Goal: Task Accomplishment & Management: Use online tool/utility

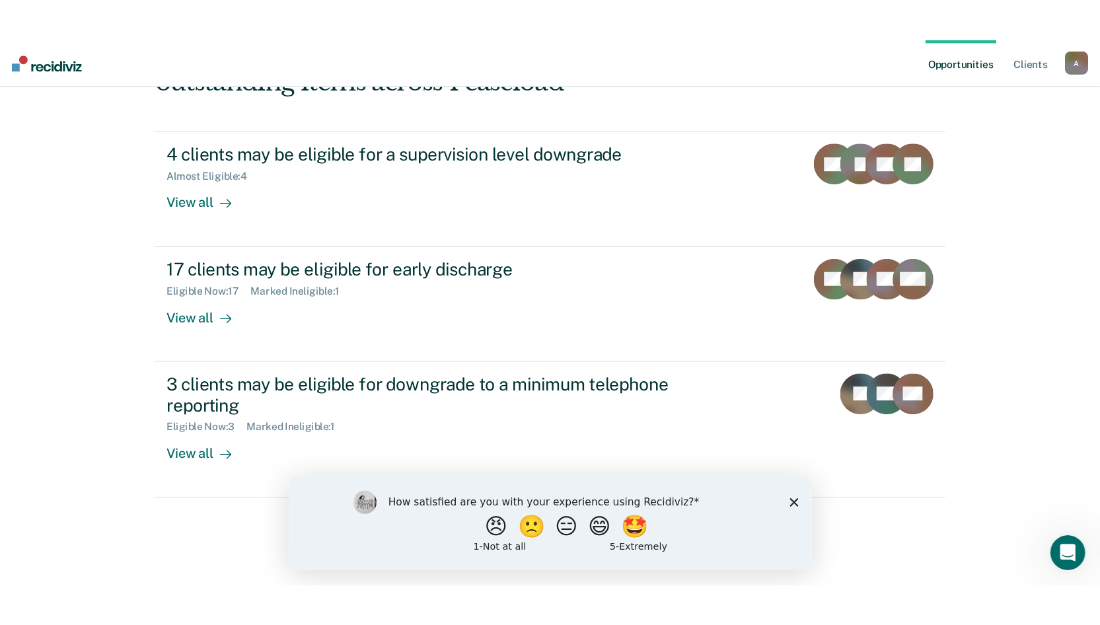
scroll to position [5, 0]
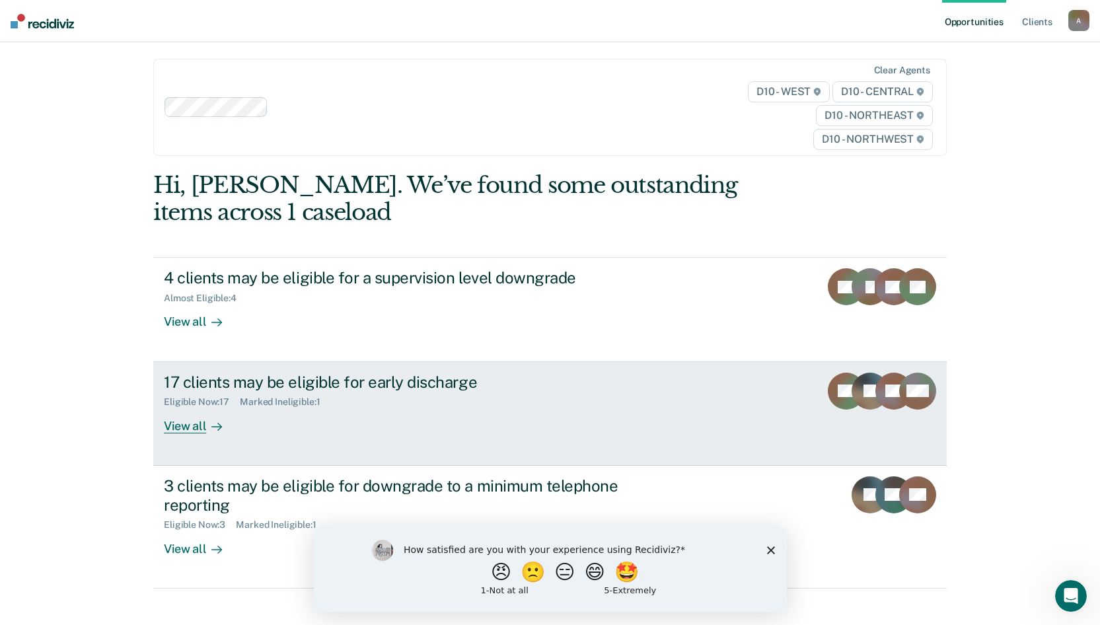
click at [180, 421] on div "View all" at bounding box center [201, 421] width 74 height 26
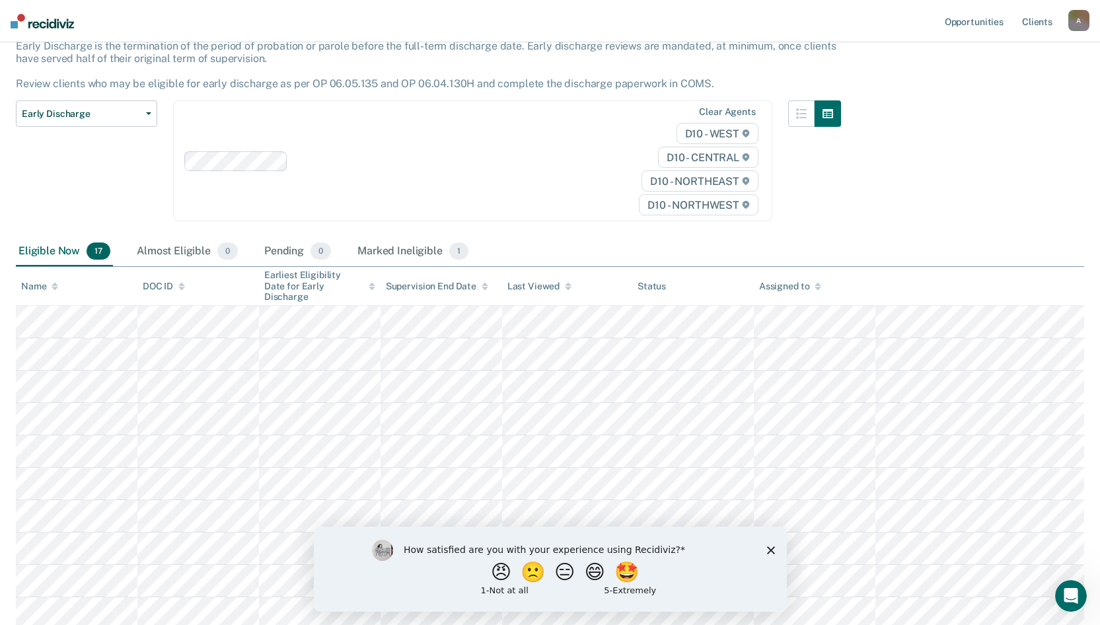
scroll to position [198, 0]
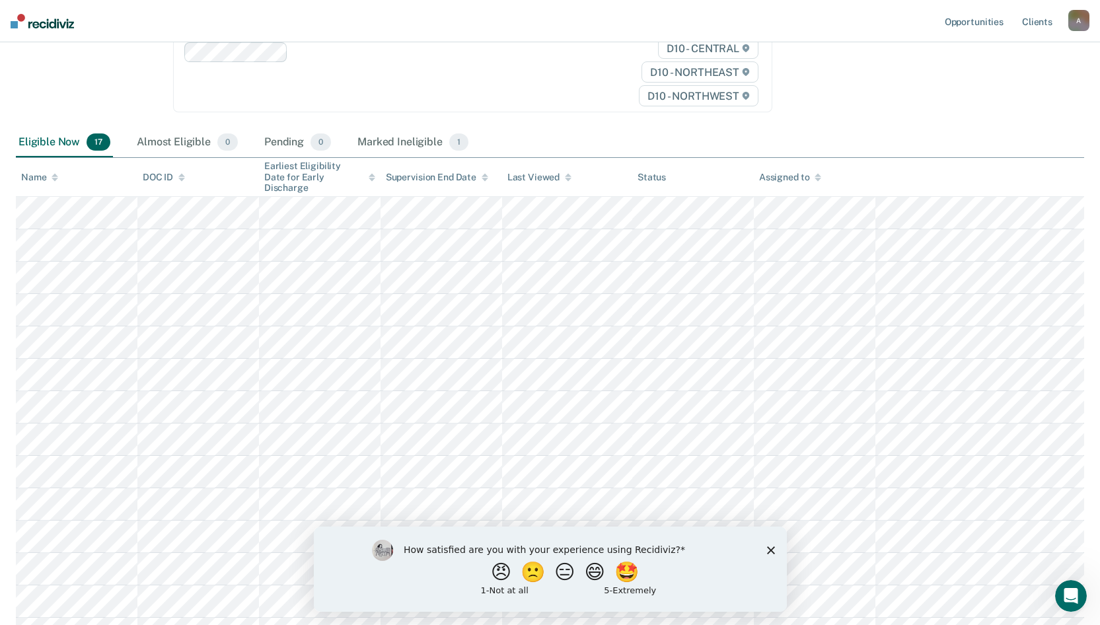
click at [772, 492] on icon "Close survey" at bounding box center [770, 550] width 8 height 8
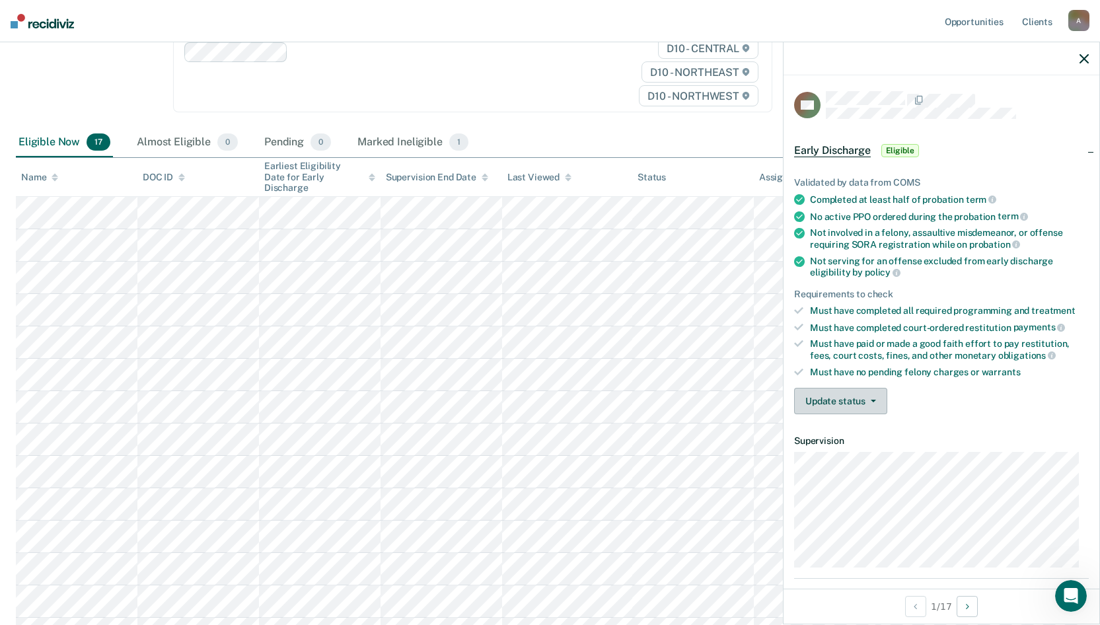
click at [851, 403] on button "Update status" at bounding box center [840, 401] width 93 height 26
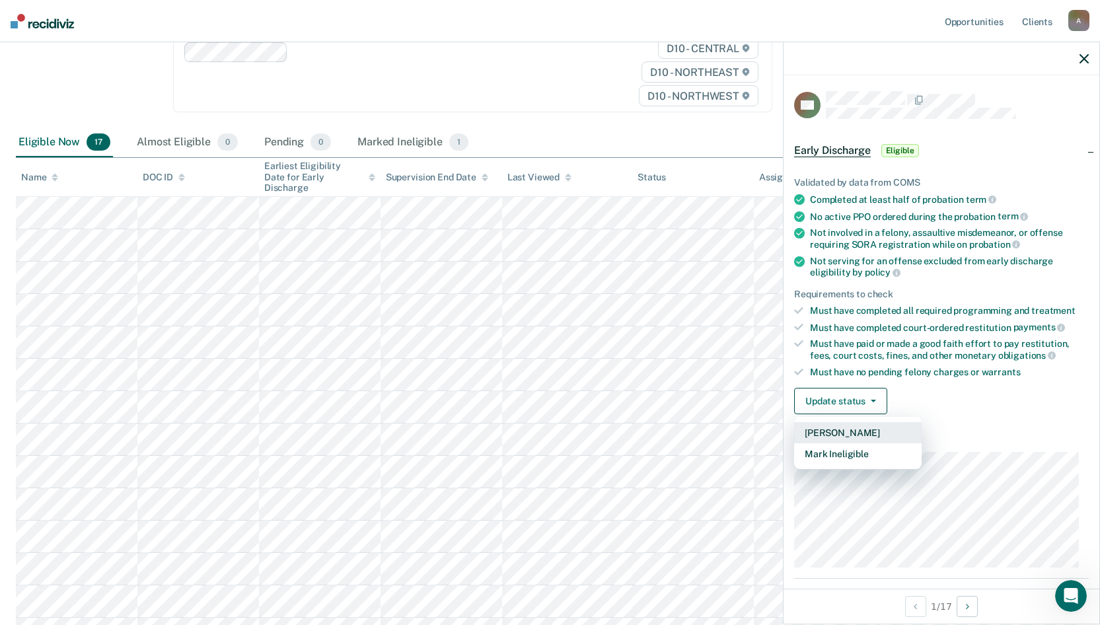
click at [852, 429] on button "[PERSON_NAME]" at bounding box center [858, 432] width 128 height 21
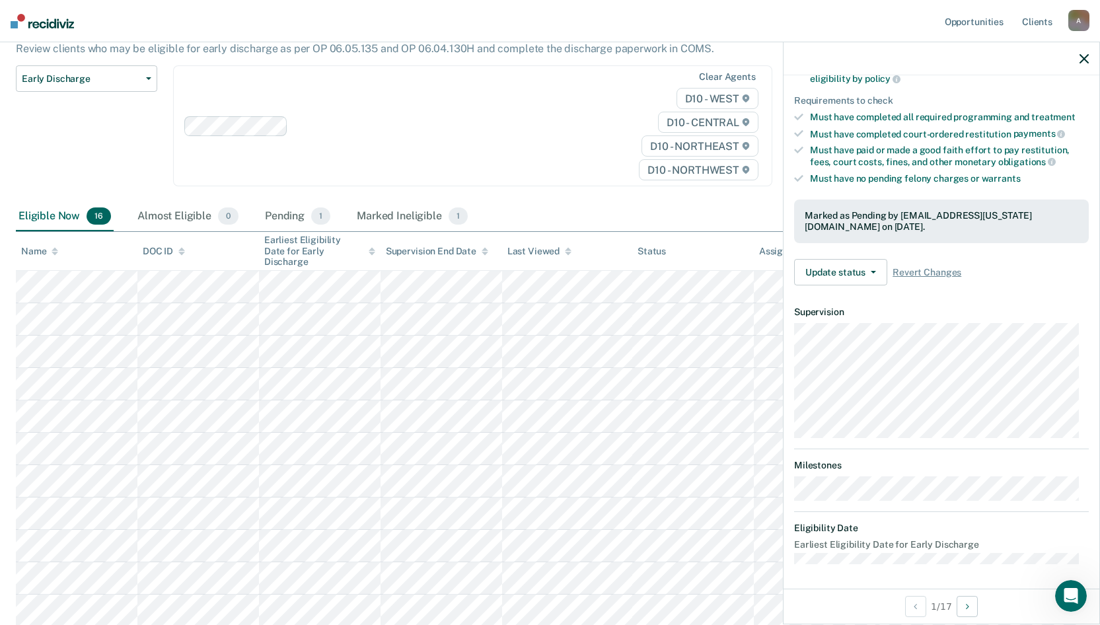
scroll to position [132, 0]
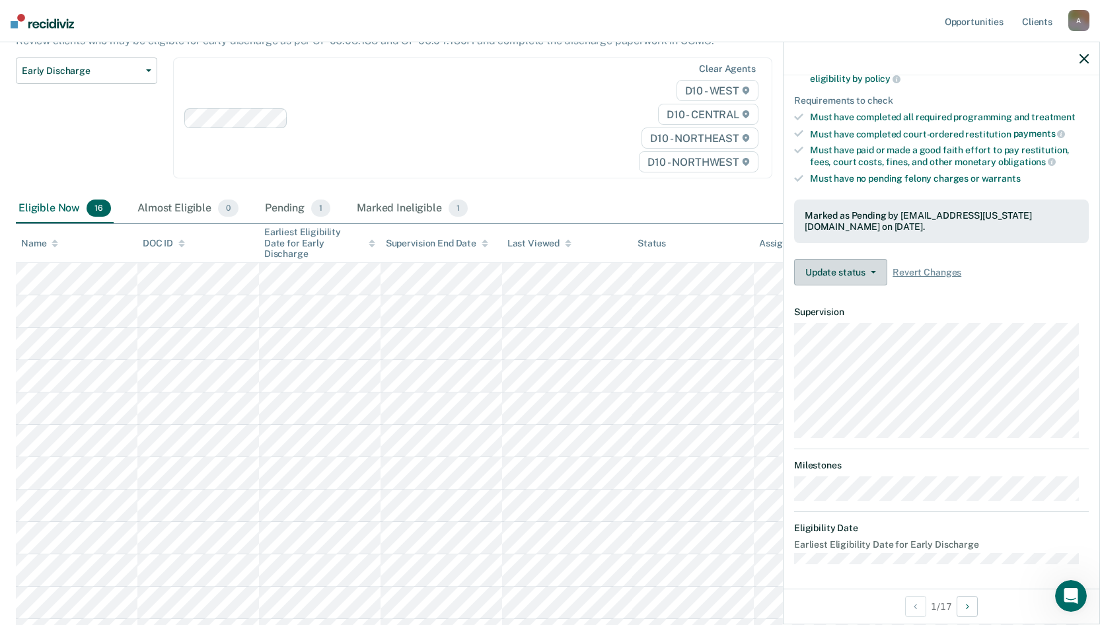
click at [858, 267] on button "Update status" at bounding box center [840, 272] width 93 height 26
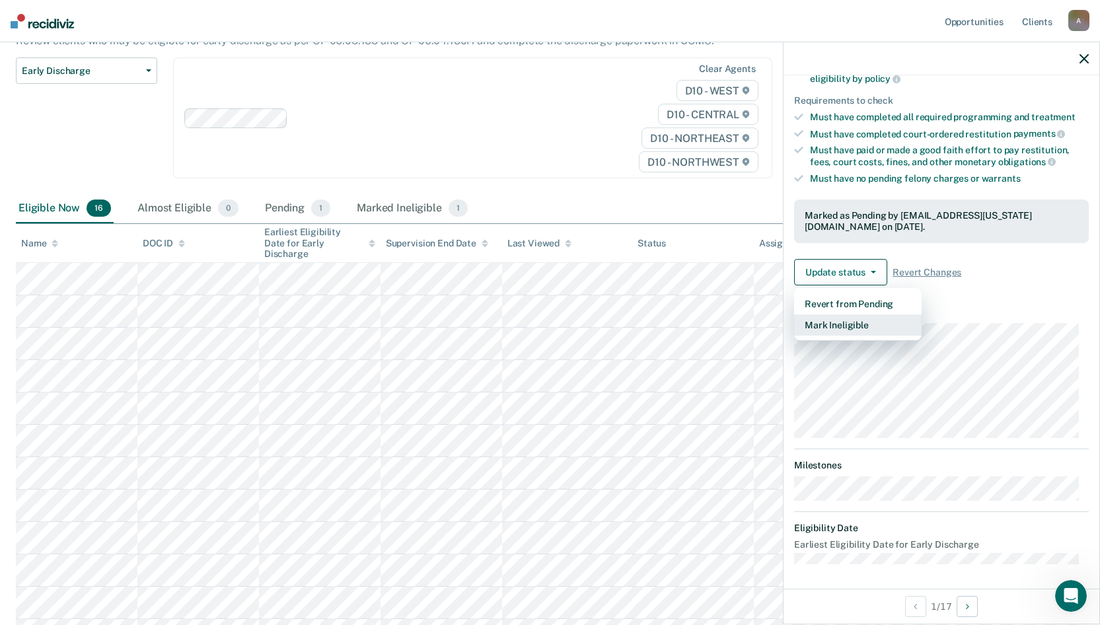
click at [866, 320] on button "Mark Ineligible" at bounding box center [858, 325] width 128 height 21
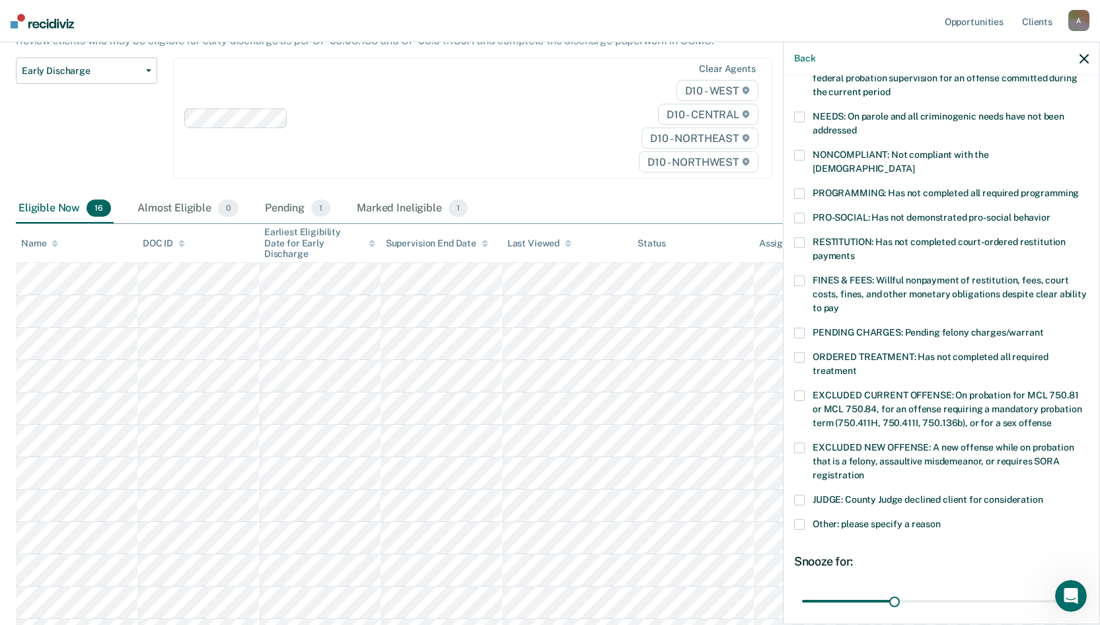
click at [801, 237] on span at bounding box center [799, 242] width 11 height 11
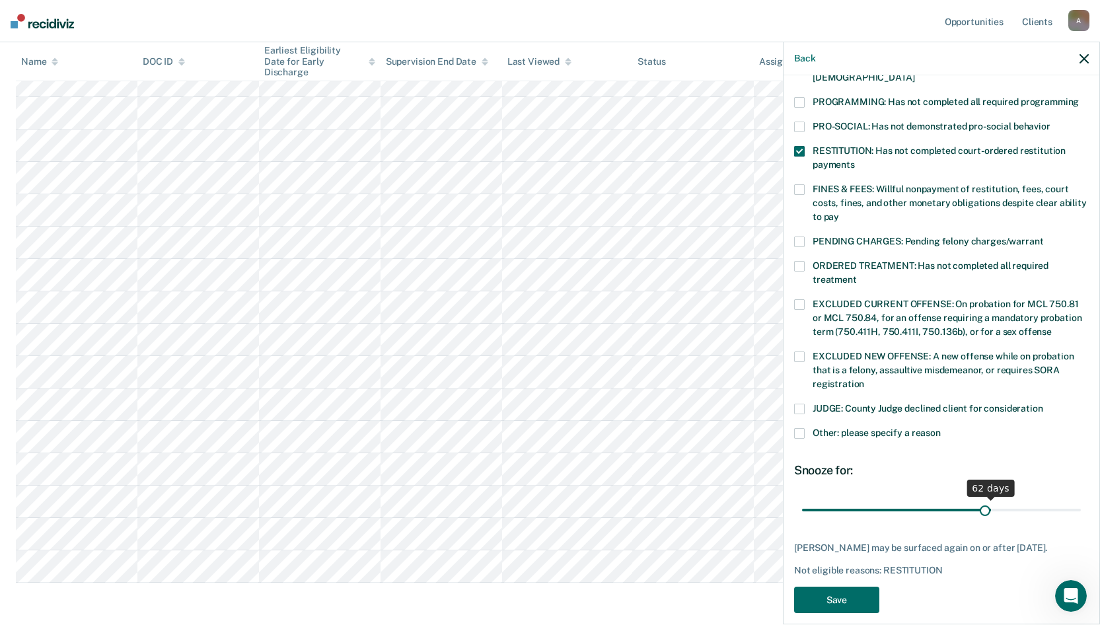
scroll to position [296, 0]
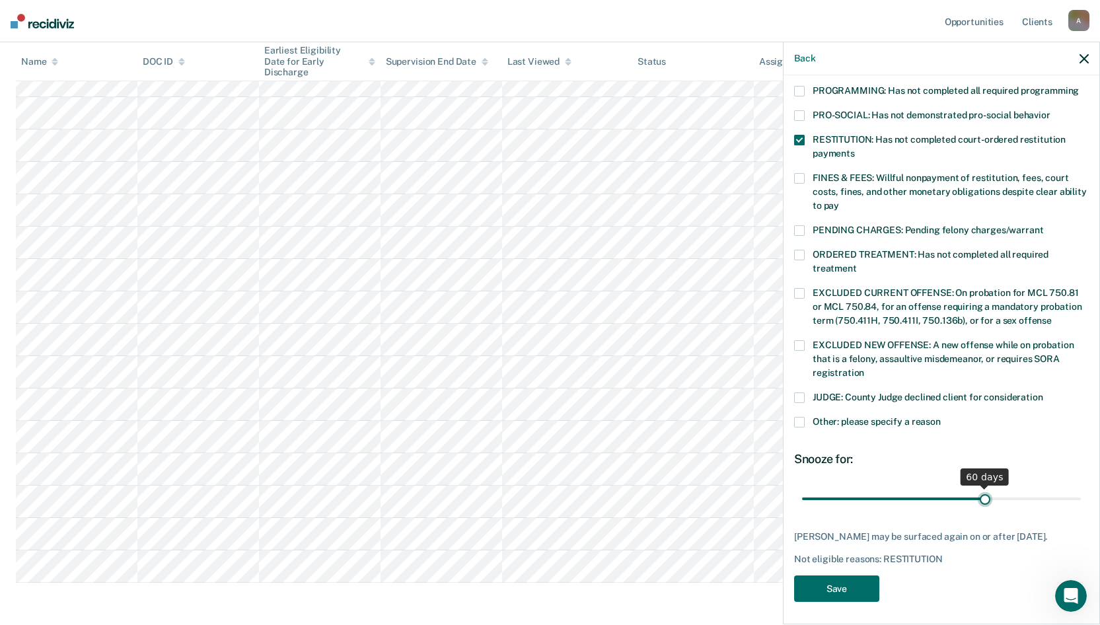
drag, startPoint x: 890, startPoint y: 482, endPoint x: 978, endPoint y: 484, distance: 87.9
type input "60"
click at [978, 487] on input "range" at bounding box center [941, 498] width 279 height 23
click at [859, 492] on button "Save" at bounding box center [836, 589] width 85 height 27
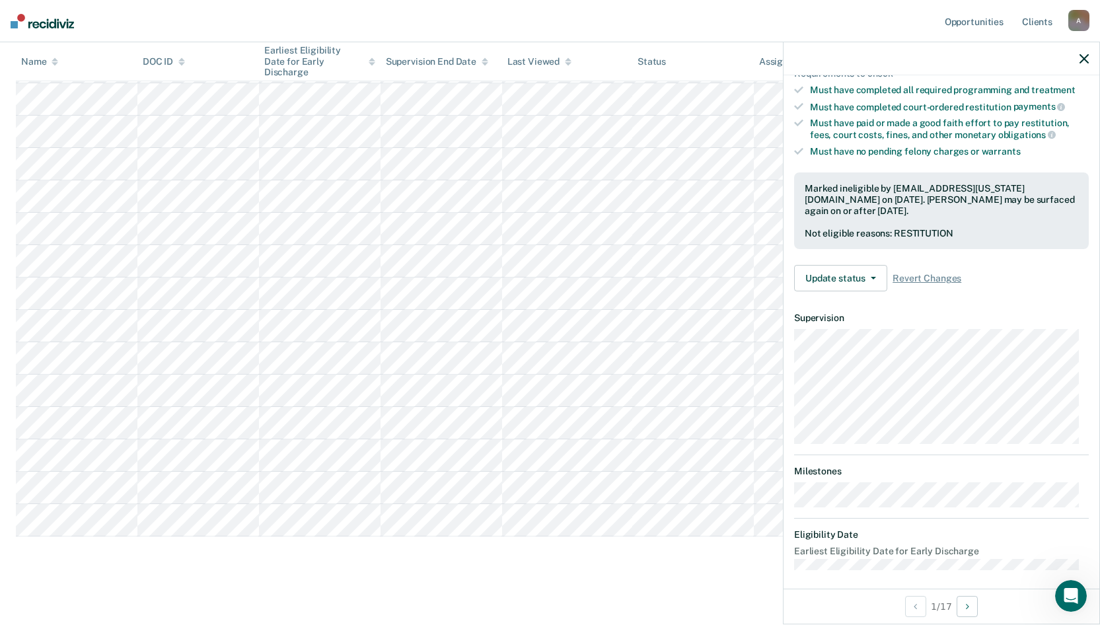
scroll to position [227, 0]
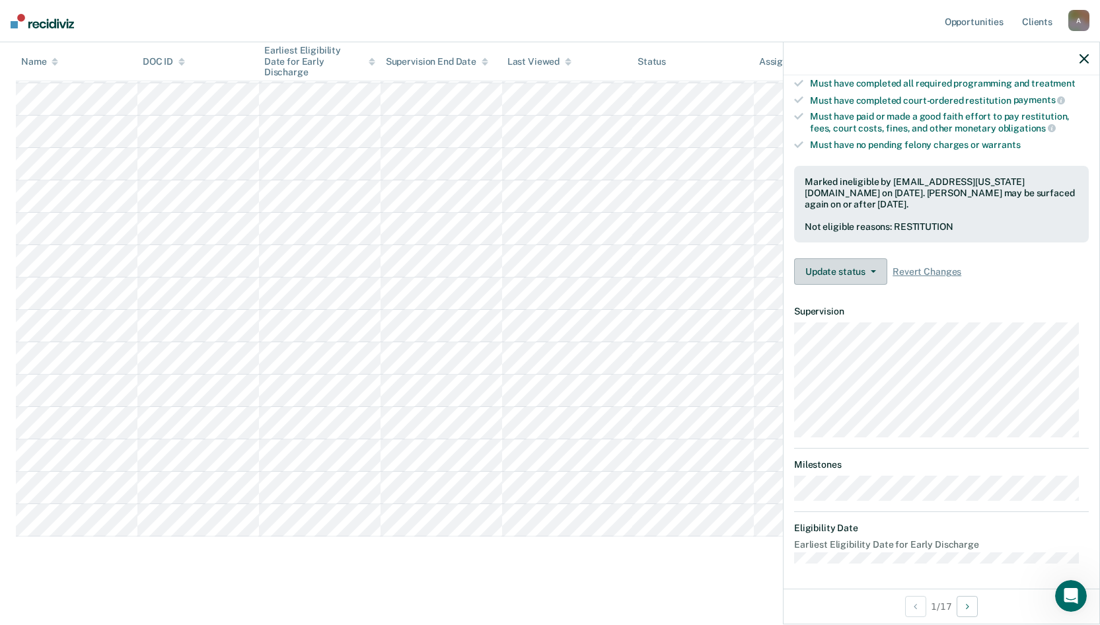
click at [859, 266] on button "Update status" at bounding box center [840, 271] width 93 height 26
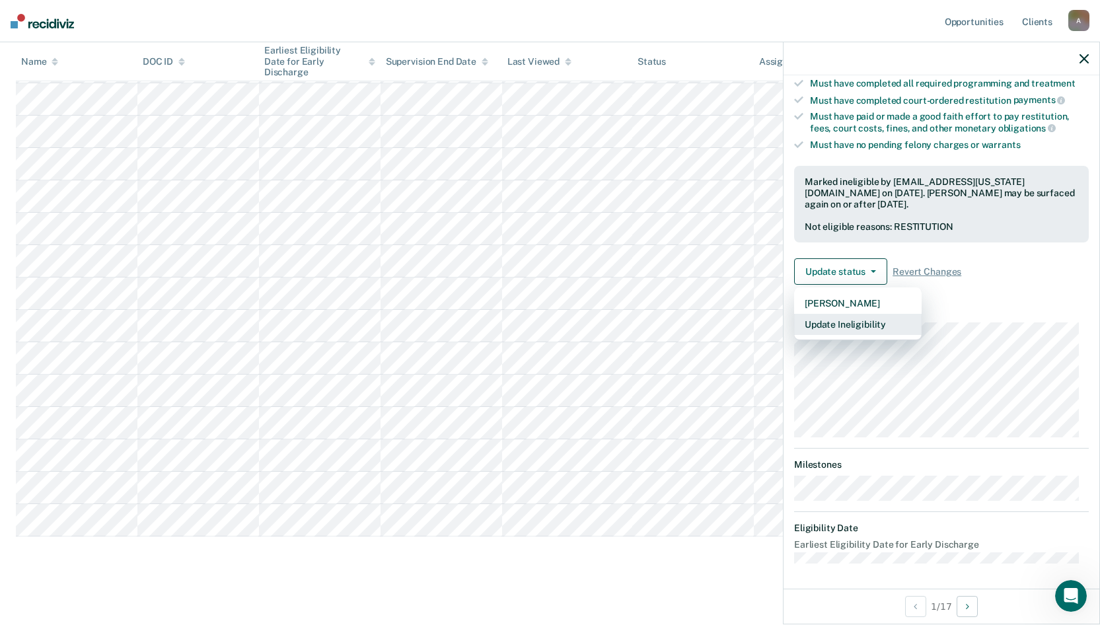
click at [878, 326] on button "Update Ineligibility" at bounding box center [858, 324] width 128 height 21
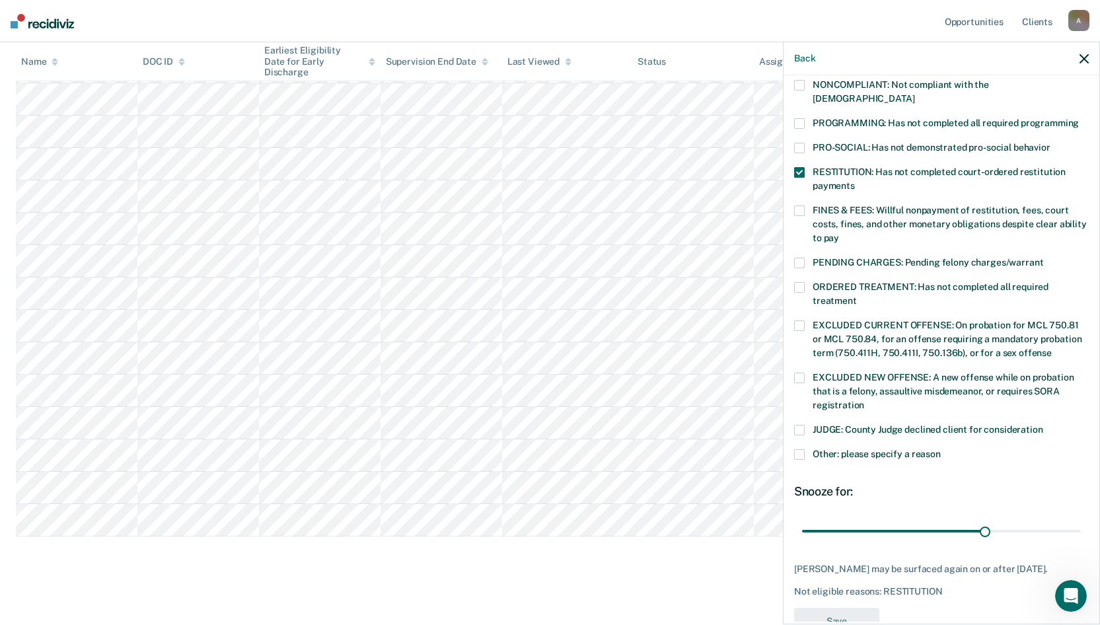
scroll to position [296, 0]
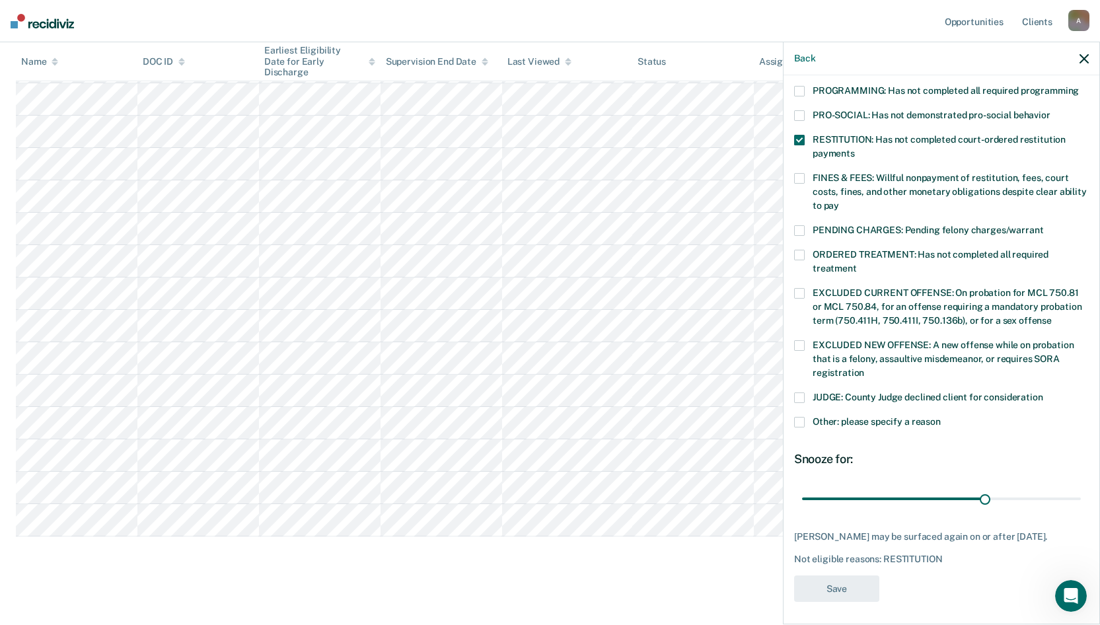
click at [861, 492] on div "AG Which of the following requirements has [PERSON_NAME] not met? [MEDICAL_DATA…" at bounding box center [941, 202] width 295 height 815
click at [710, 492] on div "Early Discharge Early Discharge is the termination of the period of probation o…" at bounding box center [550, 145] width 1068 height 860
drag, startPoint x: 977, startPoint y: 485, endPoint x: 890, endPoint y: 487, distance: 87.2
click at [890, 487] on input "range" at bounding box center [941, 498] width 279 height 23
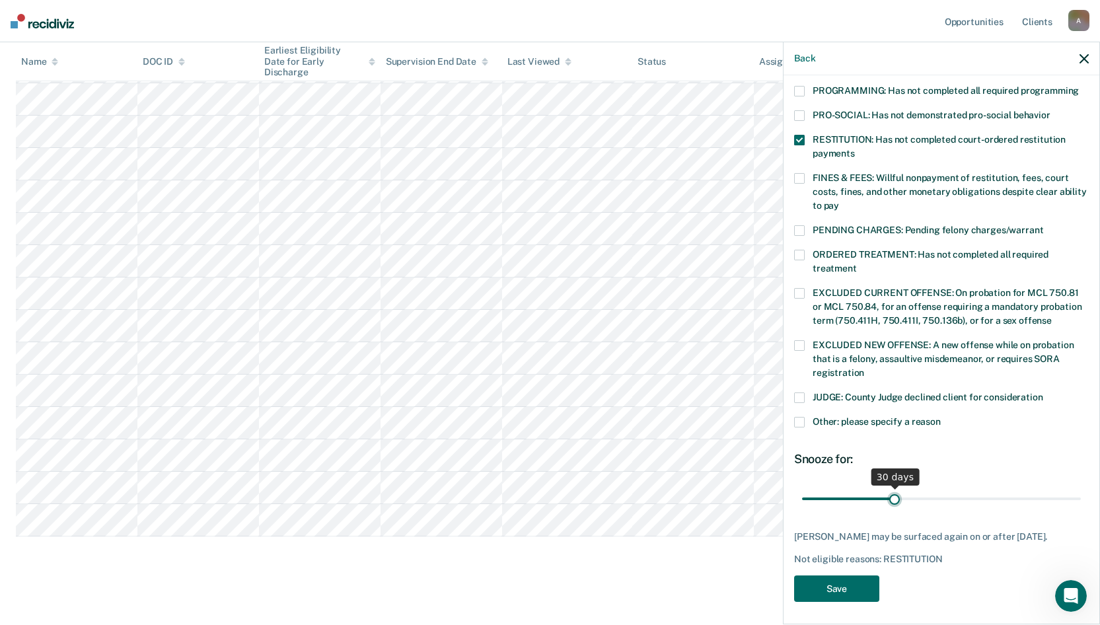
type input "30"
click at [892, 487] on input "range" at bounding box center [941, 498] width 279 height 23
click at [838, 492] on button "Save" at bounding box center [836, 589] width 85 height 27
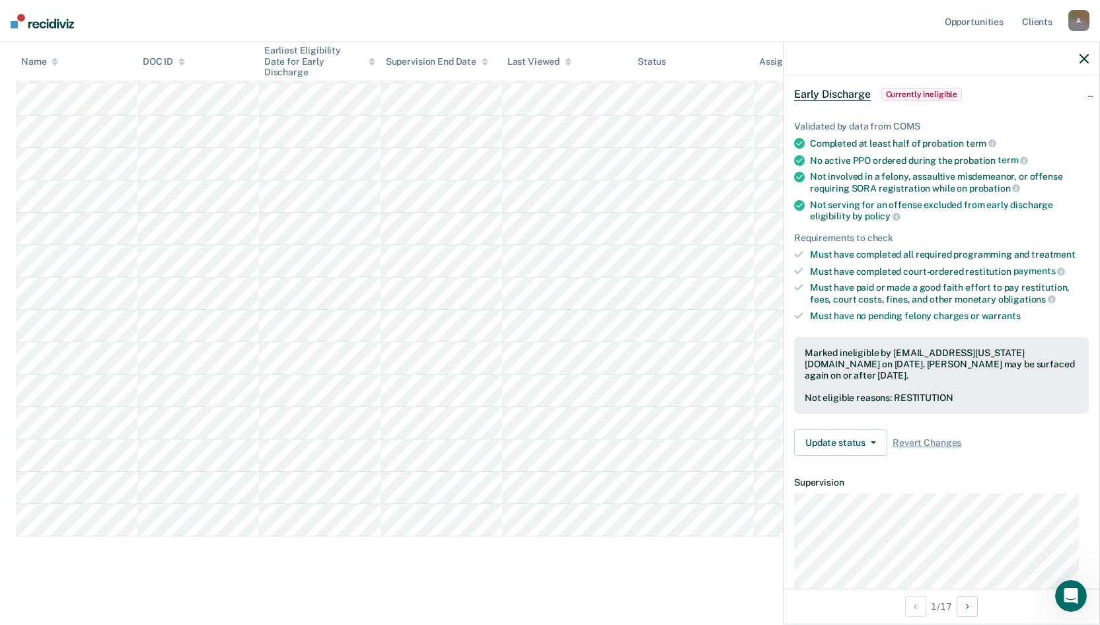
scroll to position [0, 0]
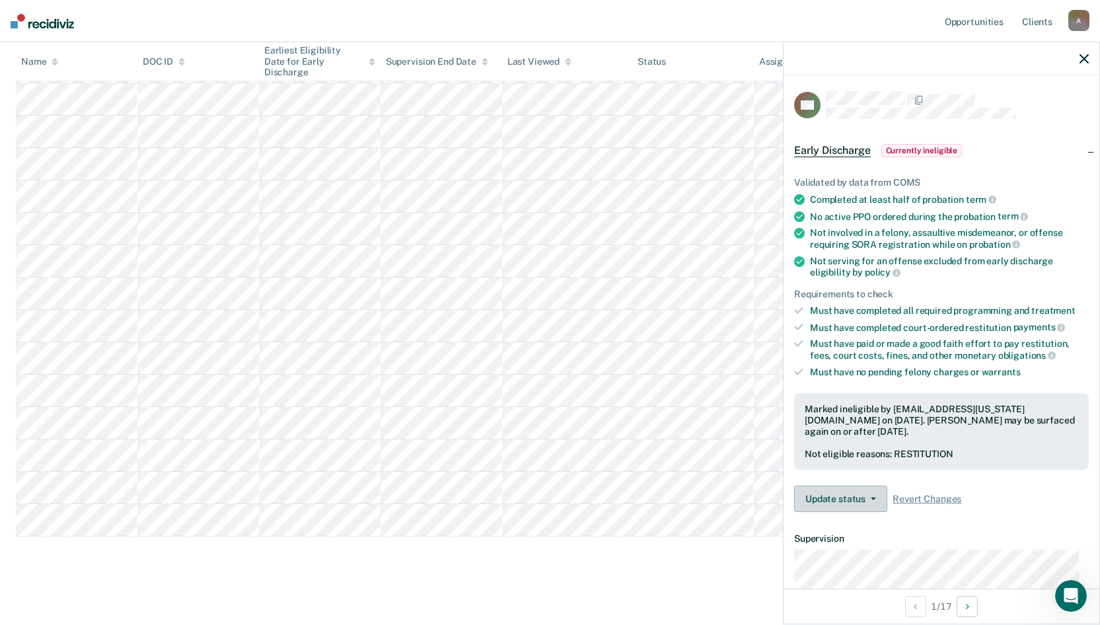
click at [864, 490] on button "Update status" at bounding box center [840, 499] width 93 height 26
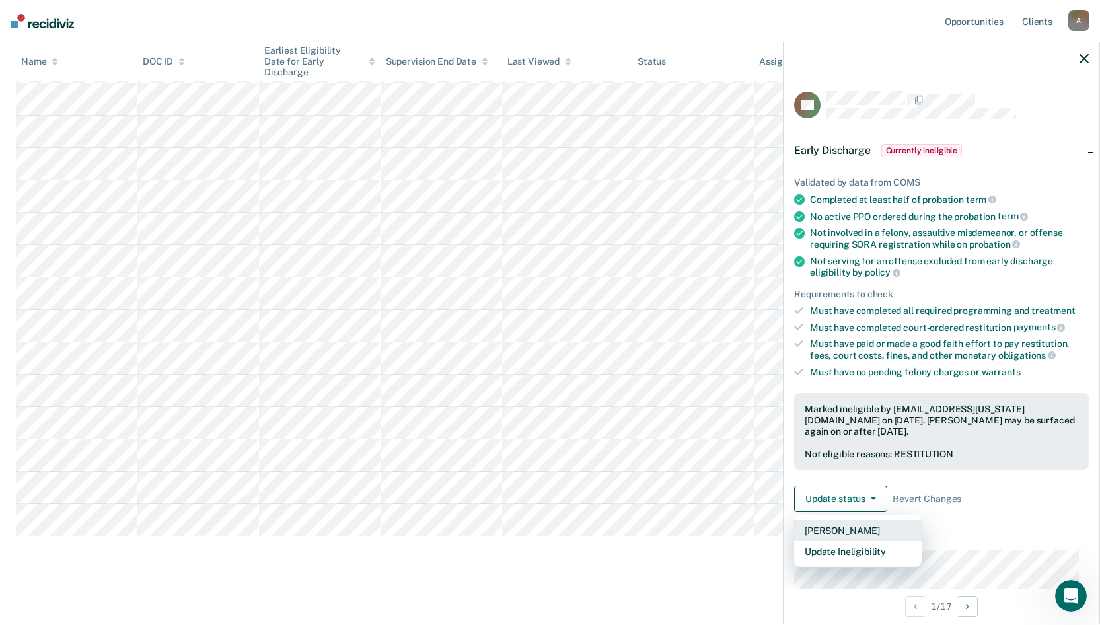
click at [849, 492] on button "[PERSON_NAME]" at bounding box center [858, 530] width 128 height 21
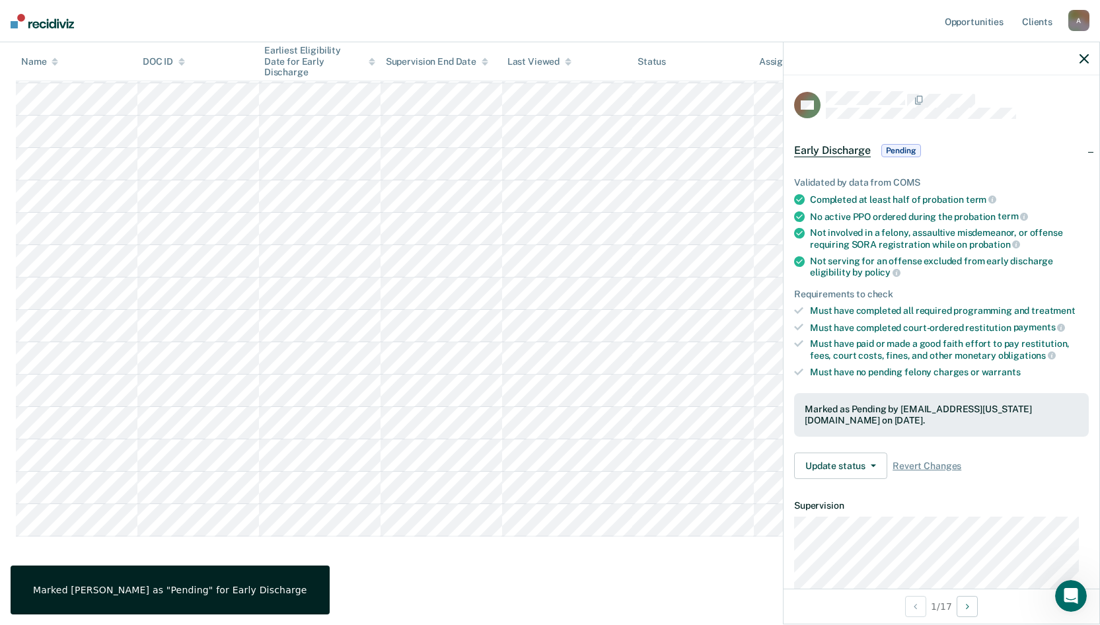
click at [624, 492] on div "Early Discharge Early Discharge is the termination of the period of probation o…" at bounding box center [550, 145] width 1068 height 860
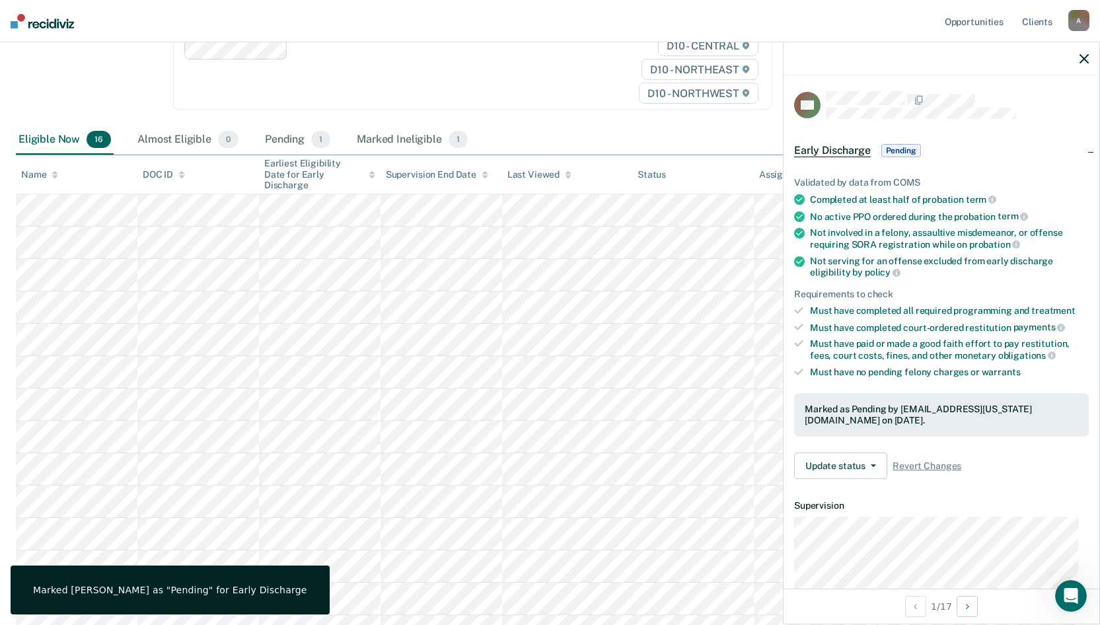
scroll to position [178, 0]
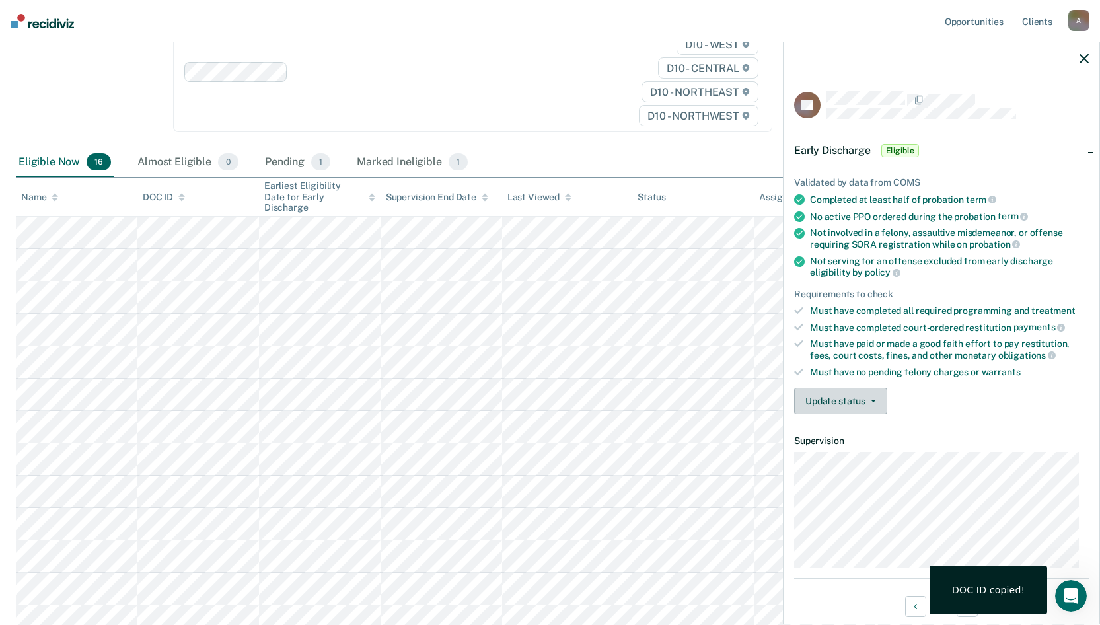
click at [831, 396] on button "Update status" at bounding box center [840, 401] width 93 height 26
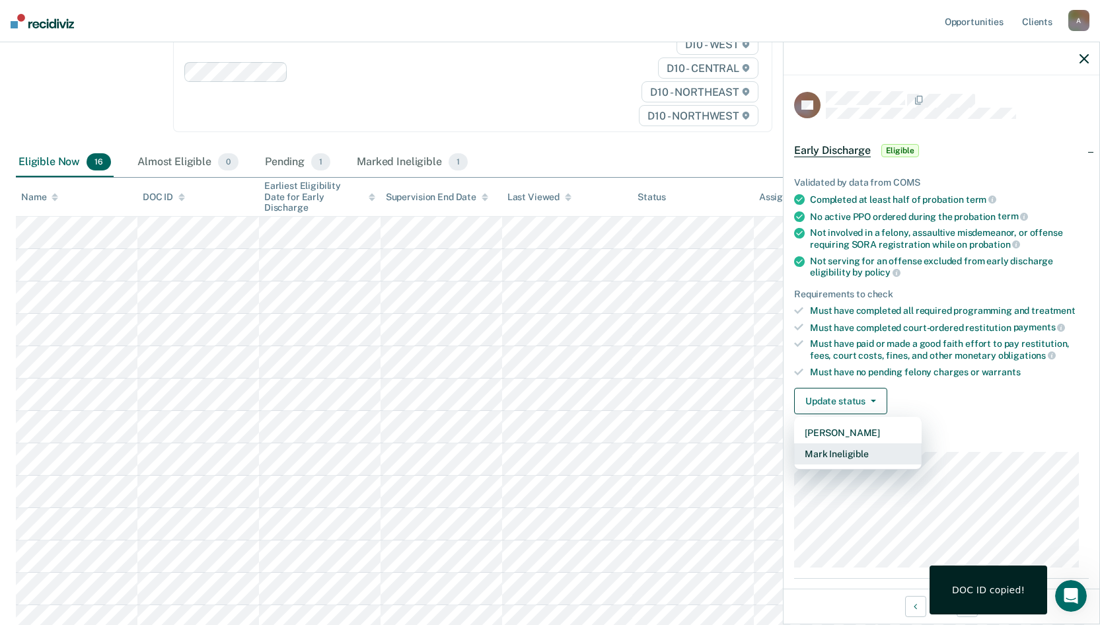
click at [837, 457] on button "Mark Ineligible" at bounding box center [858, 453] width 128 height 21
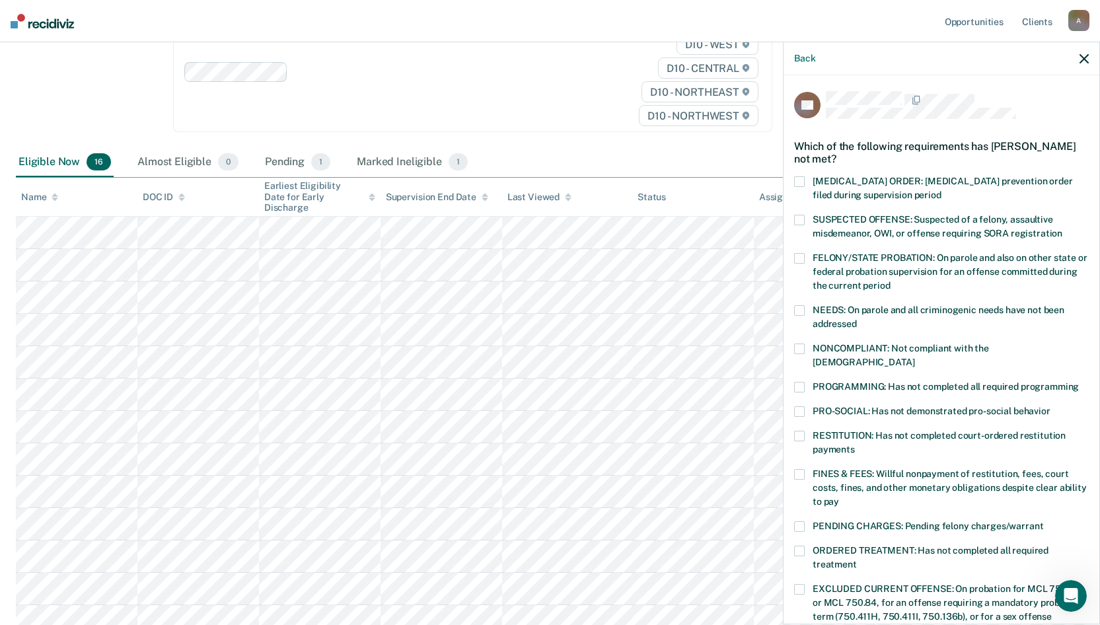
click at [796, 431] on span at bounding box center [799, 436] width 11 height 11
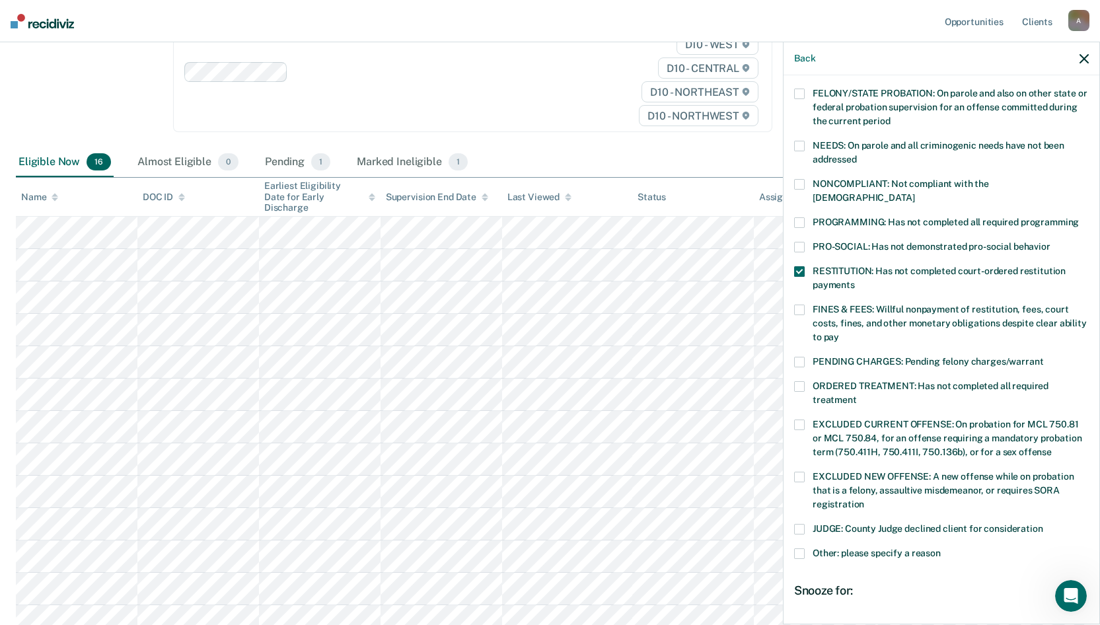
scroll to position [296, 0]
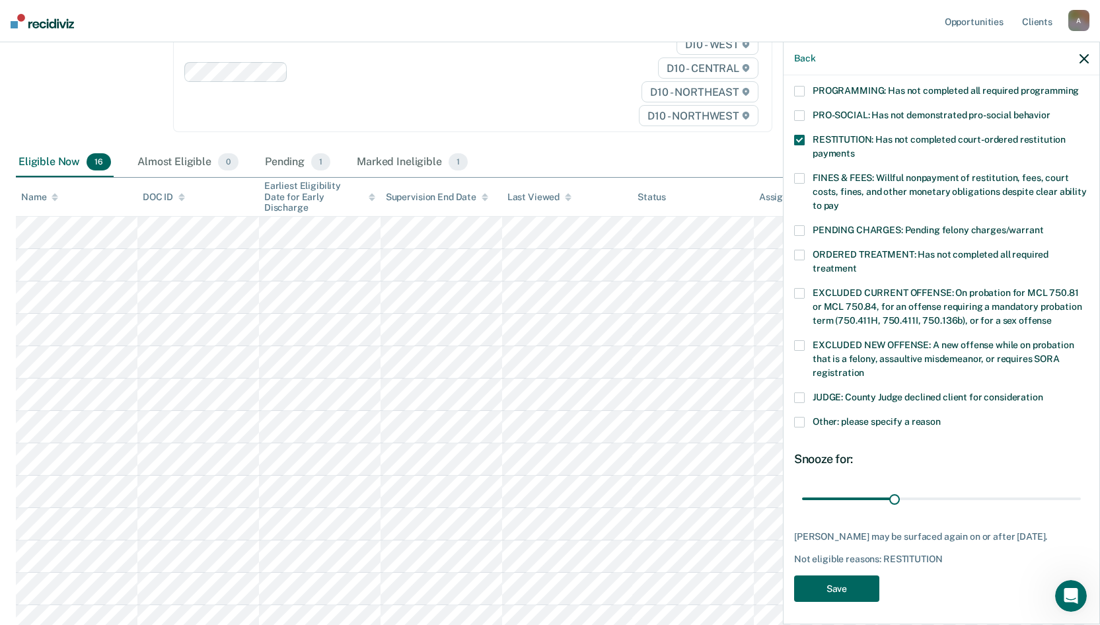
click at [850, 492] on button "Save" at bounding box center [836, 589] width 85 height 27
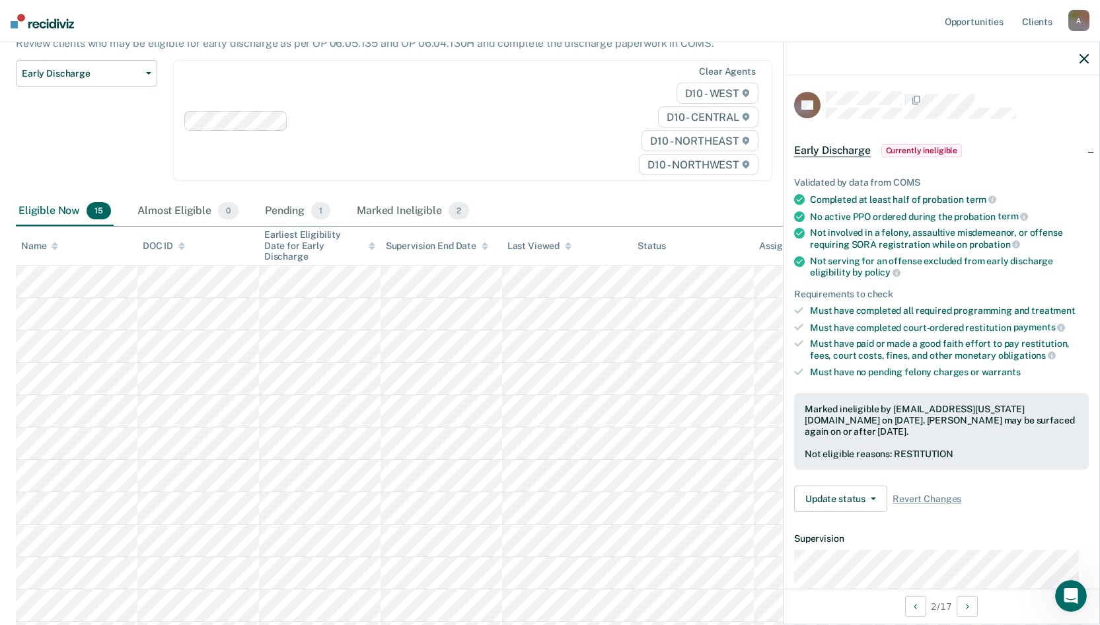
scroll to position [132, 0]
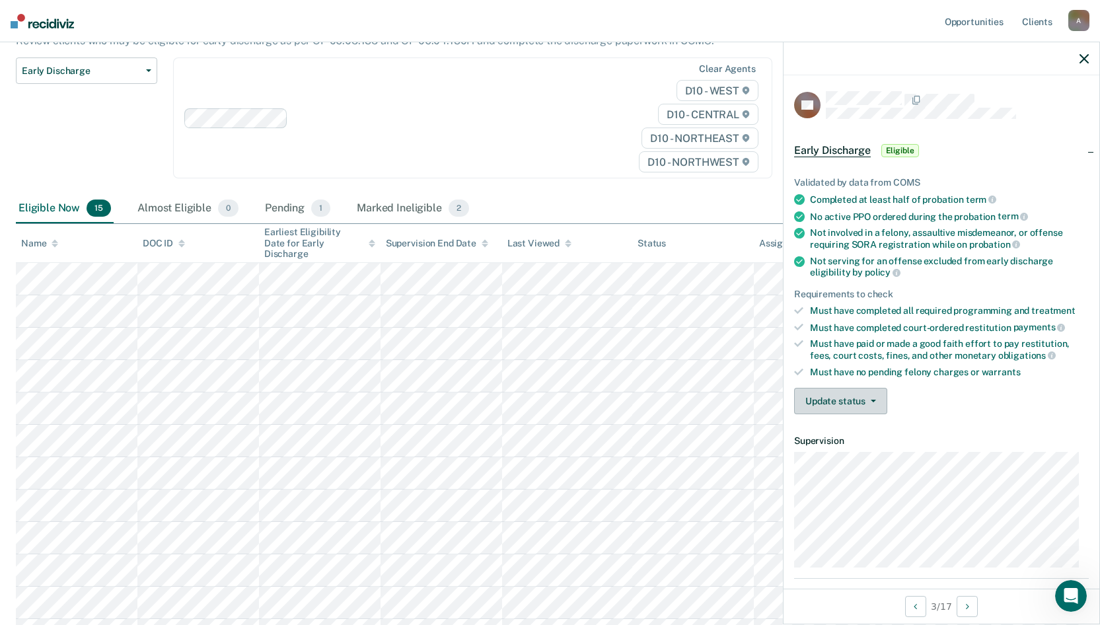
click at [842, 400] on button "Update status" at bounding box center [840, 401] width 93 height 26
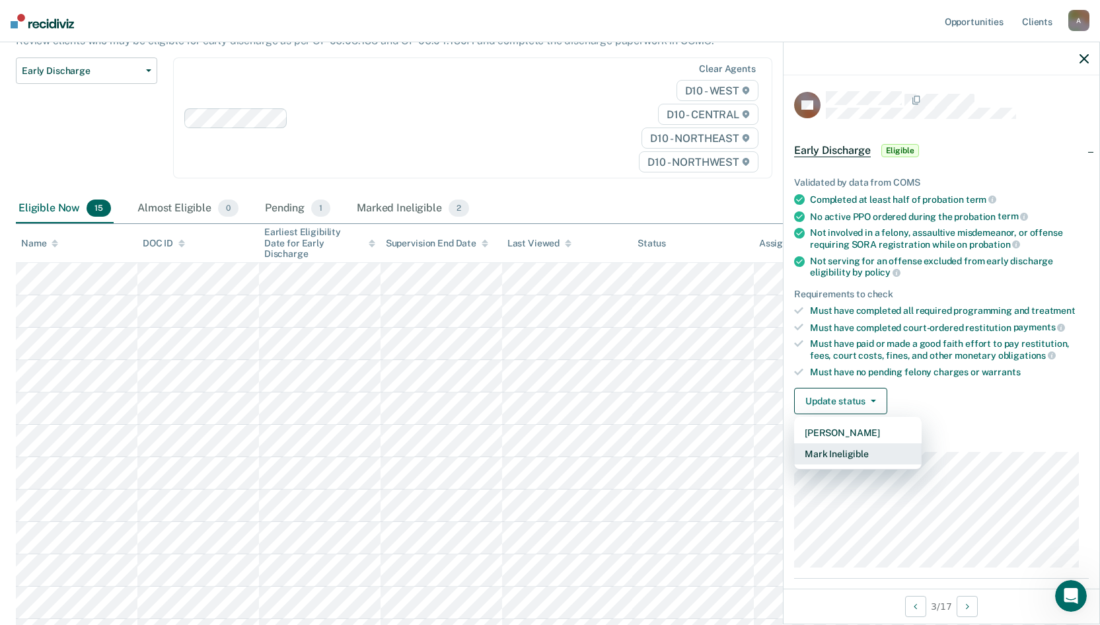
click at [842, 449] on button "Mark Ineligible" at bounding box center [858, 453] width 128 height 21
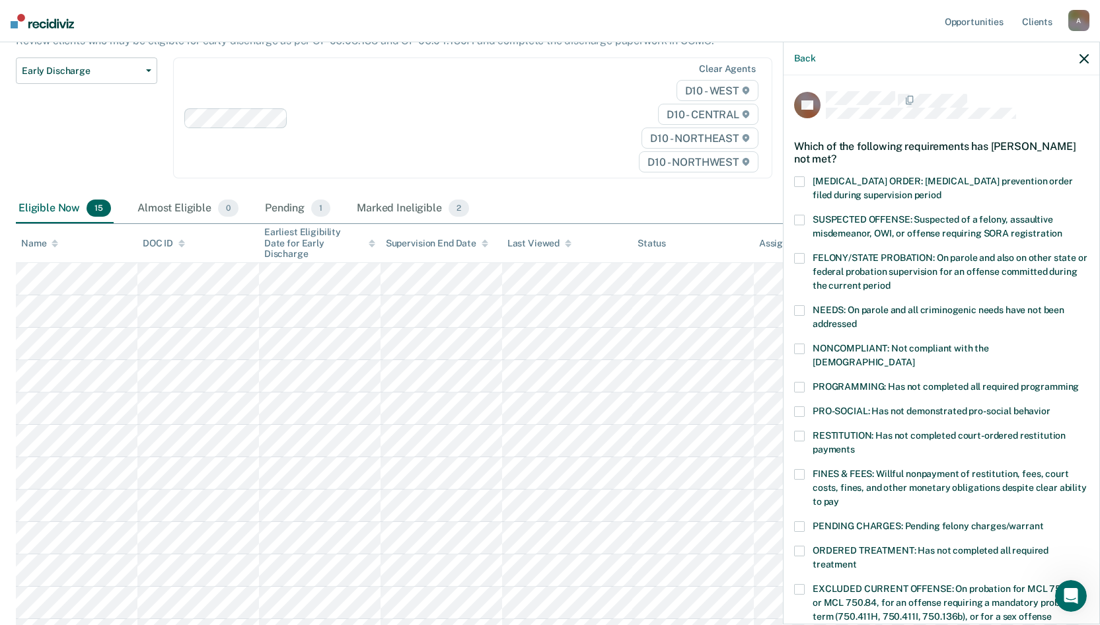
click at [798, 382] on span at bounding box center [799, 387] width 11 height 11
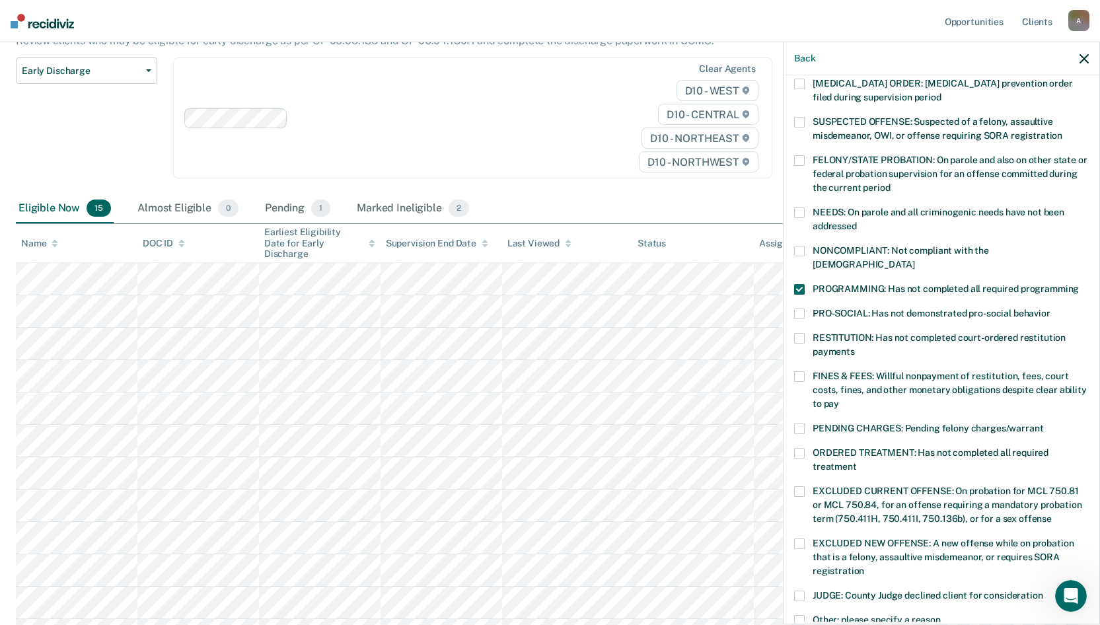
scroll to position [296, 0]
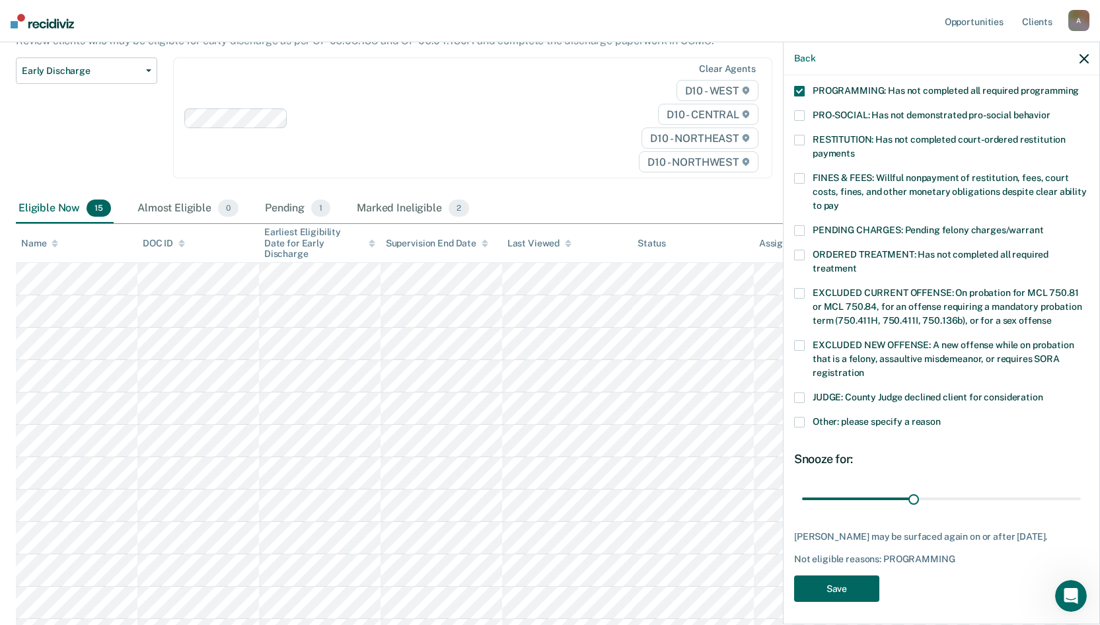
click at [850, 492] on button "Save" at bounding box center [836, 589] width 85 height 27
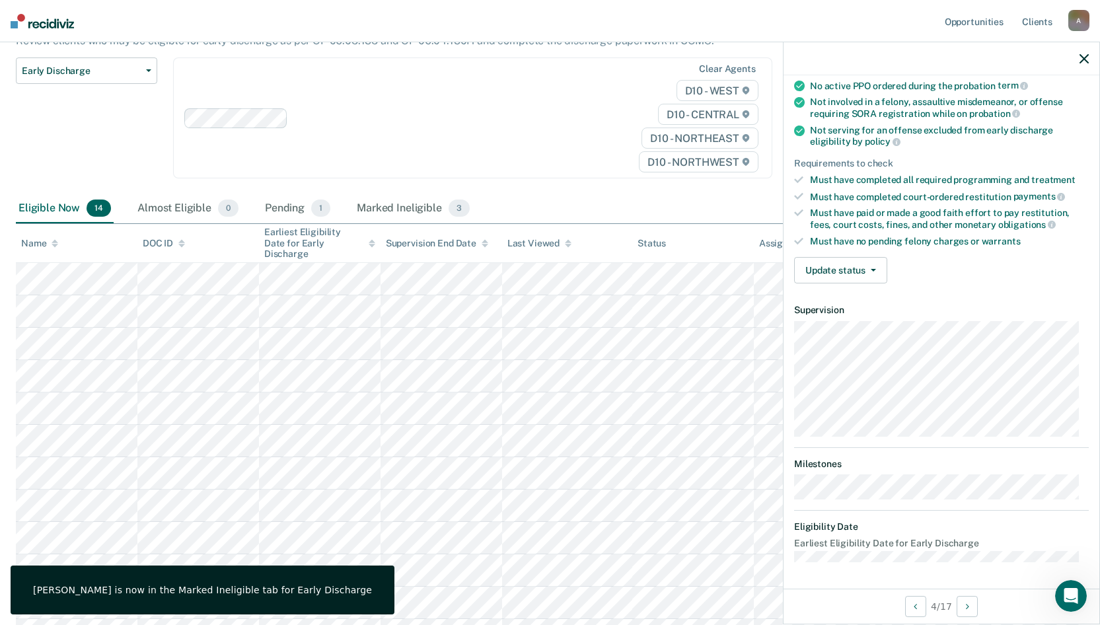
scroll to position [116, 0]
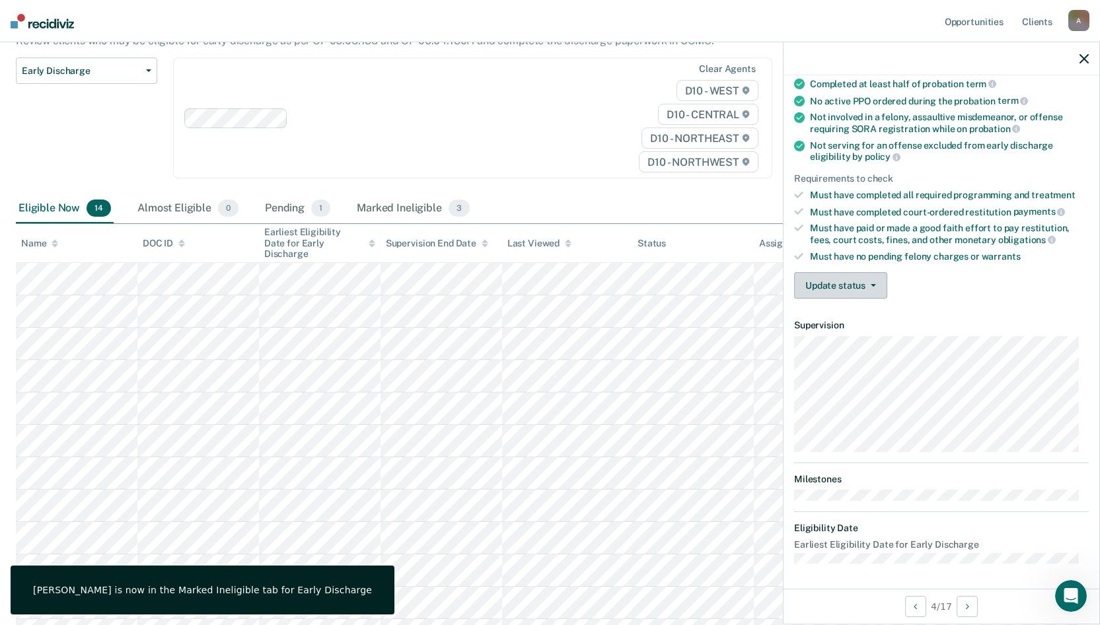
click at [842, 292] on button "Update status" at bounding box center [840, 285] width 93 height 26
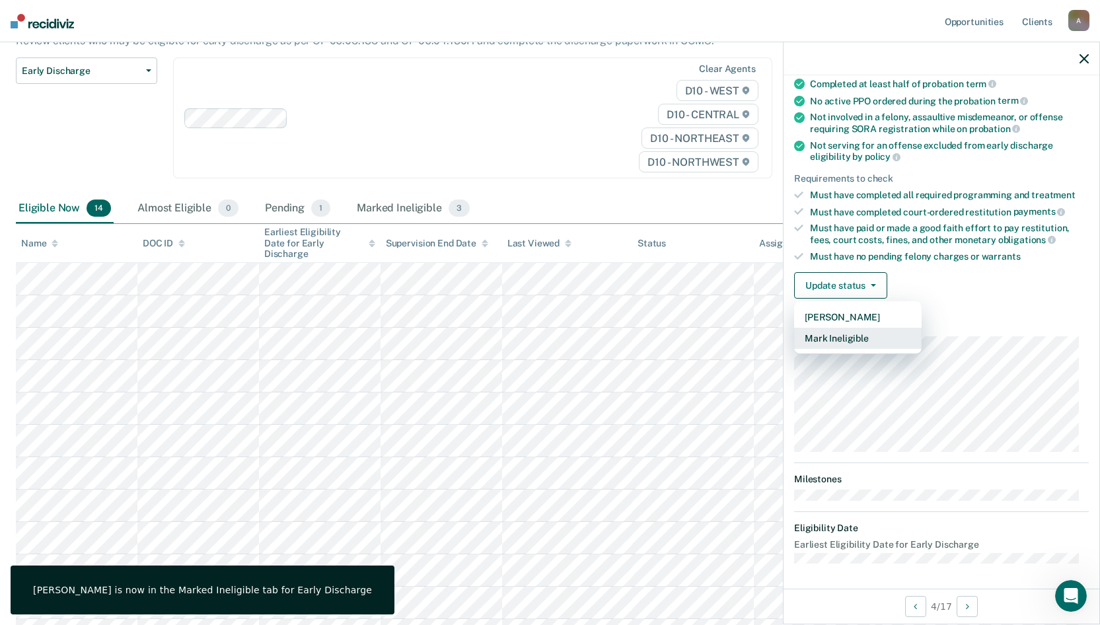
click at [846, 338] on button "Mark Ineligible" at bounding box center [858, 338] width 128 height 21
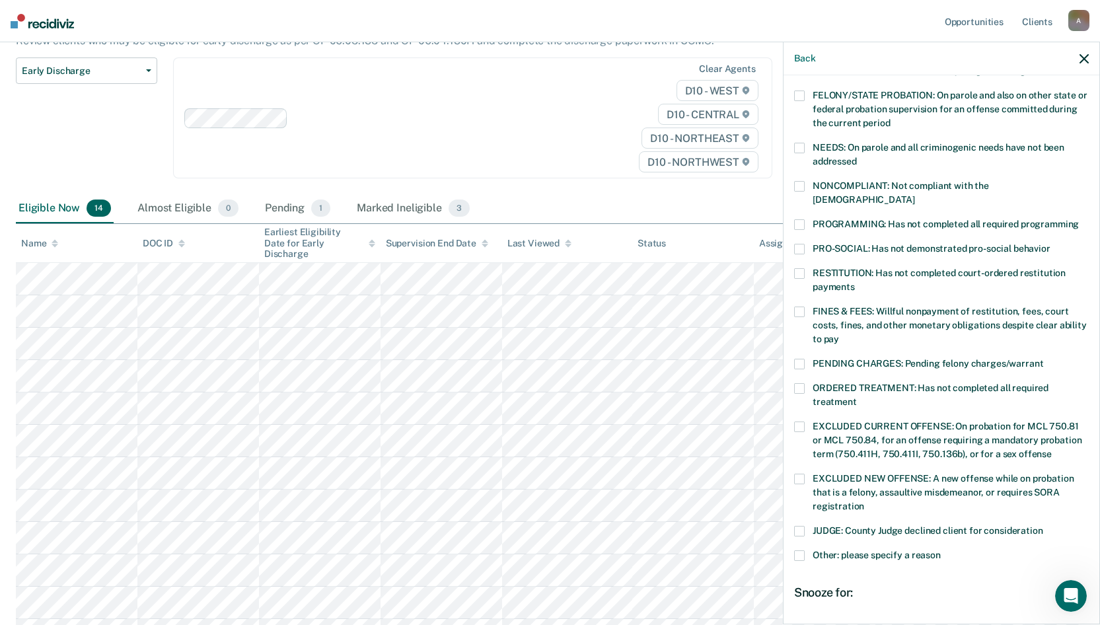
scroll to position [248, 0]
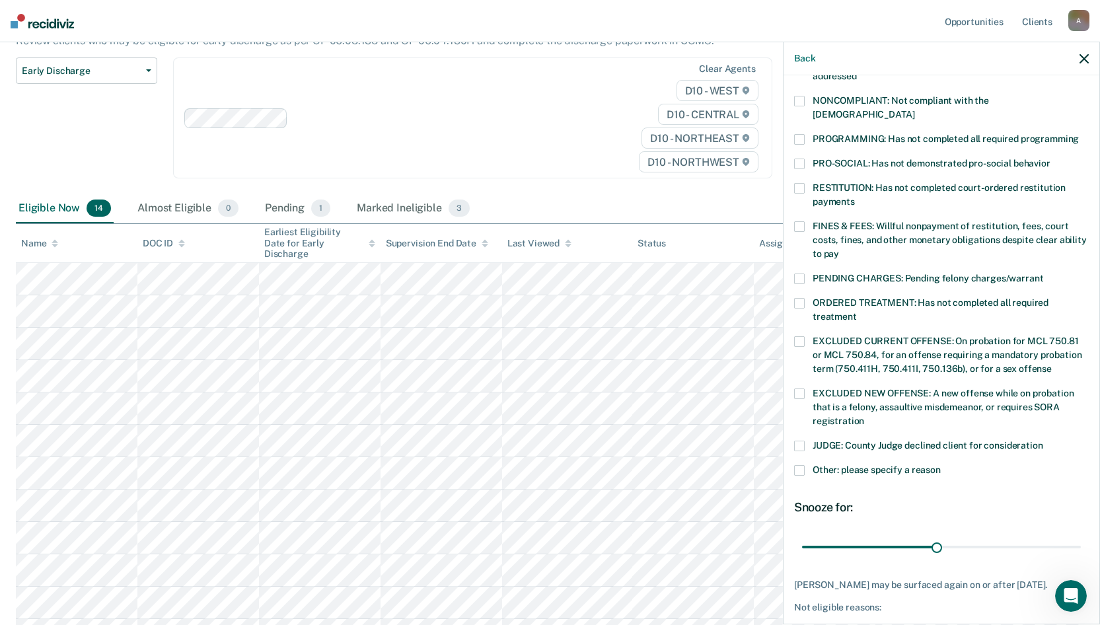
click at [796, 465] on span at bounding box center [799, 470] width 11 height 11
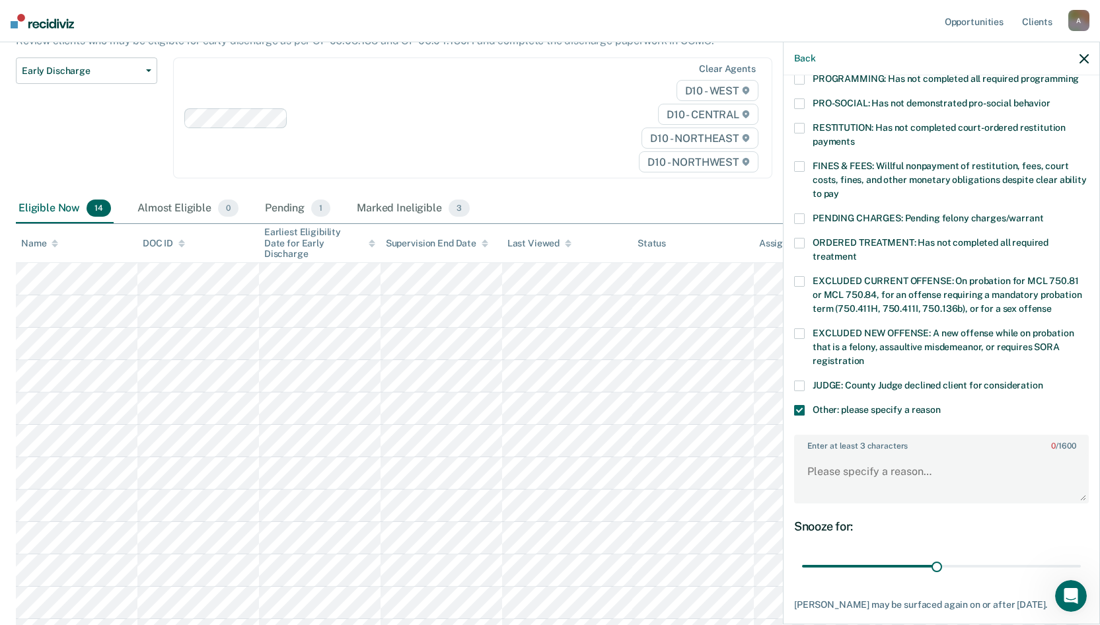
scroll to position [376, 0]
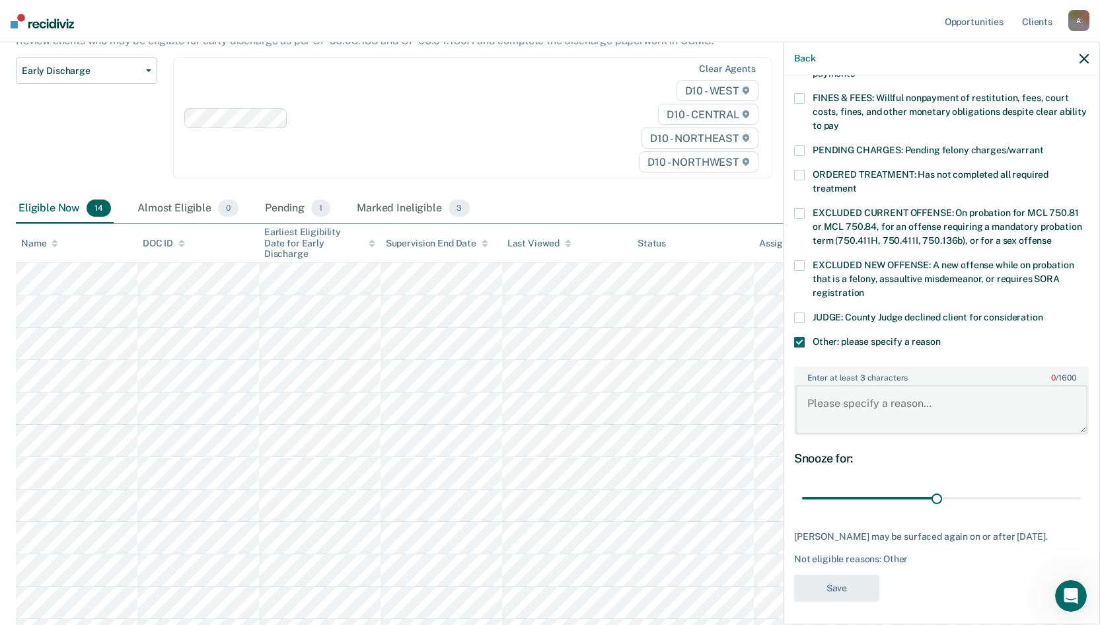
click at [842, 393] on textarea "Enter at least 3 characters 0 / 1600" at bounding box center [942, 409] width 292 height 49
type textarea "M"
click at [922, 408] on textarea "Has a scheduled court date for his (20) 36th District traffic tickets" at bounding box center [942, 409] width 292 height 49
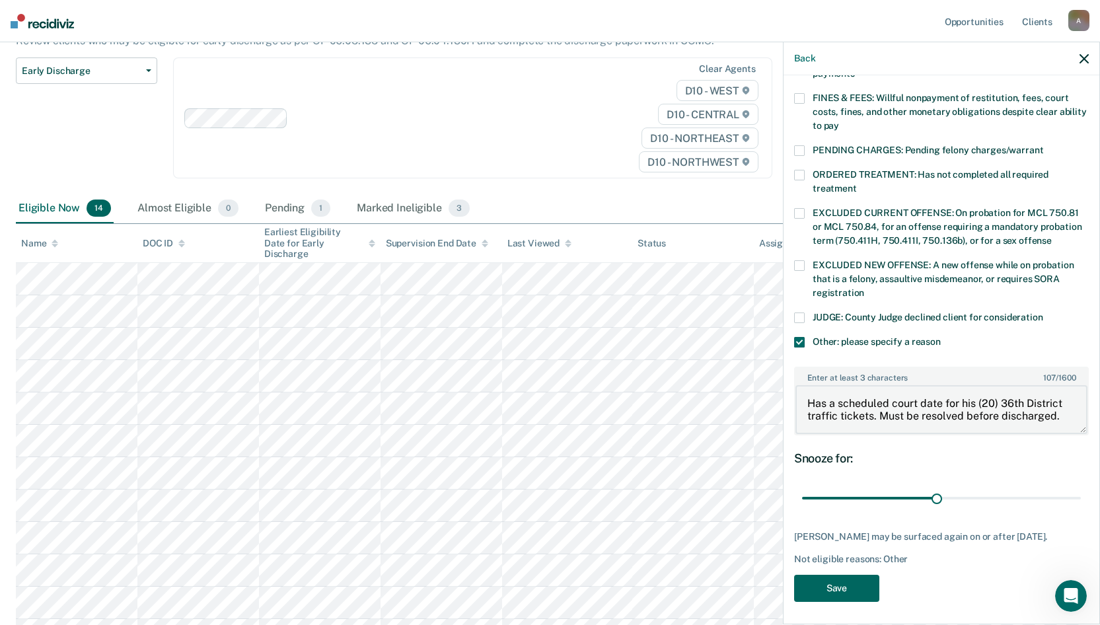
type textarea "Has a scheduled court date for his (20) 36th District traffic tickets. Must be …"
click at [846, 492] on button "Save" at bounding box center [836, 588] width 85 height 27
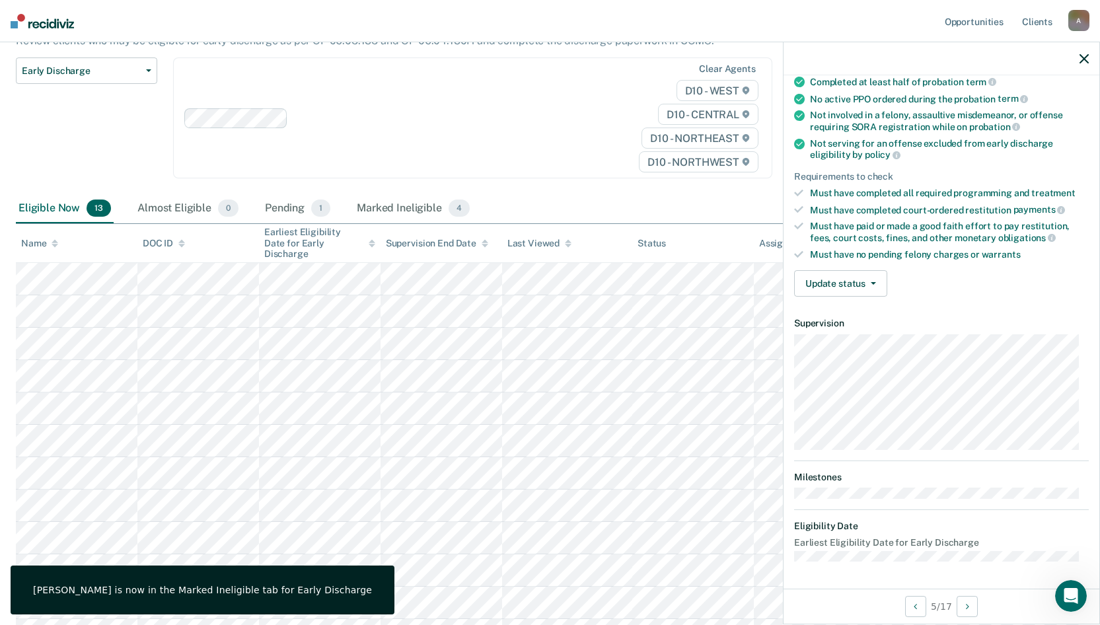
scroll to position [130, 0]
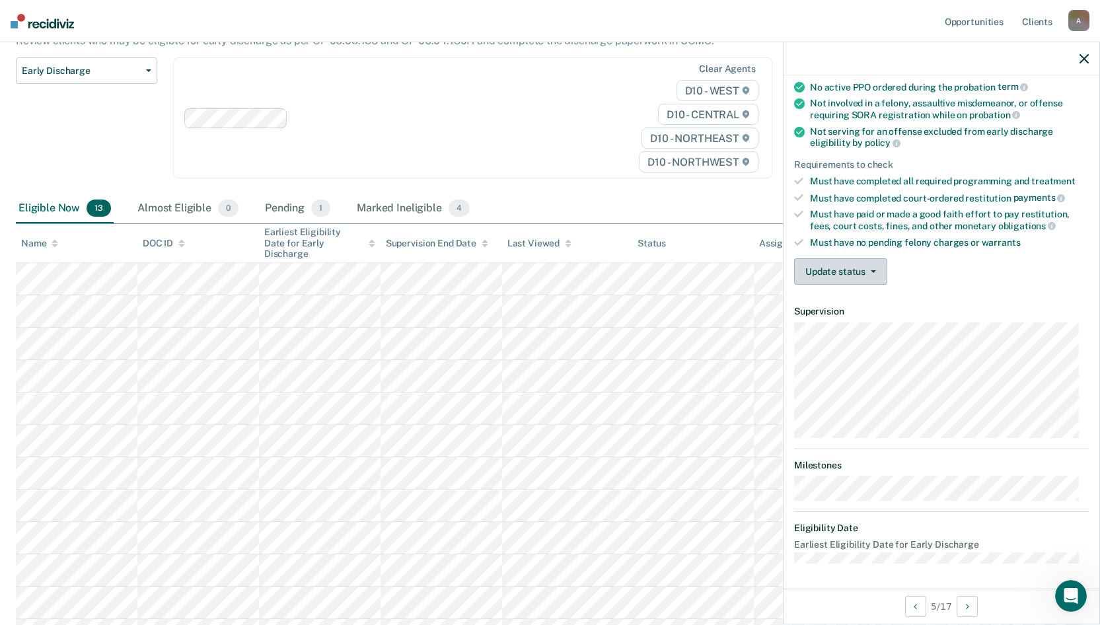
click at [832, 274] on button "Update status" at bounding box center [840, 271] width 93 height 26
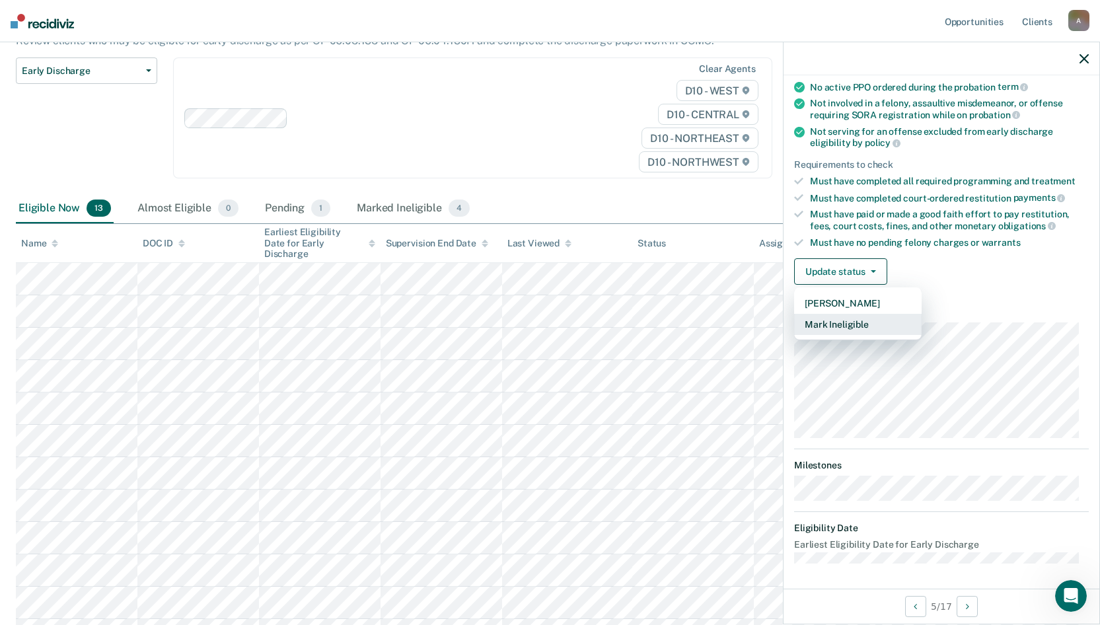
click at [827, 322] on button "Mark Ineligible" at bounding box center [858, 324] width 128 height 21
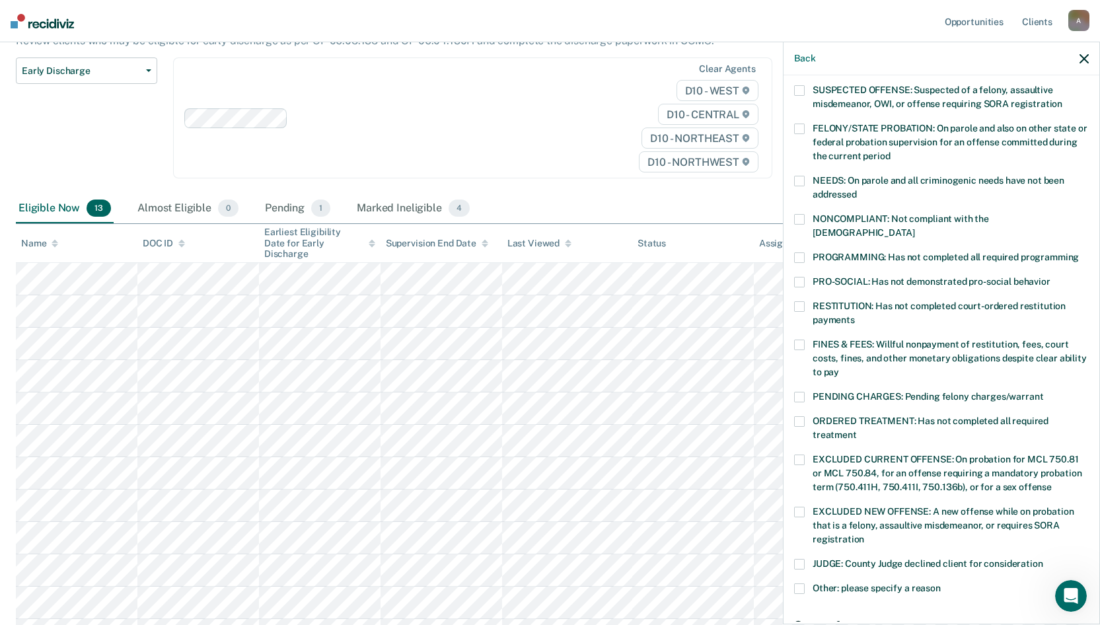
click at [800, 392] on span at bounding box center [799, 397] width 11 height 11
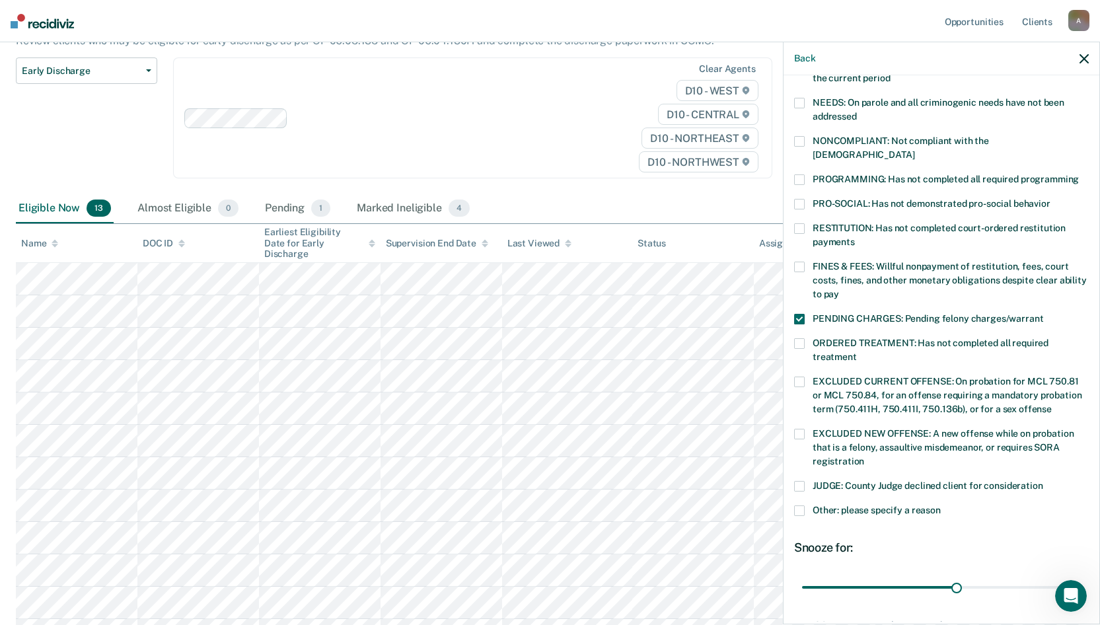
scroll to position [296, 0]
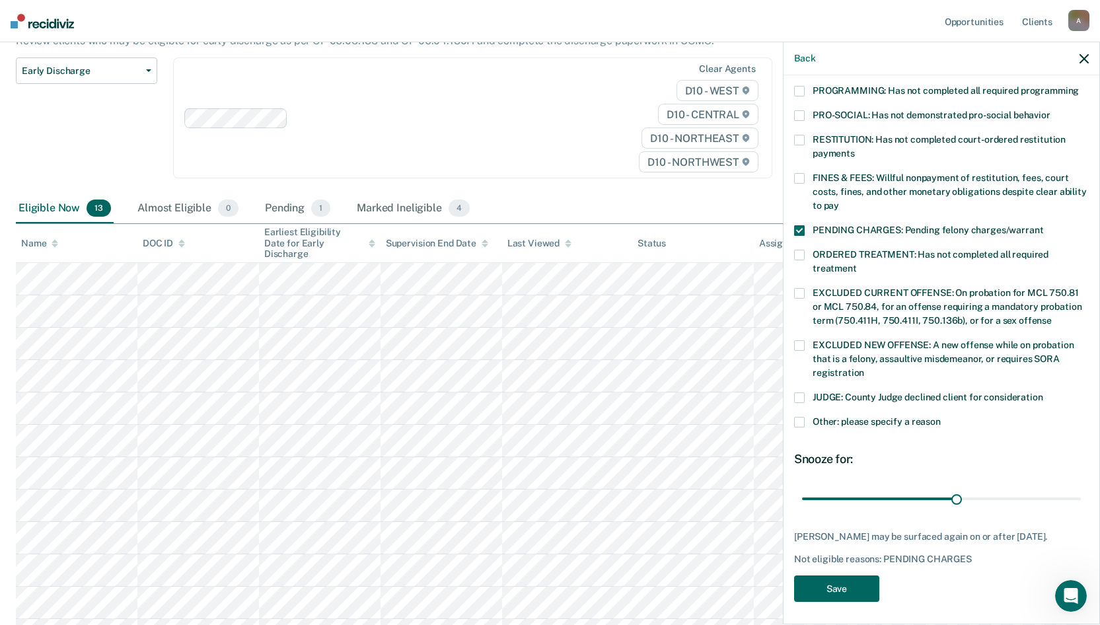
click at [851, 492] on button "Save" at bounding box center [836, 589] width 85 height 27
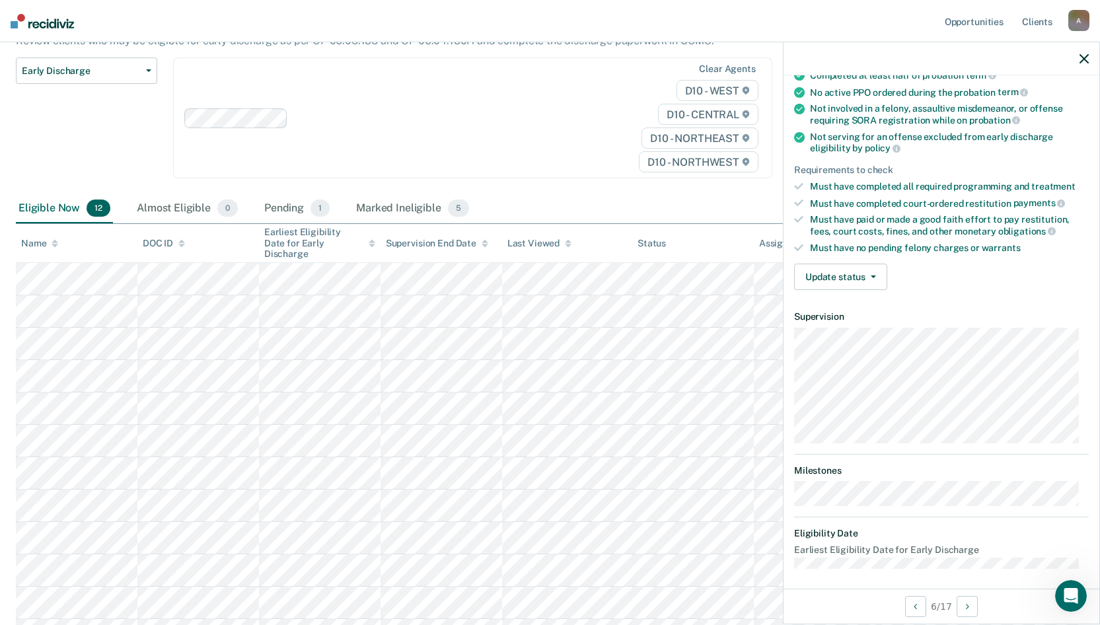
scroll to position [130, 0]
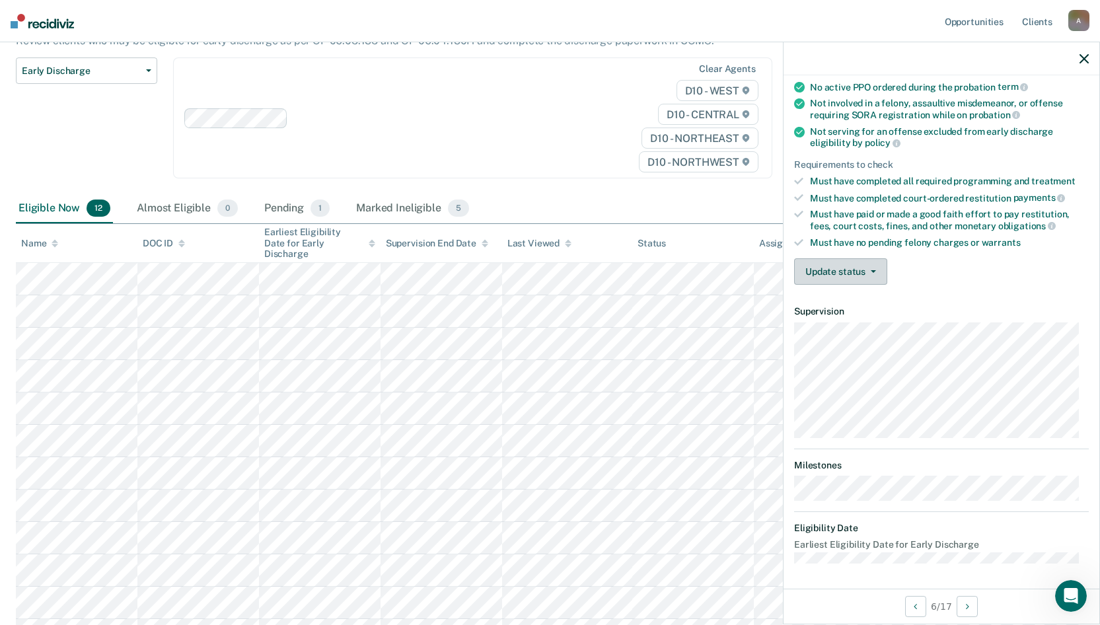
click at [840, 272] on button "Update status" at bounding box center [840, 271] width 93 height 26
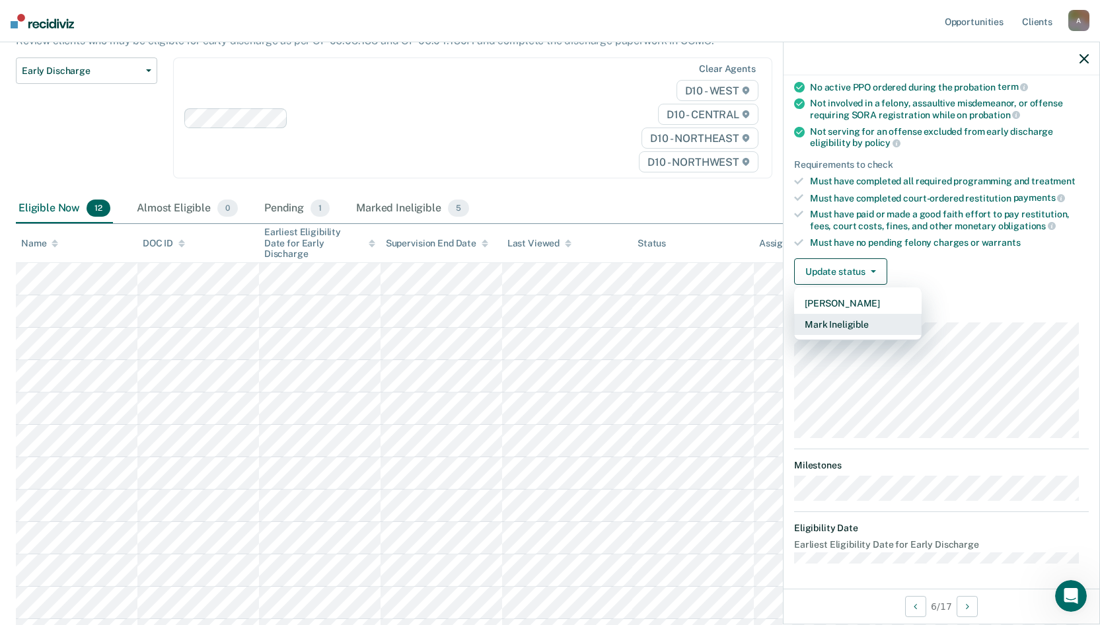
click at [840, 319] on button "Mark Ineligible" at bounding box center [858, 324] width 128 height 21
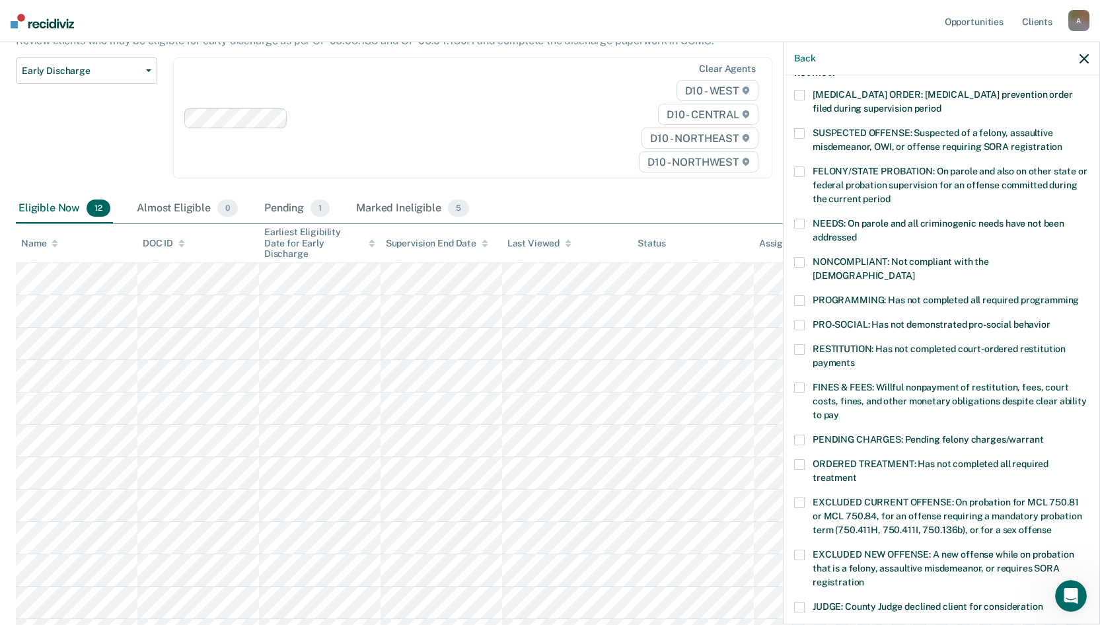
scroll to position [63, 0]
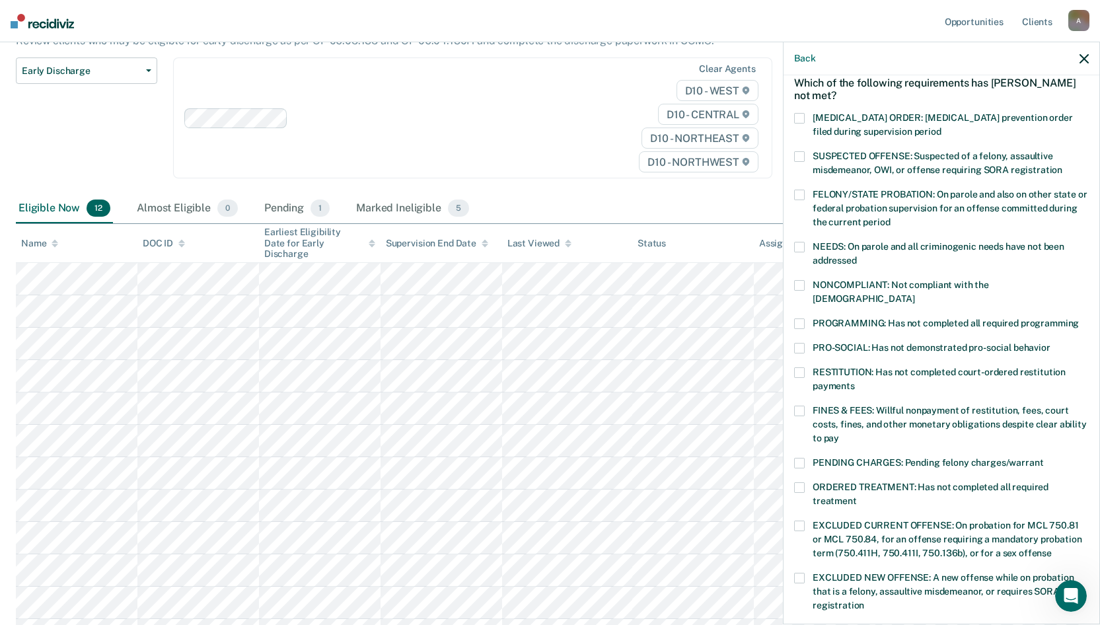
click at [800, 318] on span at bounding box center [799, 323] width 11 height 11
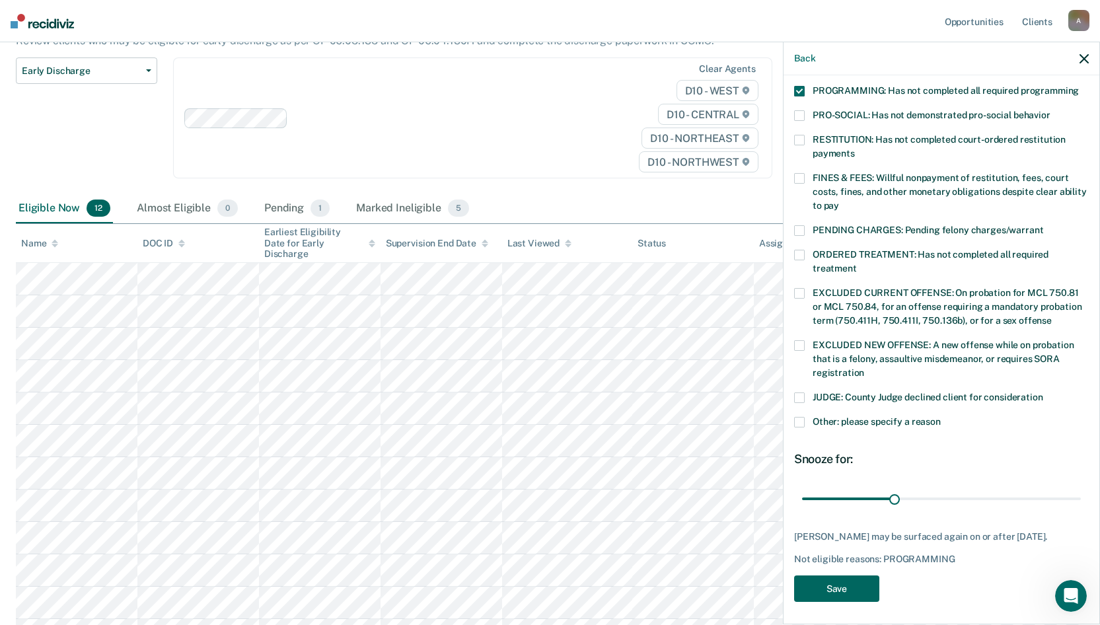
click at [857, 492] on button "Save" at bounding box center [836, 589] width 85 height 27
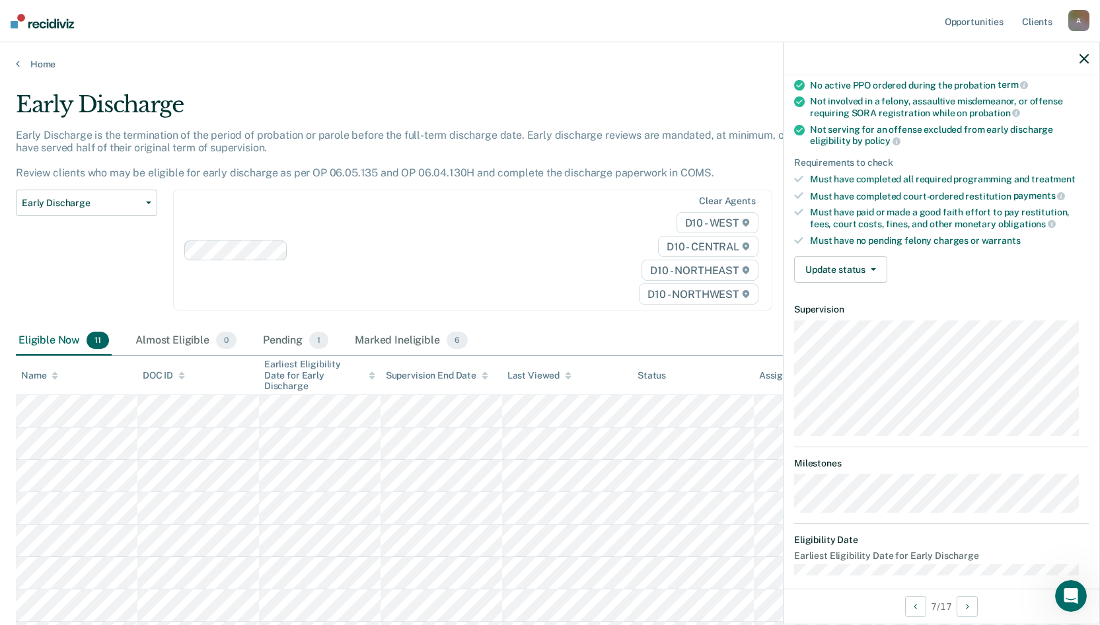
scroll to position [132, 0]
click at [848, 268] on button "Update status" at bounding box center [840, 269] width 93 height 26
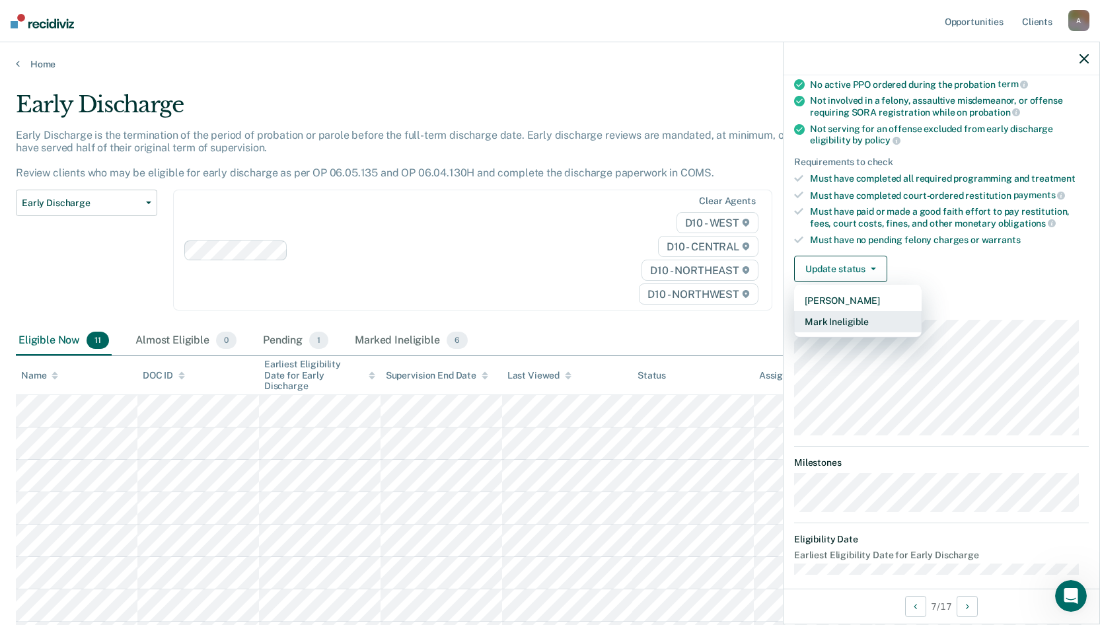
click at [858, 320] on button "Mark Ineligible" at bounding box center [858, 321] width 128 height 21
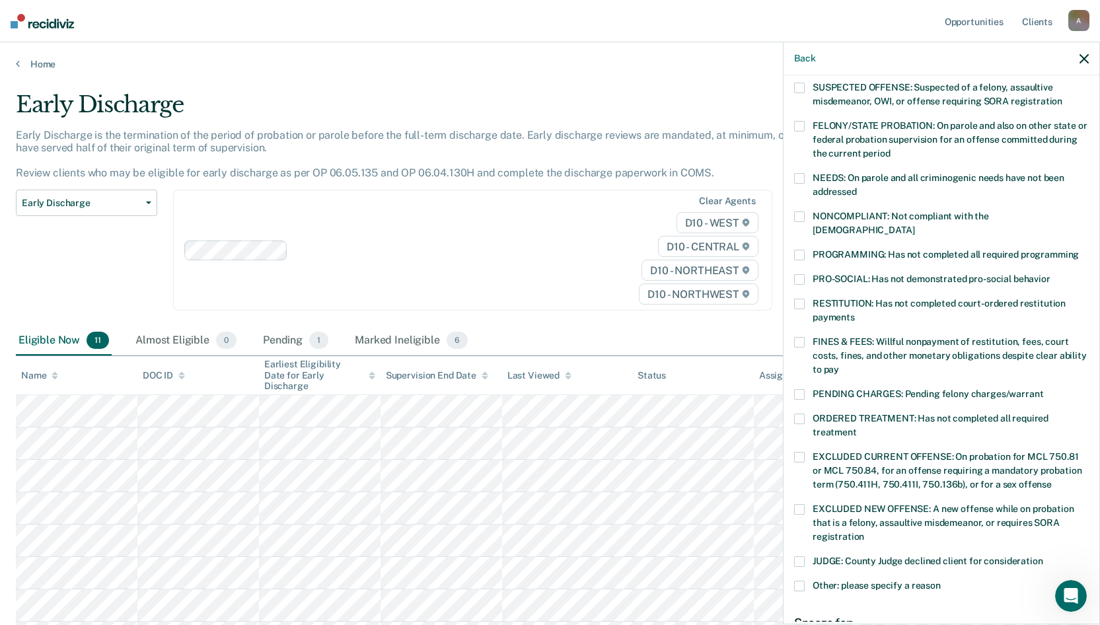
click at [799, 250] on span at bounding box center [799, 255] width 11 height 11
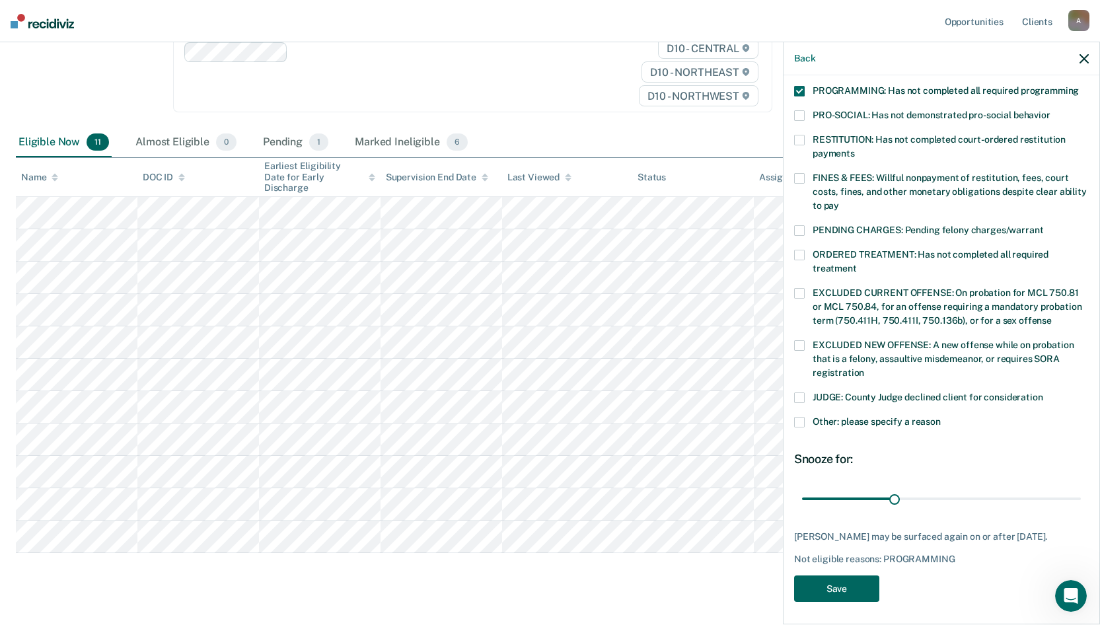
click at [861, 492] on button "Save" at bounding box center [836, 589] width 85 height 27
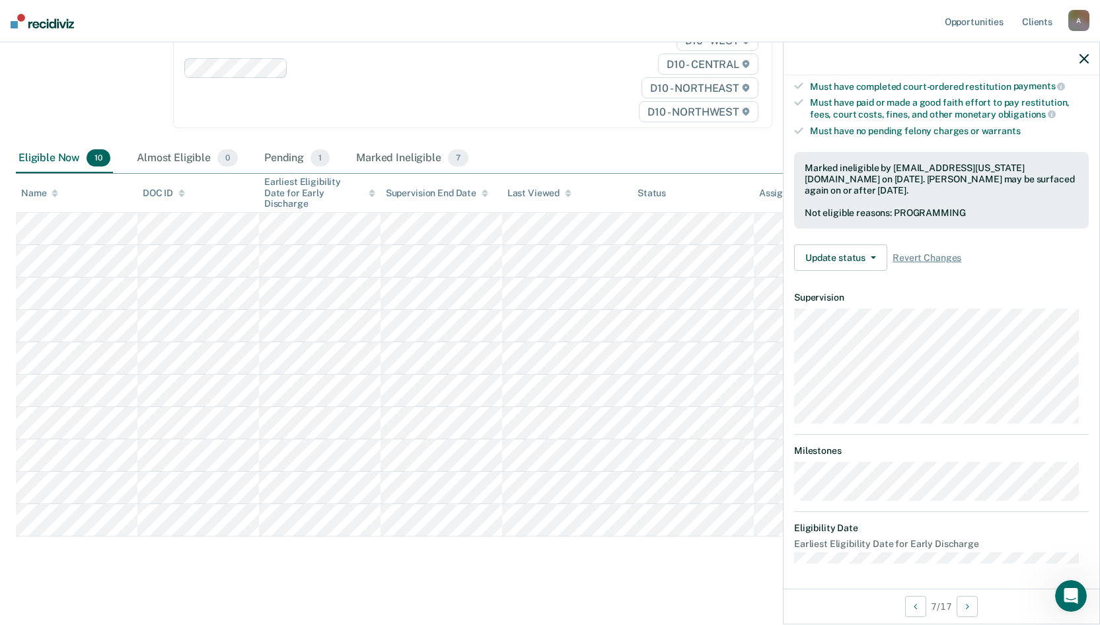
scroll to position [116, 0]
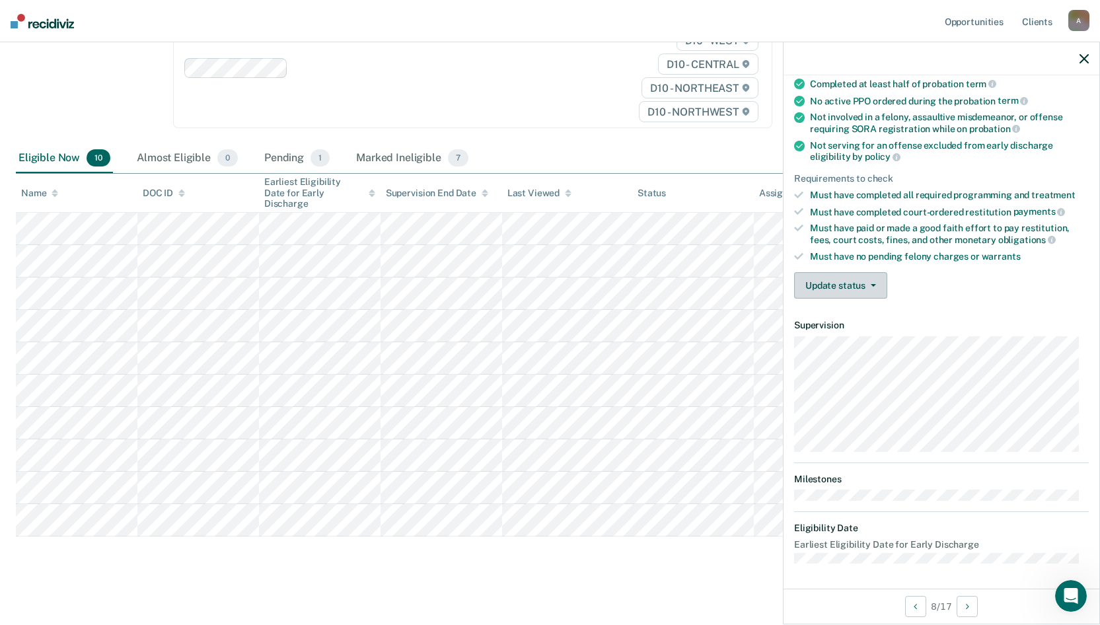
click at [835, 279] on button "Update status" at bounding box center [840, 285] width 93 height 26
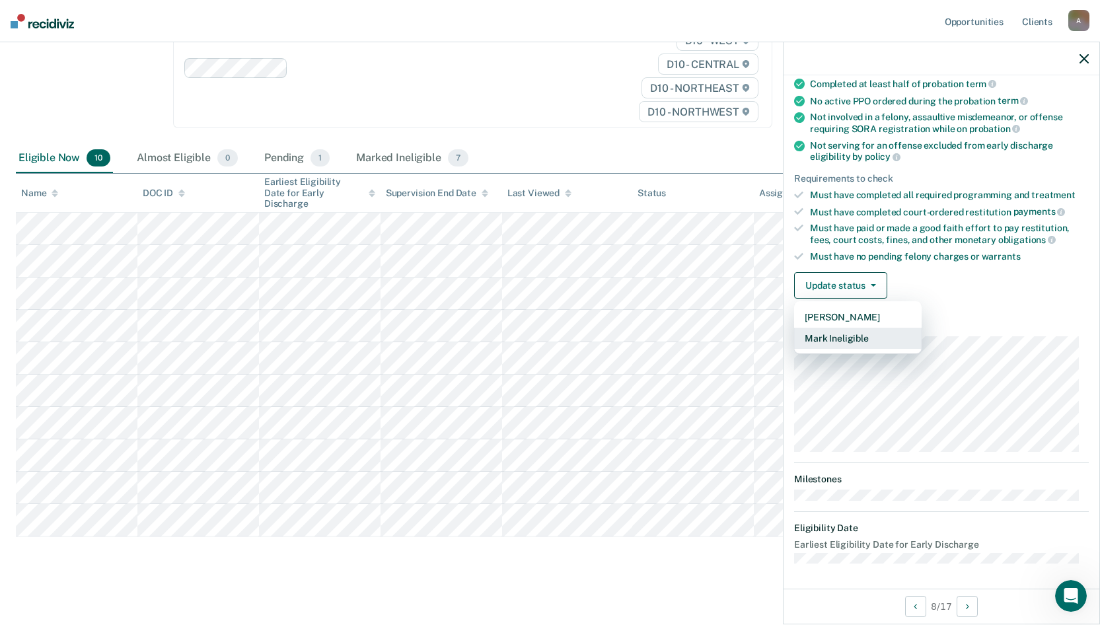
click at [831, 341] on button "Mark Ineligible" at bounding box center [858, 338] width 128 height 21
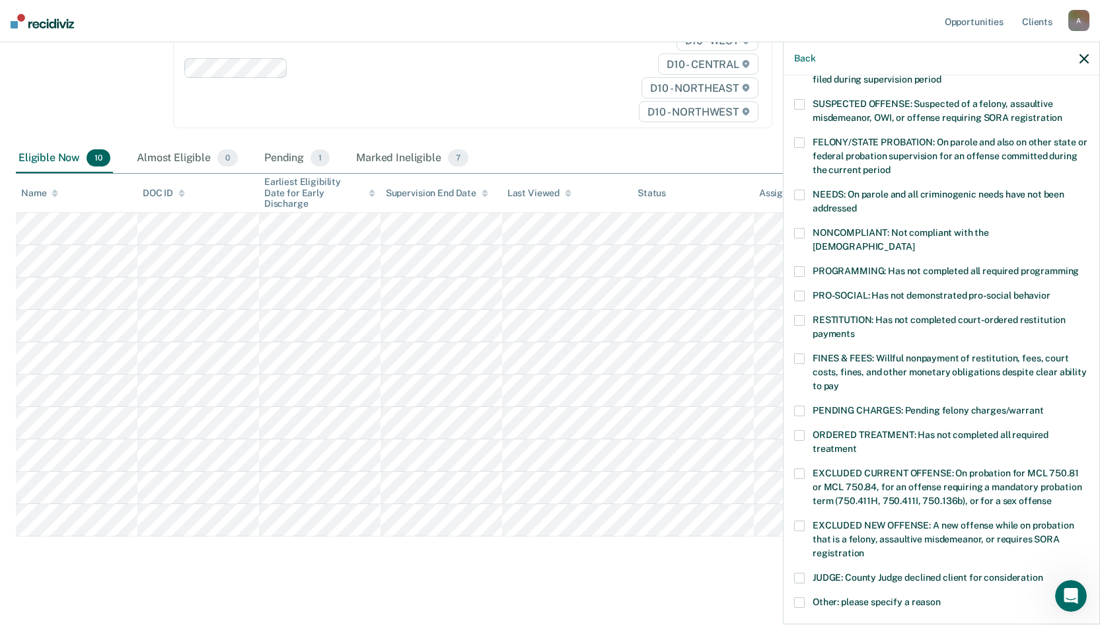
click at [799, 266] on span at bounding box center [799, 271] width 11 height 11
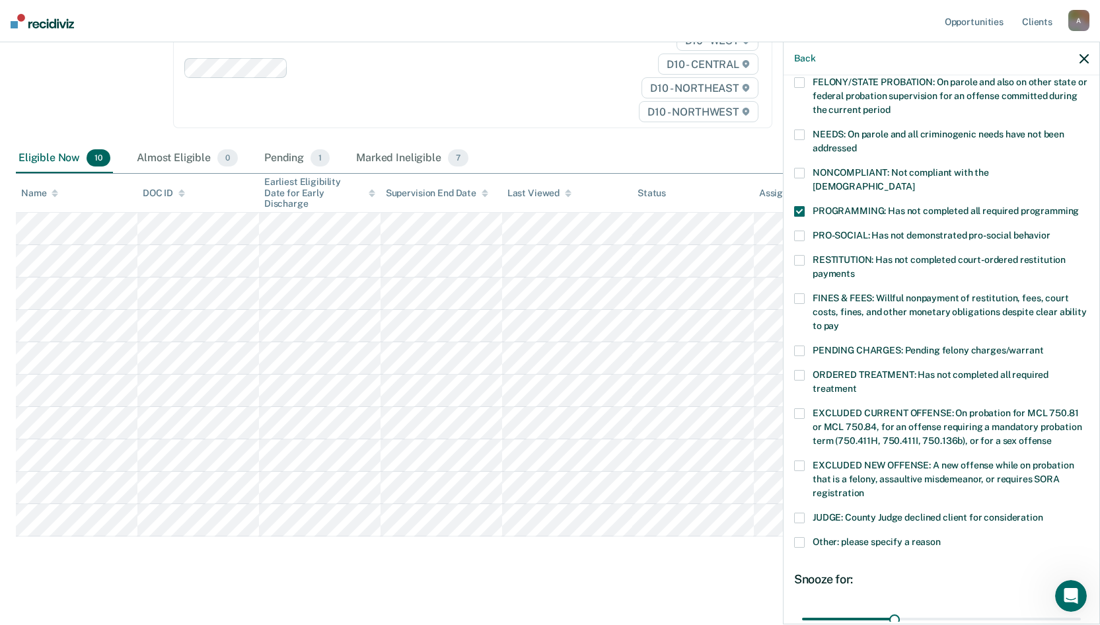
scroll to position [296, 0]
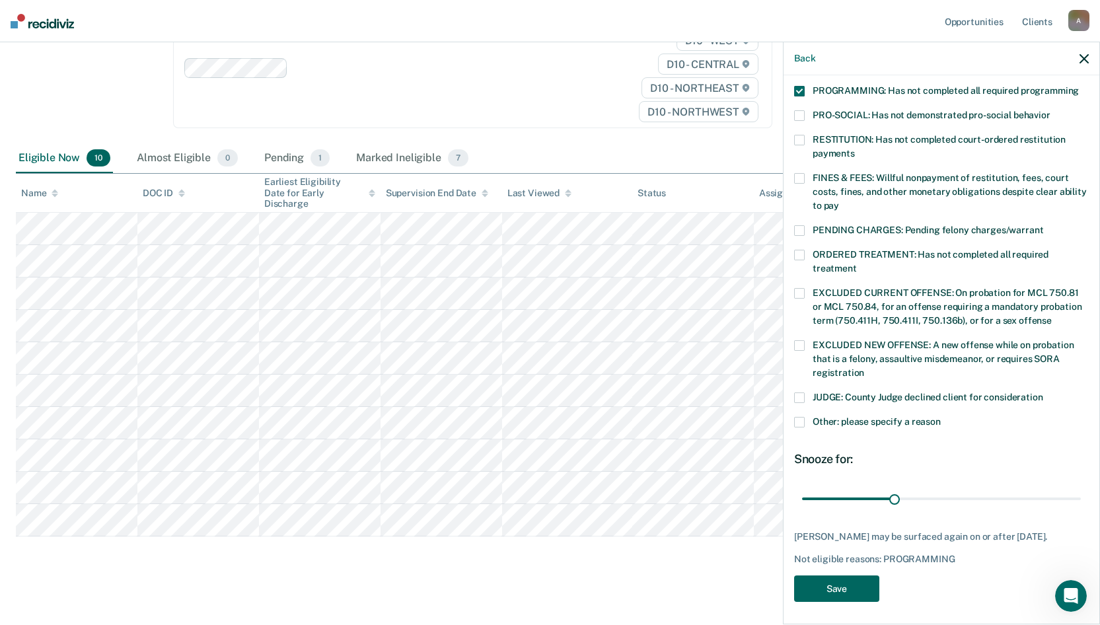
click at [875, 492] on button "Save" at bounding box center [836, 589] width 85 height 27
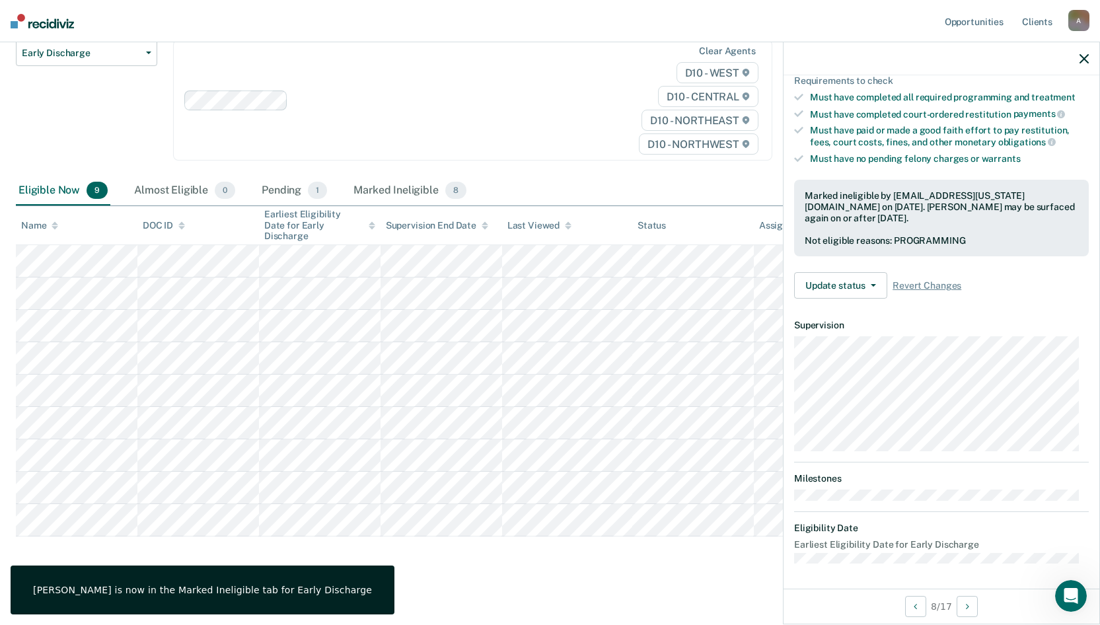
scroll to position [130, 0]
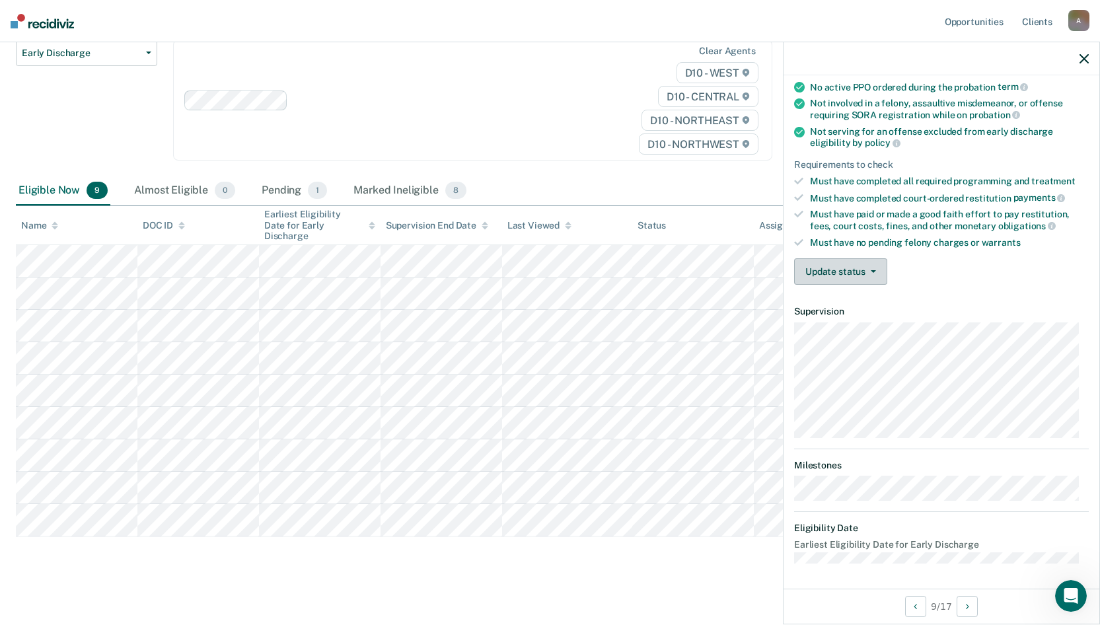
click at [858, 279] on button "Update status" at bounding box center [840, 271] width 93 height 26
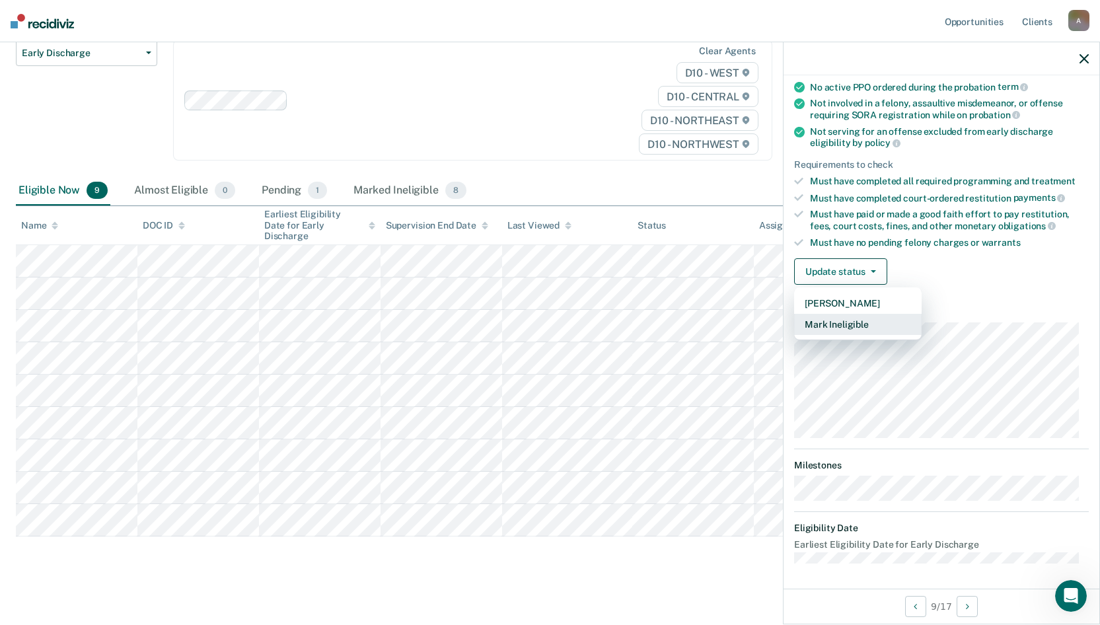
click at [852, 320] on button "Mark Ineligible" at bounding box center [858, 324] width 128 height 21
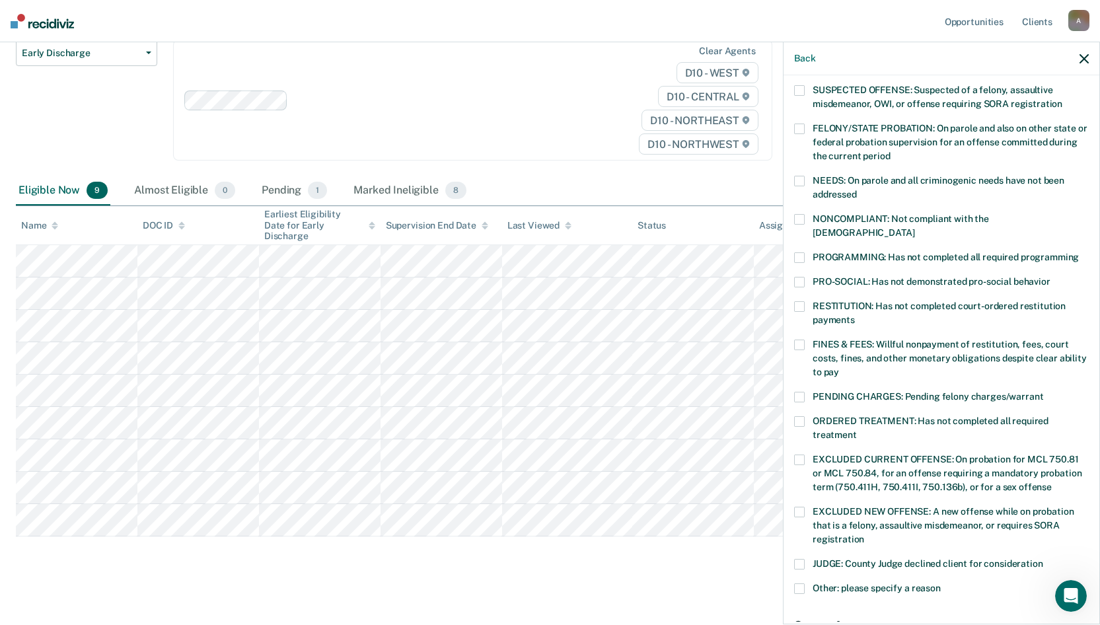
click at [797, 252] on span at bounding box center [799, 257] width 11 height 11
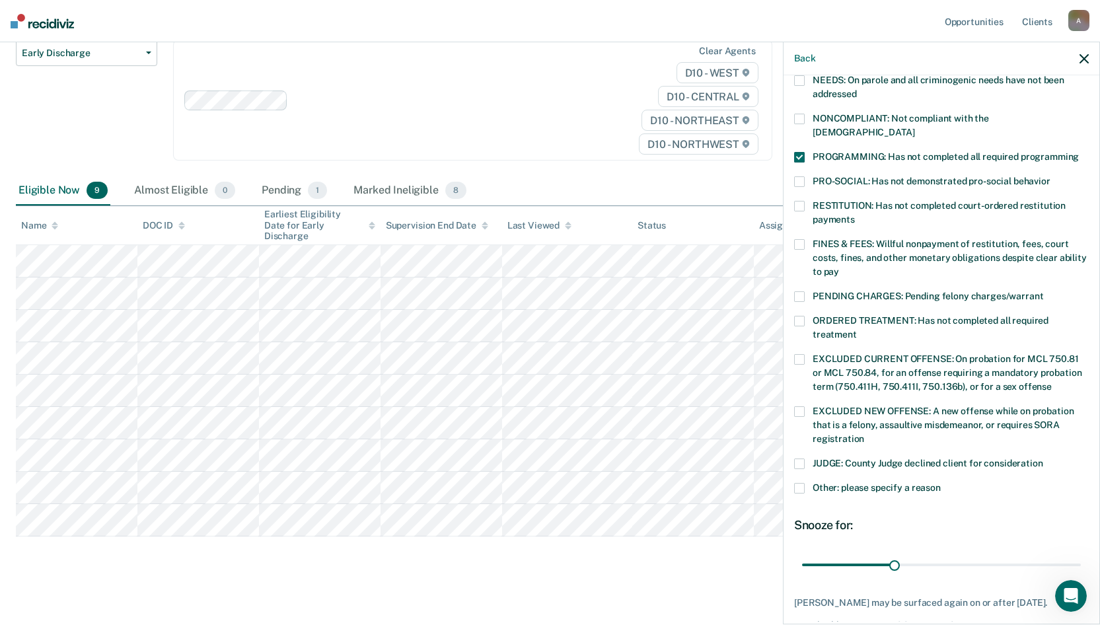
scroll to position [296, 0]
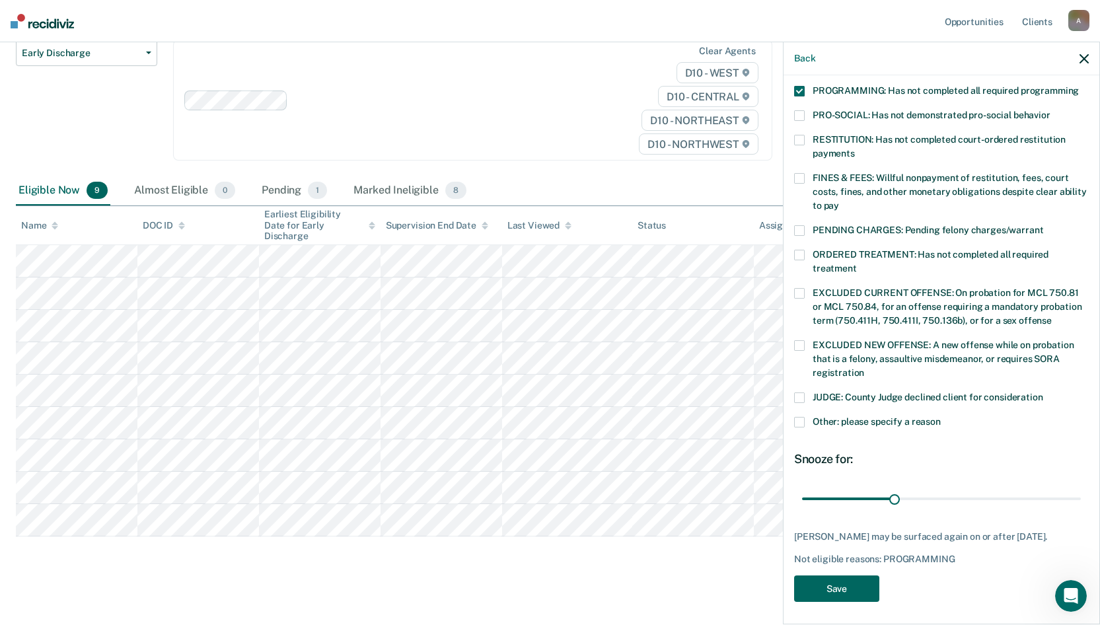
click at [829, 492] on button "Save" at bounding box center [836, 589] width 85 height 27
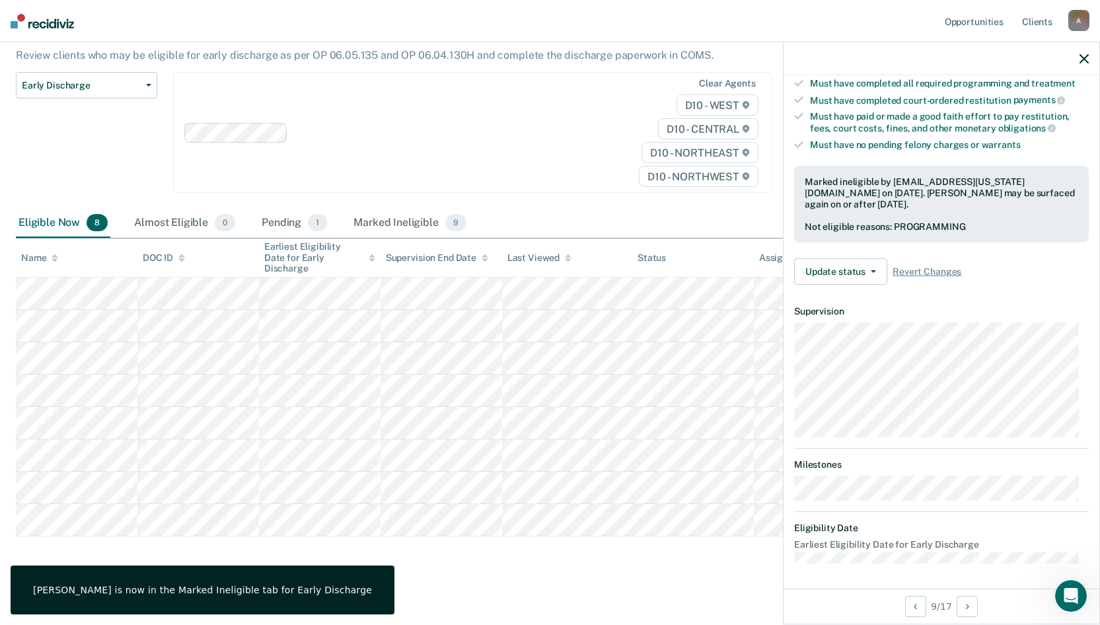
scroll to position [116, 0]
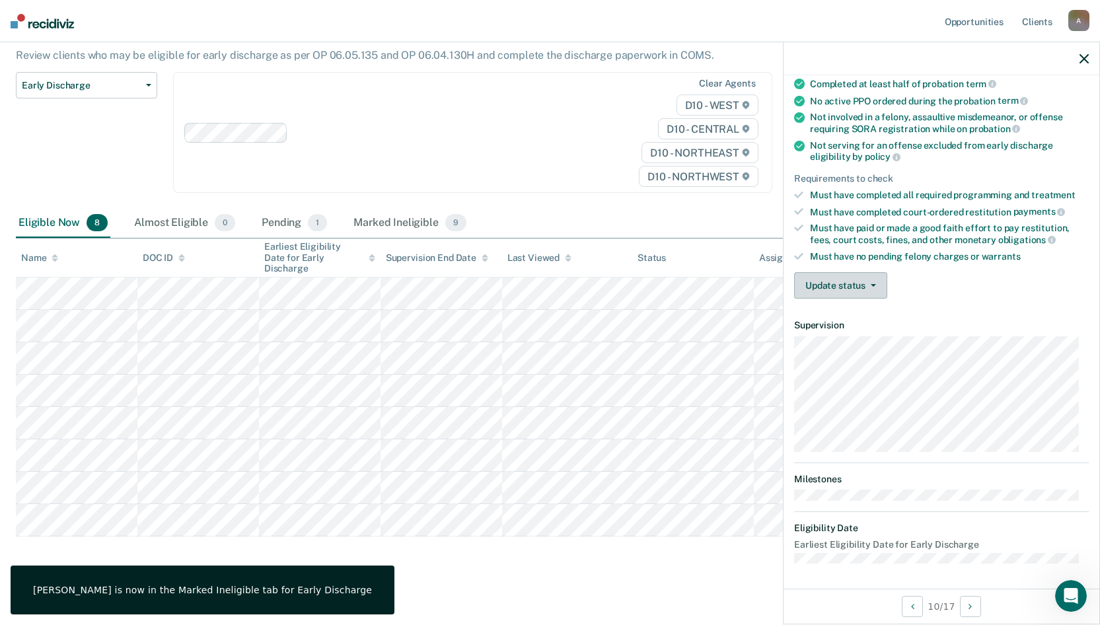
click at [858, 286] on button "Update status" at bounding box center [840, 285] width 93 height 26
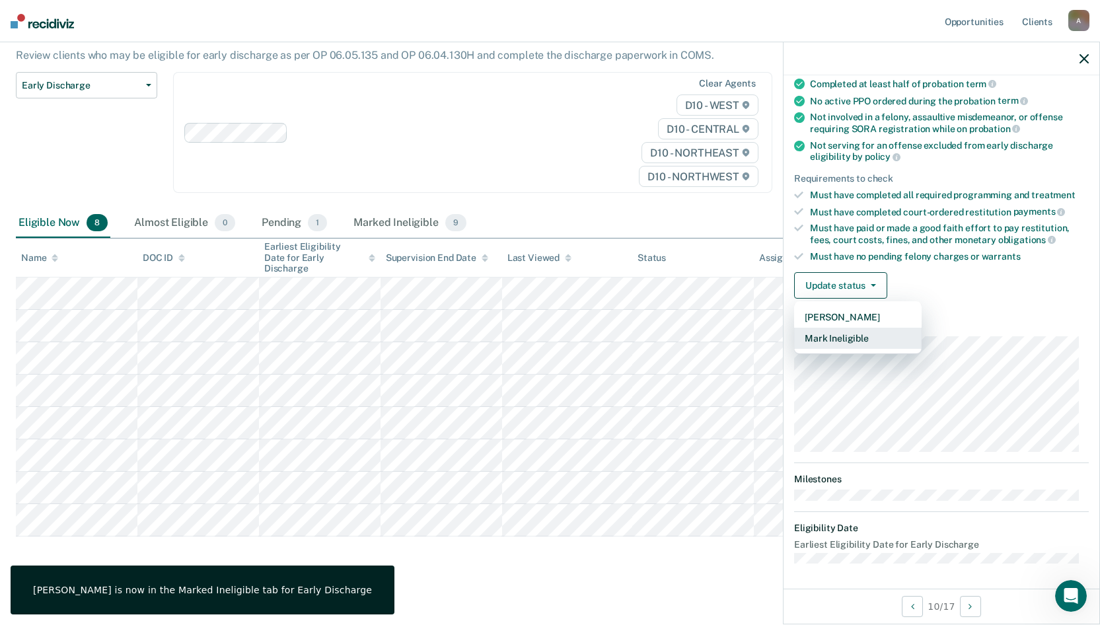
click at [848, 333] on button "Mark Ineligible" at bounding box center [858, 338] width 128 height 21
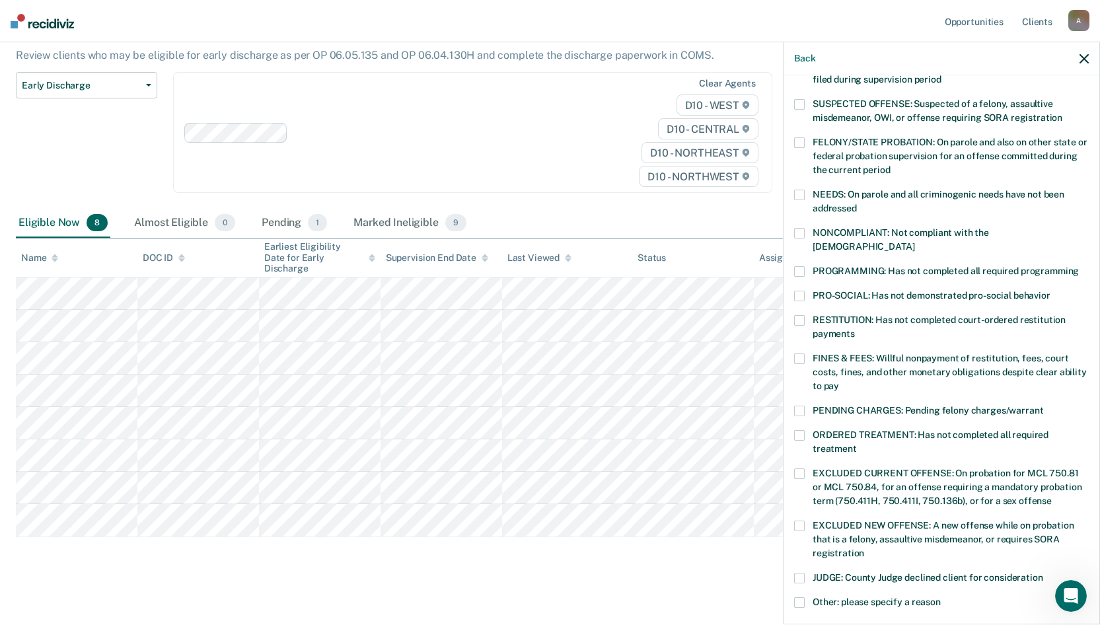
click at [798, 266] on span at bounding box center [799, 271] width 11 height 11
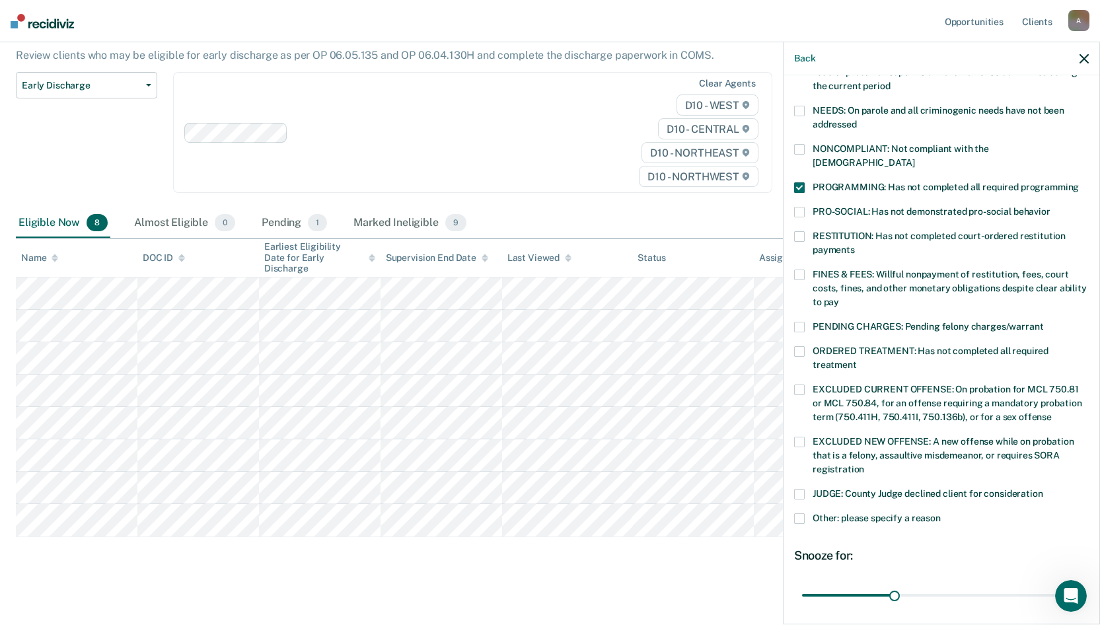
scroll to position [296, 0]
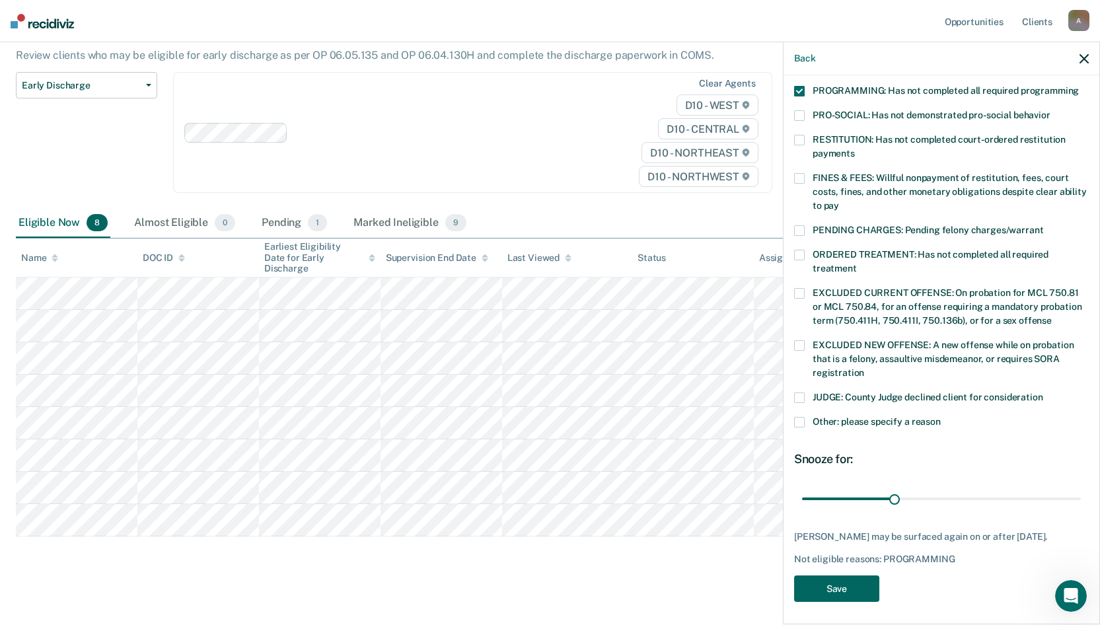
click at [842, 492] on button "Save" at bounding box center [836, 589] width 85 height 27
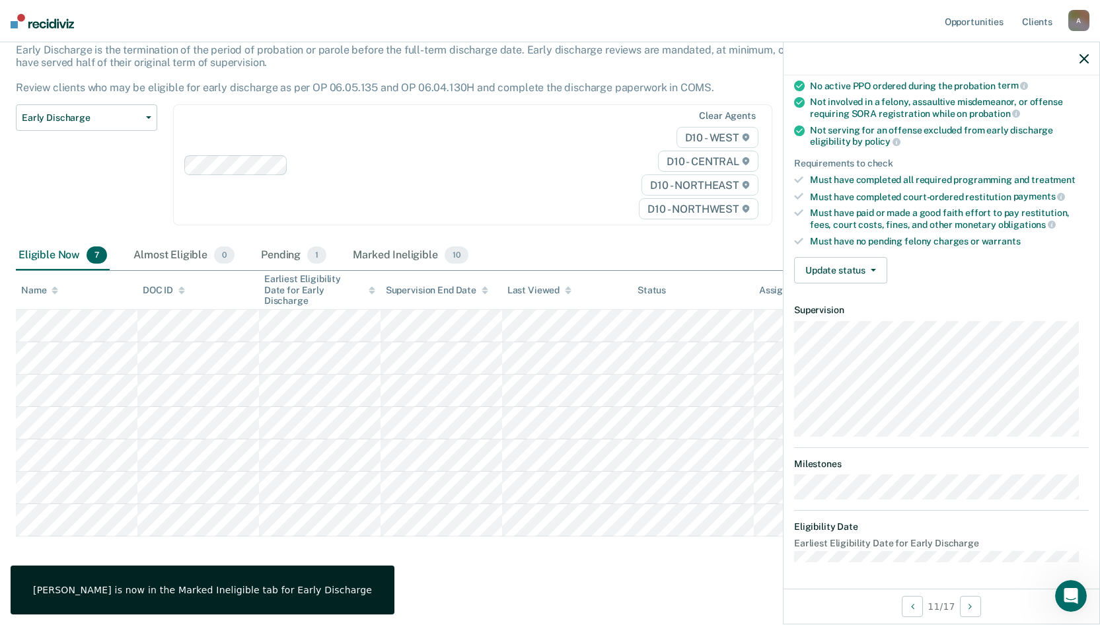
scroll to position [130, 0]
click at [844, 272] on button "Update status" at bounding box center [840, 271] width 93 height 26
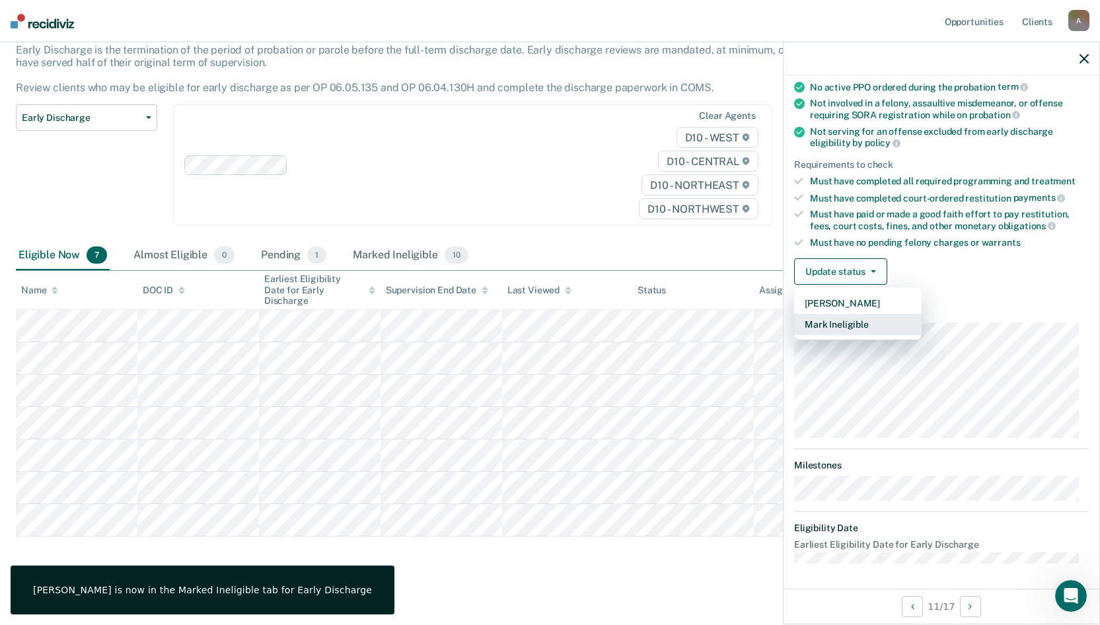
click at [833, 324] on button "Mark Ineligible" at bounding box center [858, 324] width 128 height 21
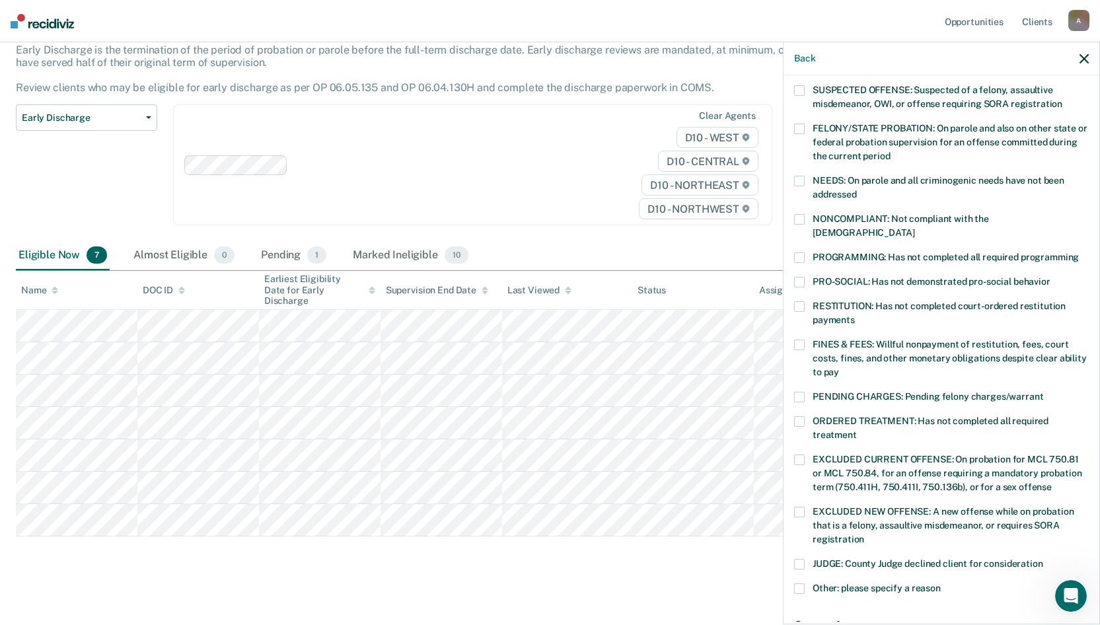
click at [800, 392] on span at bounding box center [799, 397] width 11 height 11
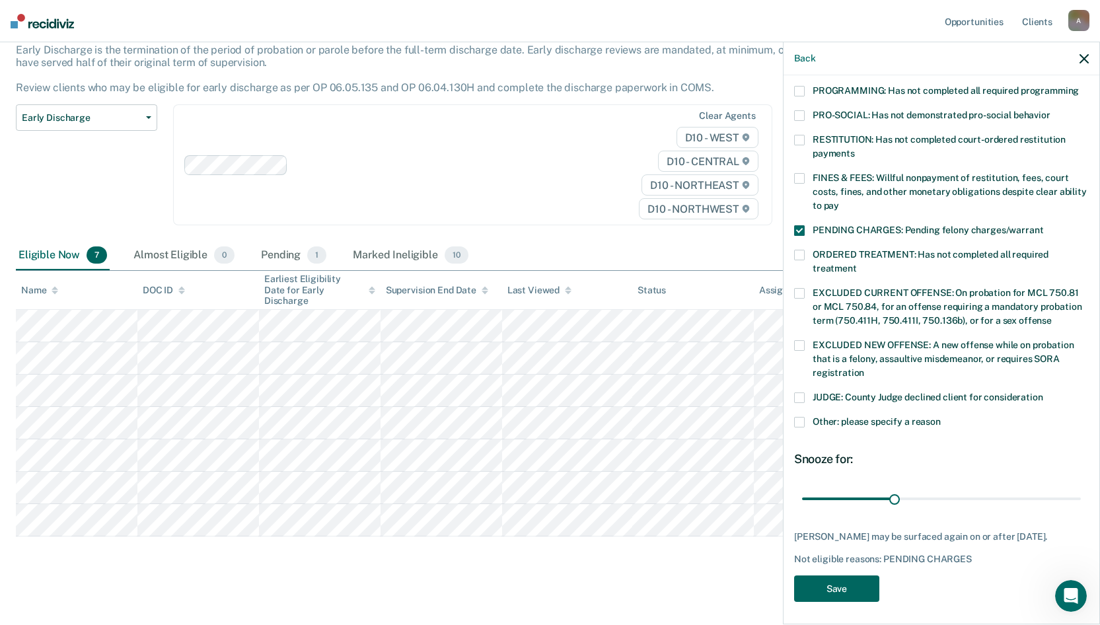
click at [832, 492] on button "Save" at bounding box center [836, 589] width 85 height 27
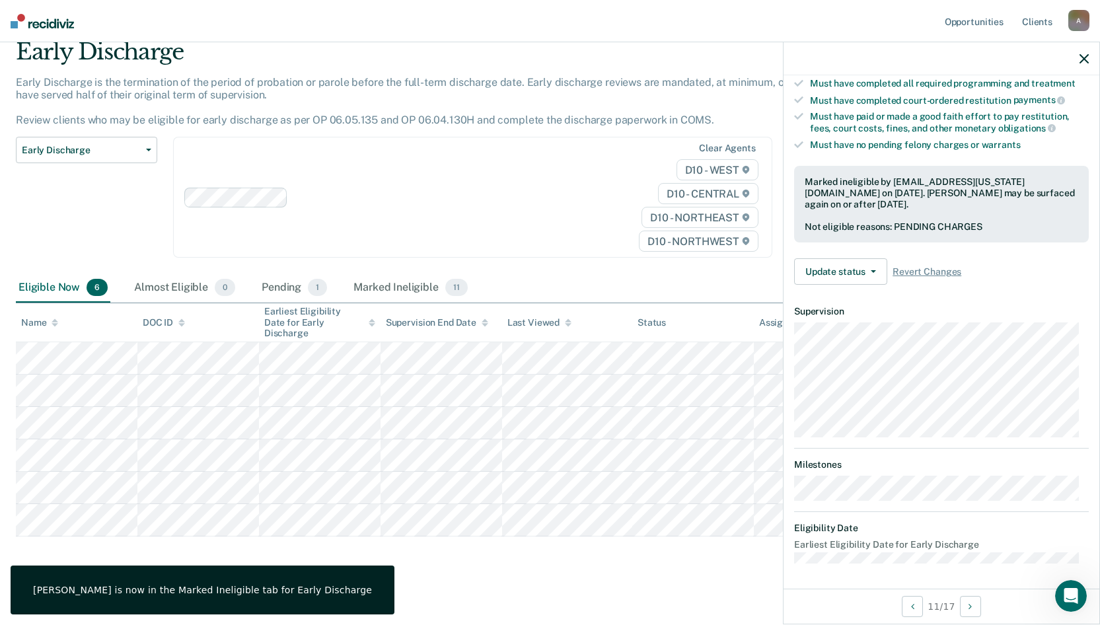
scroll to position [116, 0]
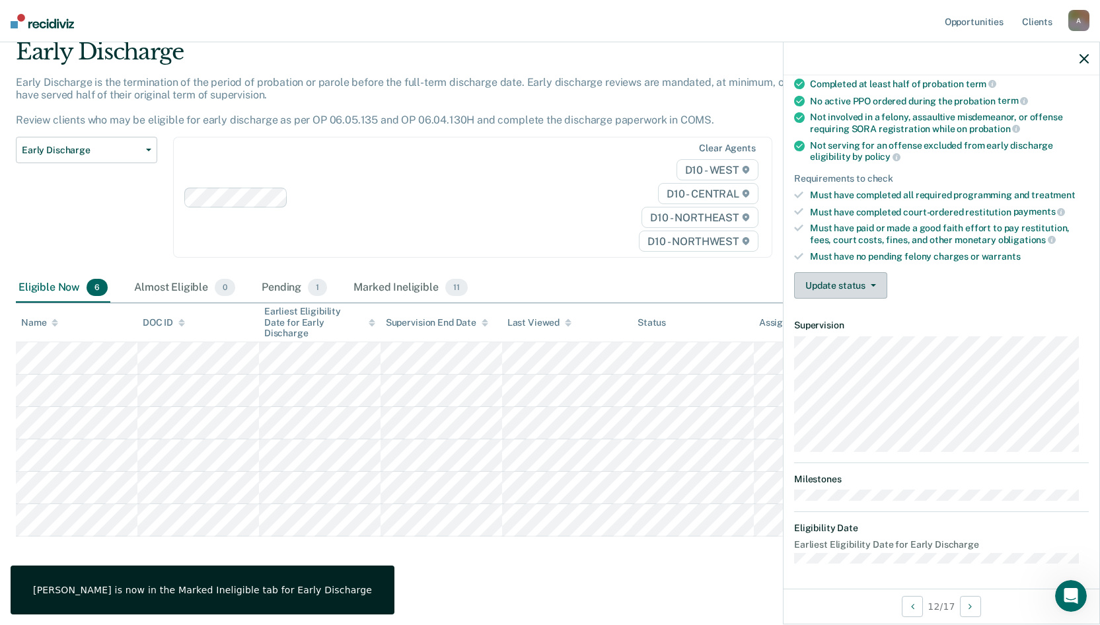
click at [820, 285] on button "Update status" at bounding box center [840, 285] width 93 height 26
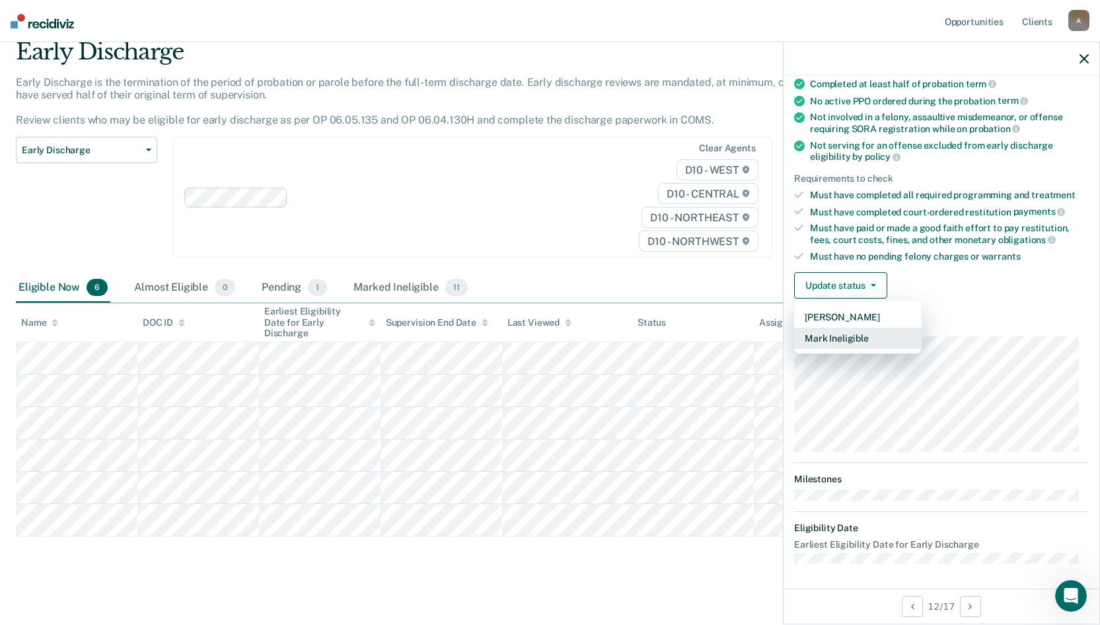
click at [811, 336] on button "Mark Ineligible" at bounding box center [858, 338] width 128 height 21
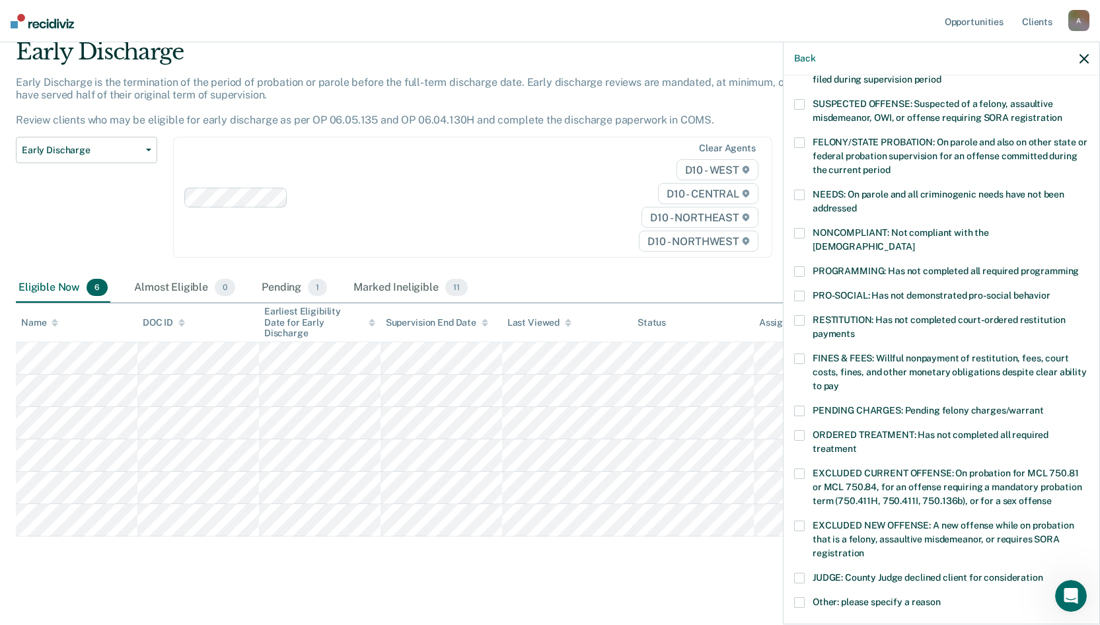
click at [801, 266] on span at bounding box center [799, 271] width 11 height 11
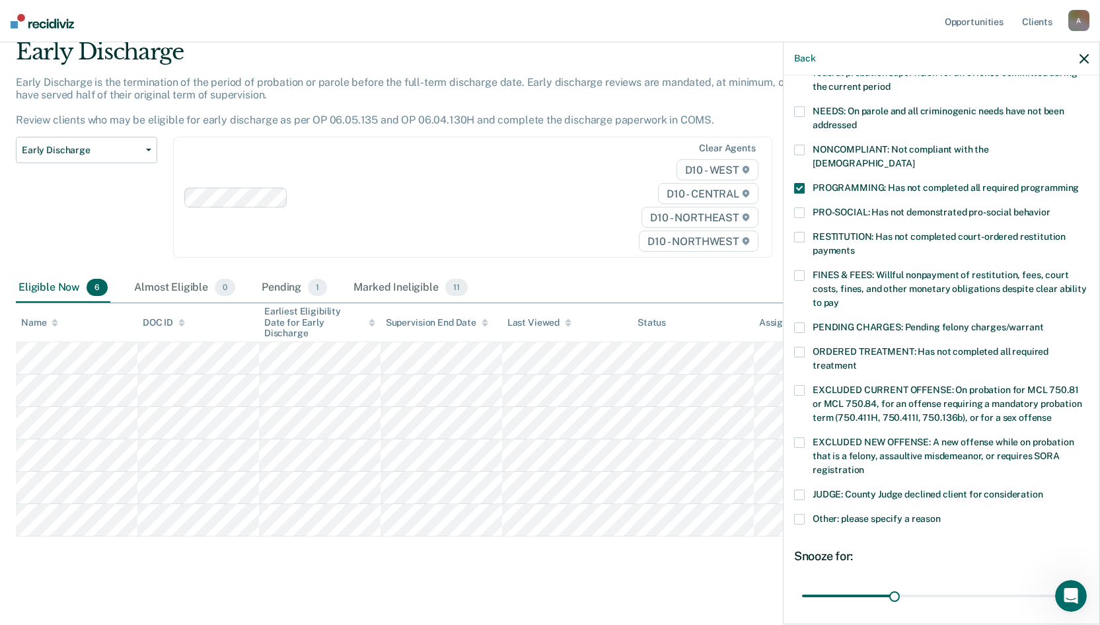
scroll to position [296, 0]
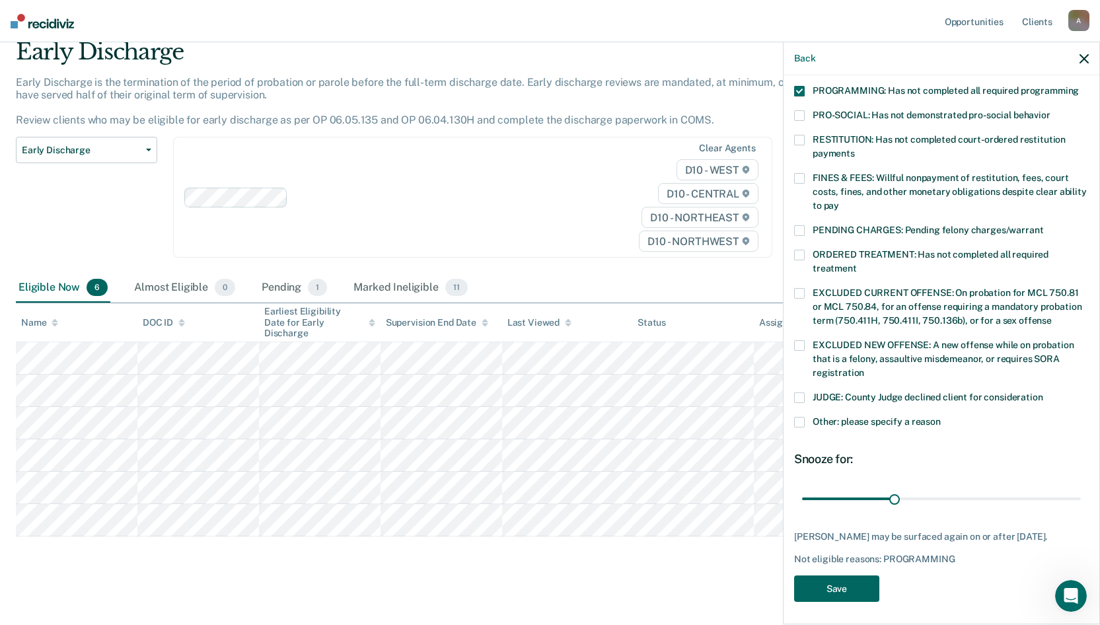
click at [835, 492] on button "Save" at bounding box center [836, 589] width 85 height 27
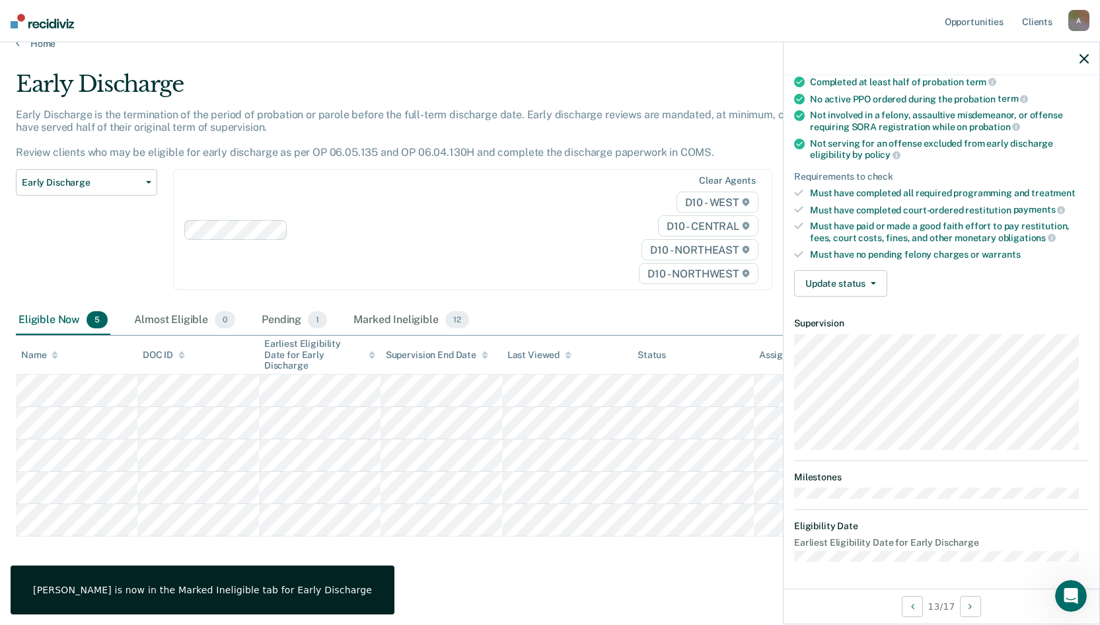
scroll to position [130, 0]
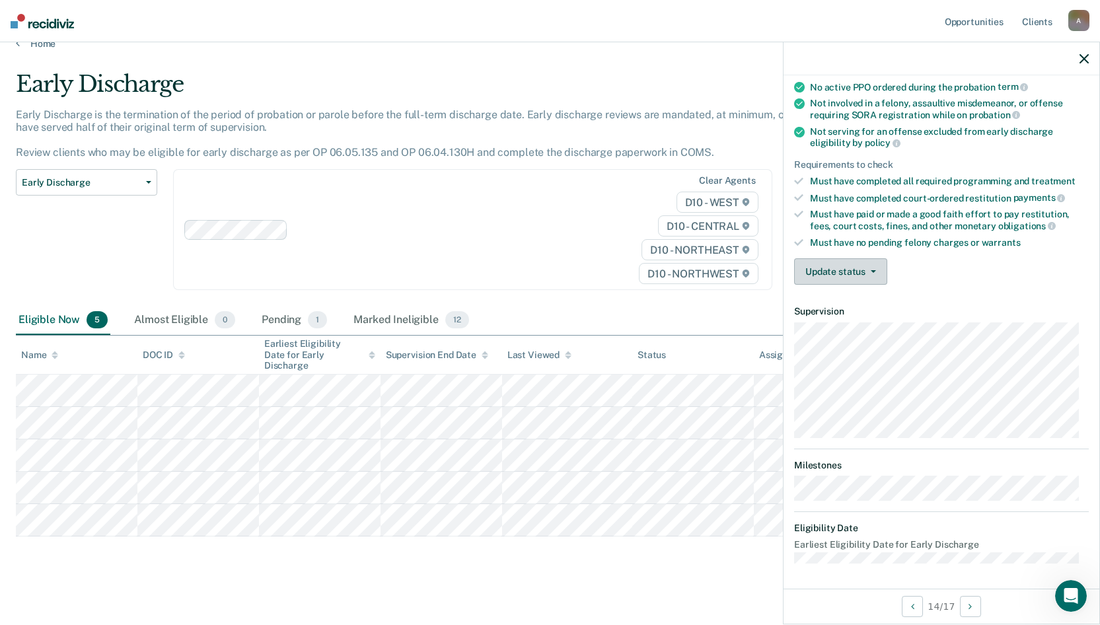
click at [862, 276] on button "Update status" at bounding box center [840, 271] width 93 height 26
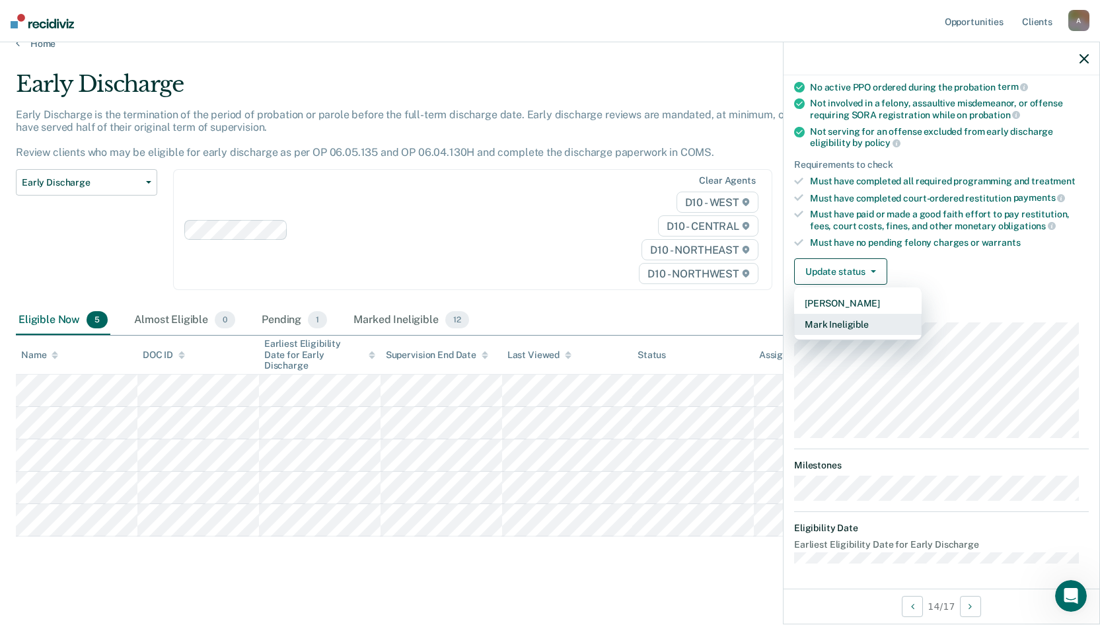
click at [848, 330] on button "Mark Ineligible" at bounding box center [858, 324] width 128 height 21
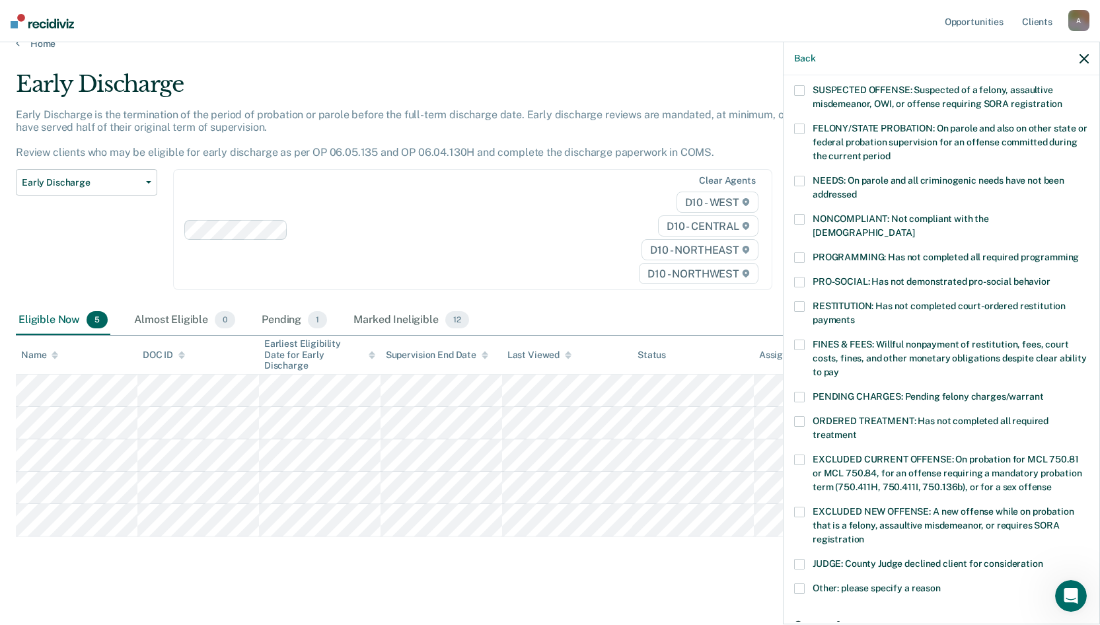
click at [803, 252] on span at bounding box center [799, 257] width 11 height 11
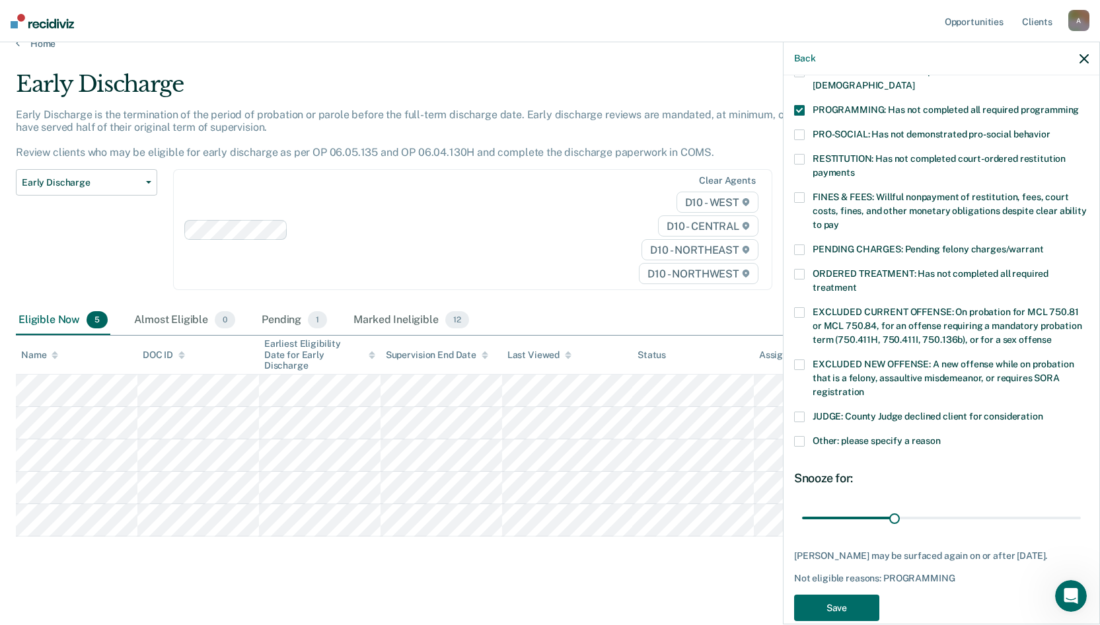
scroll to position [285, 0]
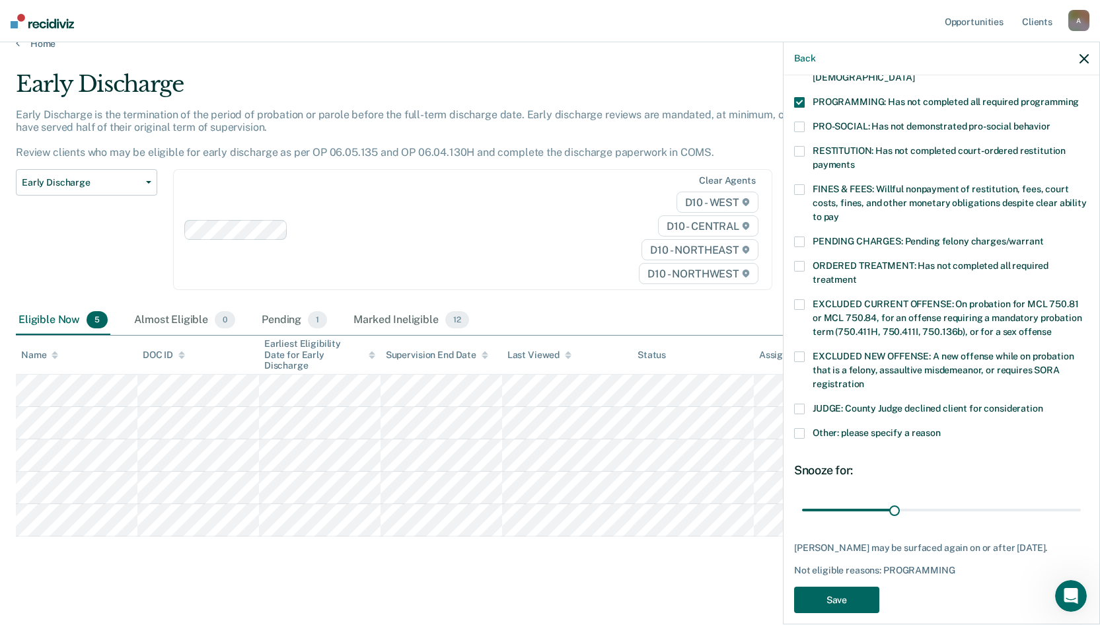
click at [847, 492] on button "Save" at bounding box center [836, 600] width 85 height 27
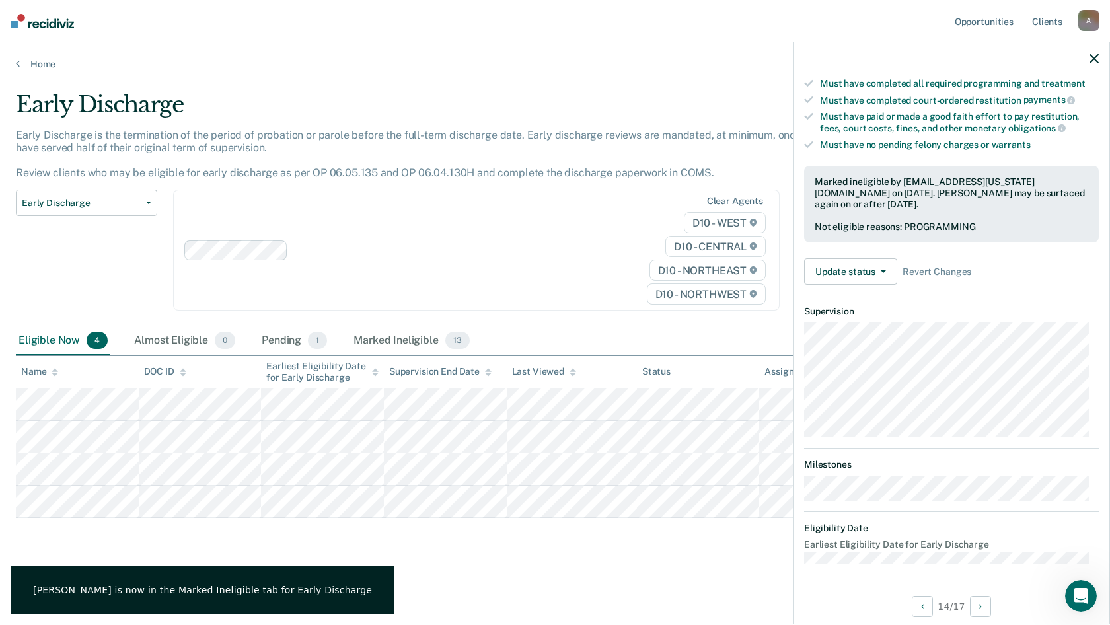
scroll to position [130, 0]
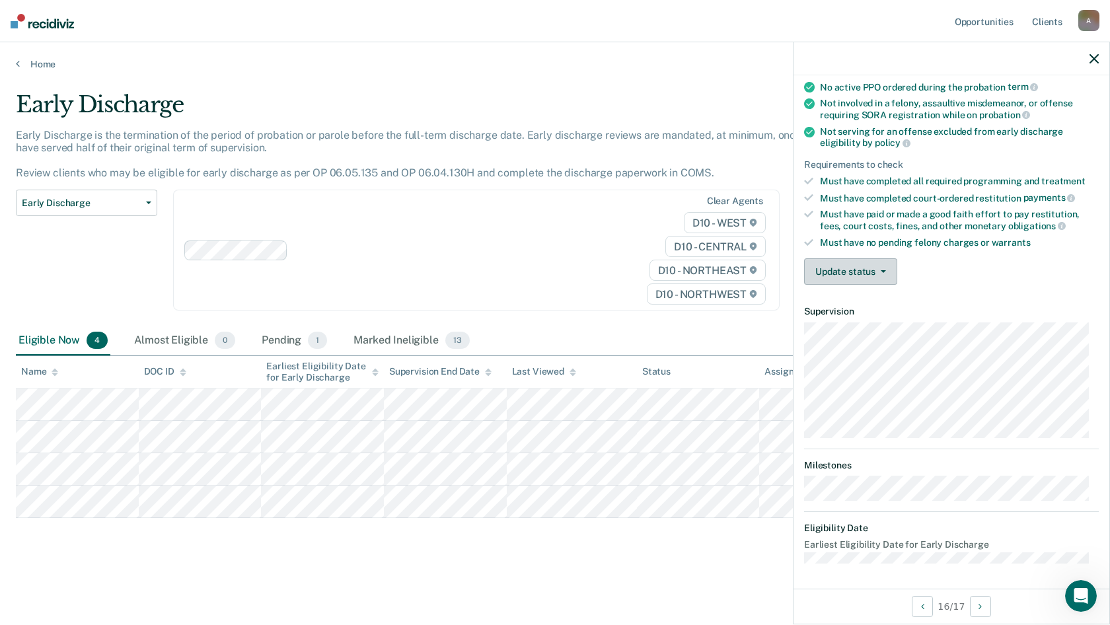
click at [864, 258] on button "Update status" at bounding box center [850, 271] width 93 height 26
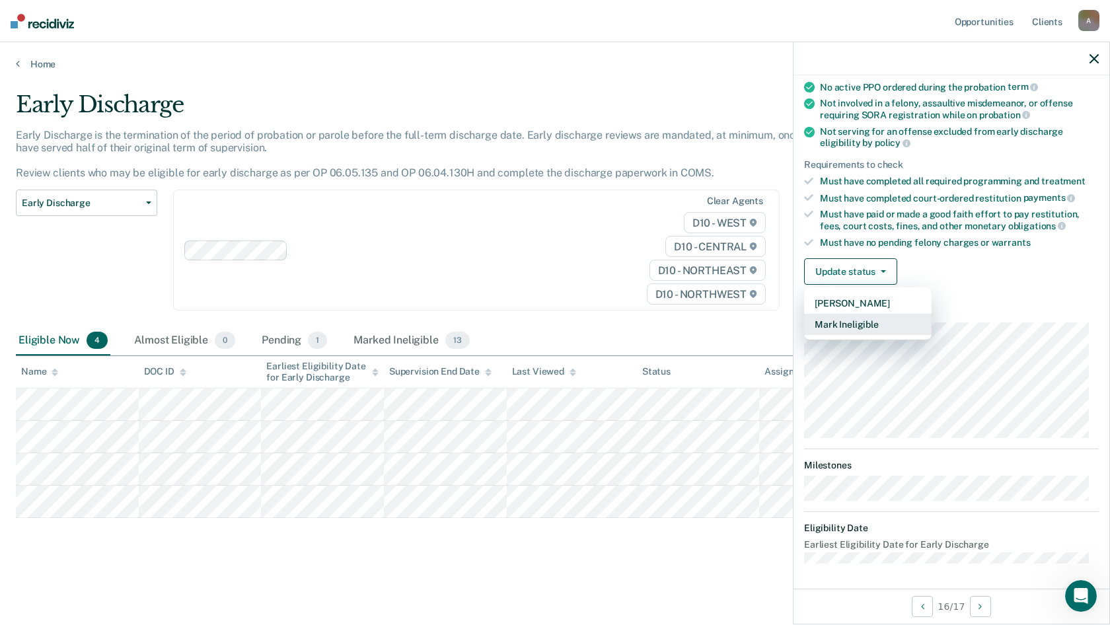
click at [854, 326] on button "Mark Ineligible" at bounding box center [868, 324] width 128 height 21
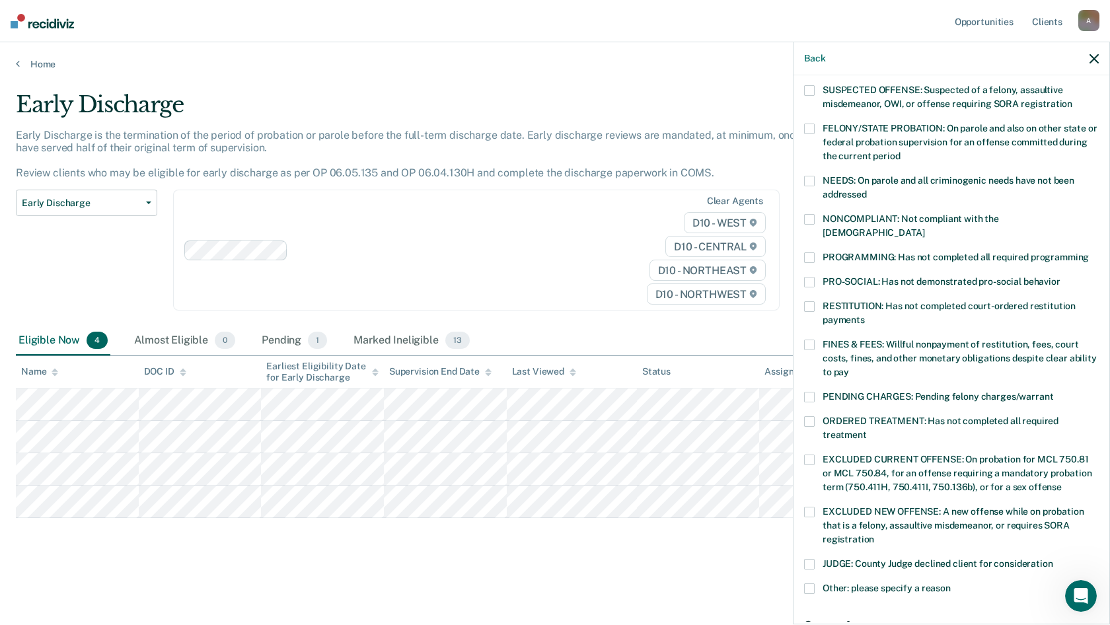
click at [811, 252] on span at bounding box center [809, 257] width 11 height 11
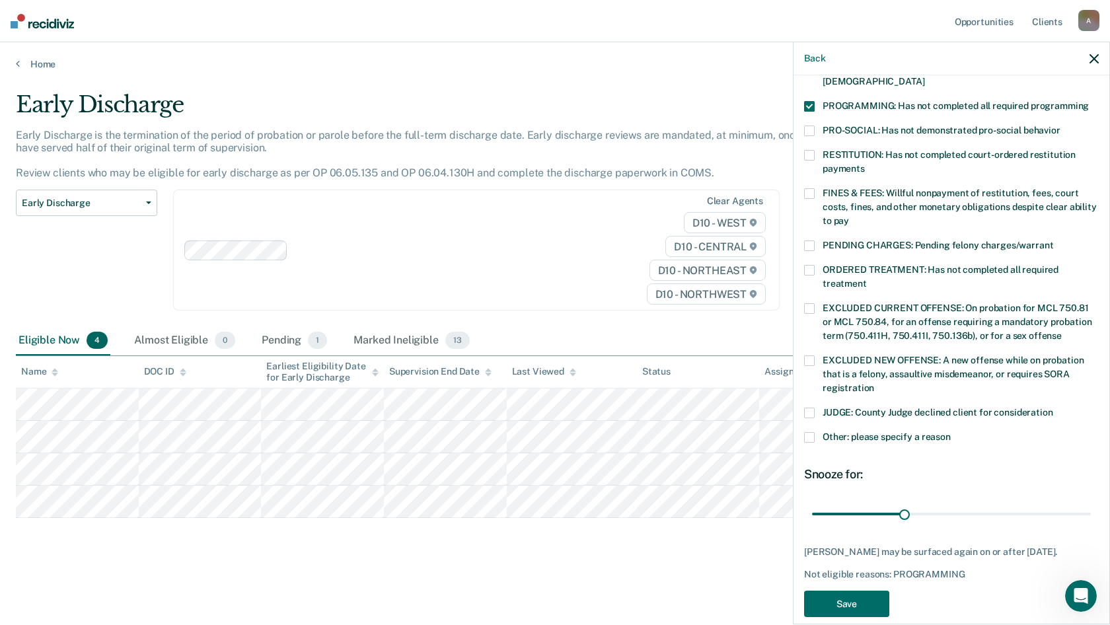
scroll to position [296, 0]
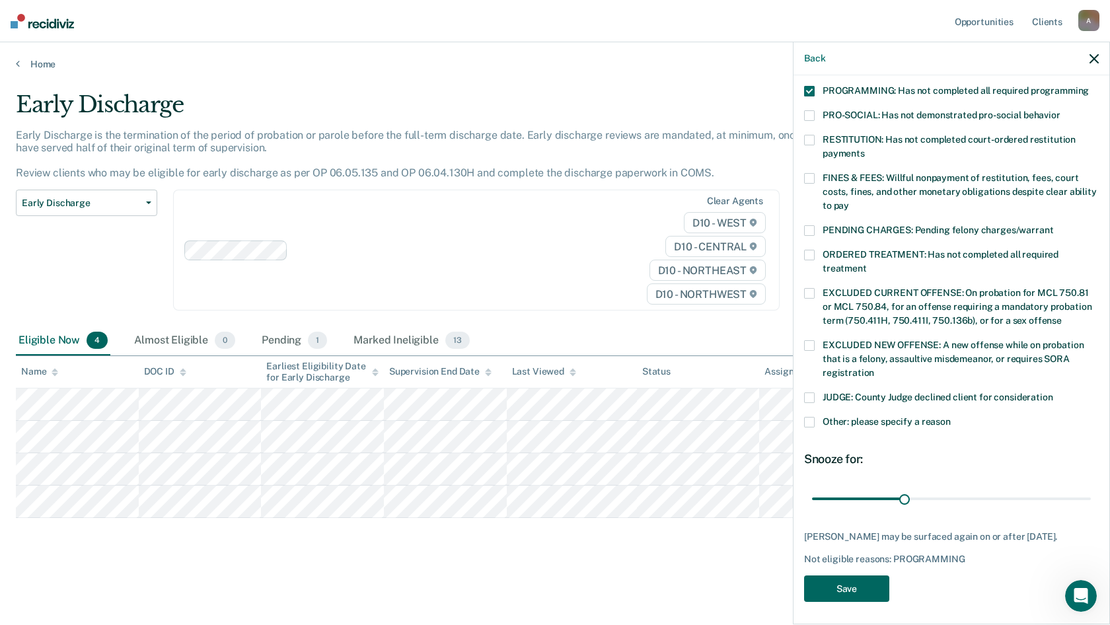
click at [866, 492] on button "Save" at bounding box center [846, 589] width 85 height 27
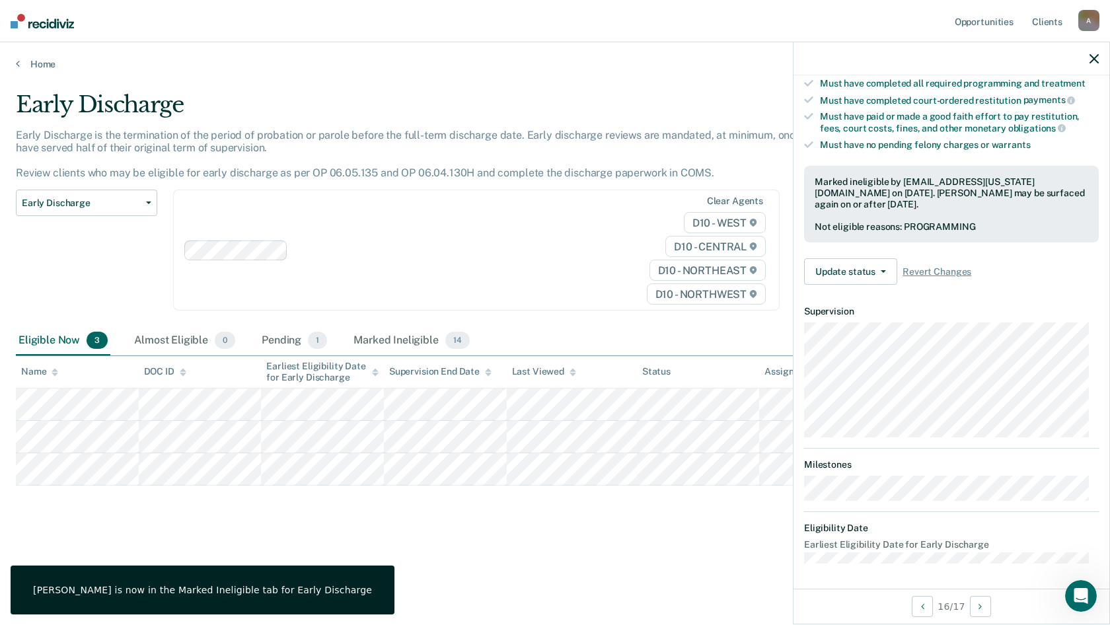
scroll to position [116, 0]
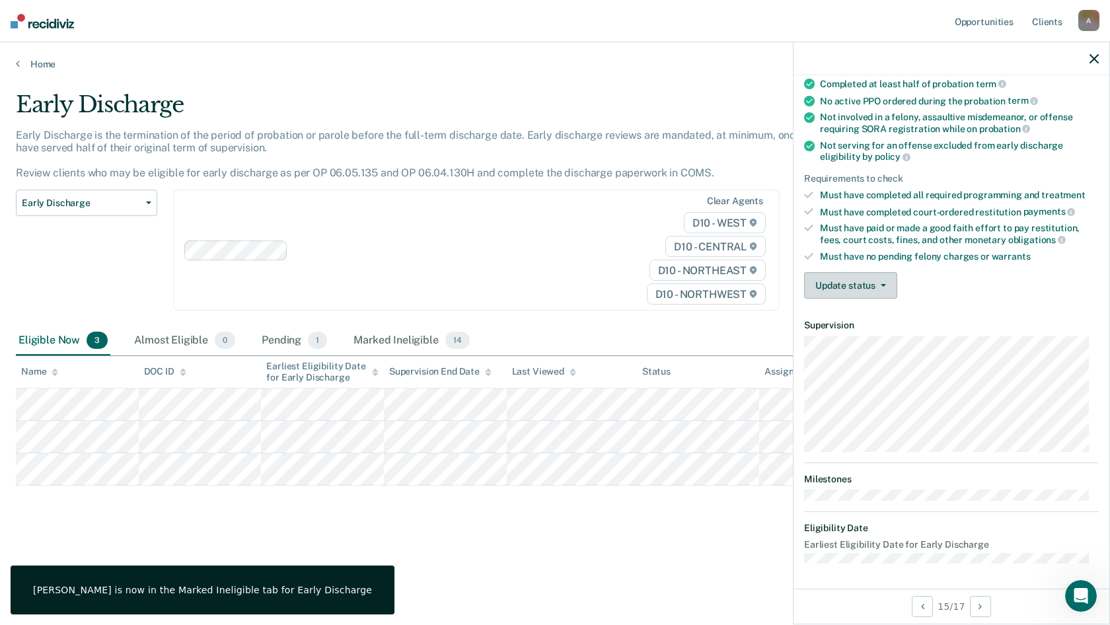
click at [843, 276] on button "Update status" at bounding box center [850, 285] width 93 height 26
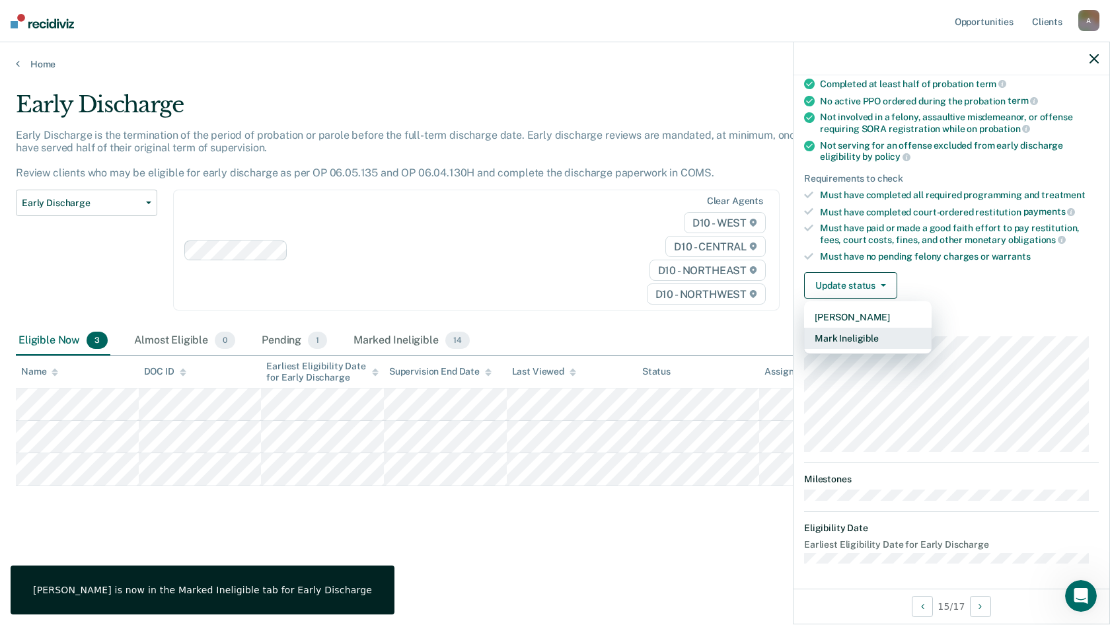
click at [854, 340] on button "Mark Ineligible" at bounding box center [868, 338] width 128 height 21
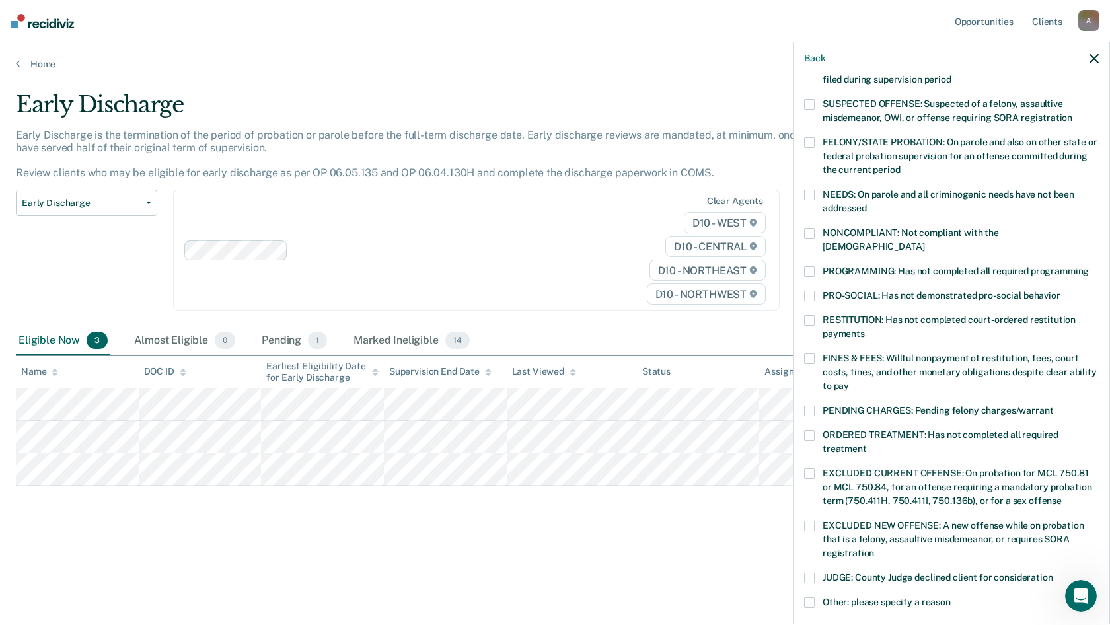
click at [813, 266] on span at bounding box center [809, 271] width 11 height 11
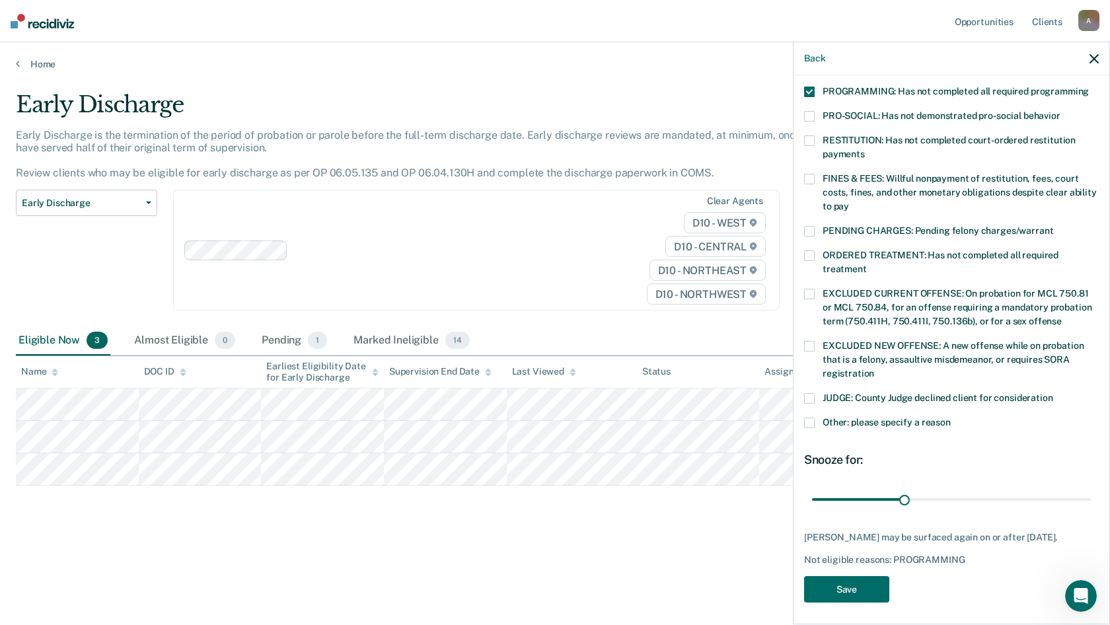
scroll to position [296, 0]
click at [821, 492] on button "Save" at bounding box center [846, 589] width 85 height 27
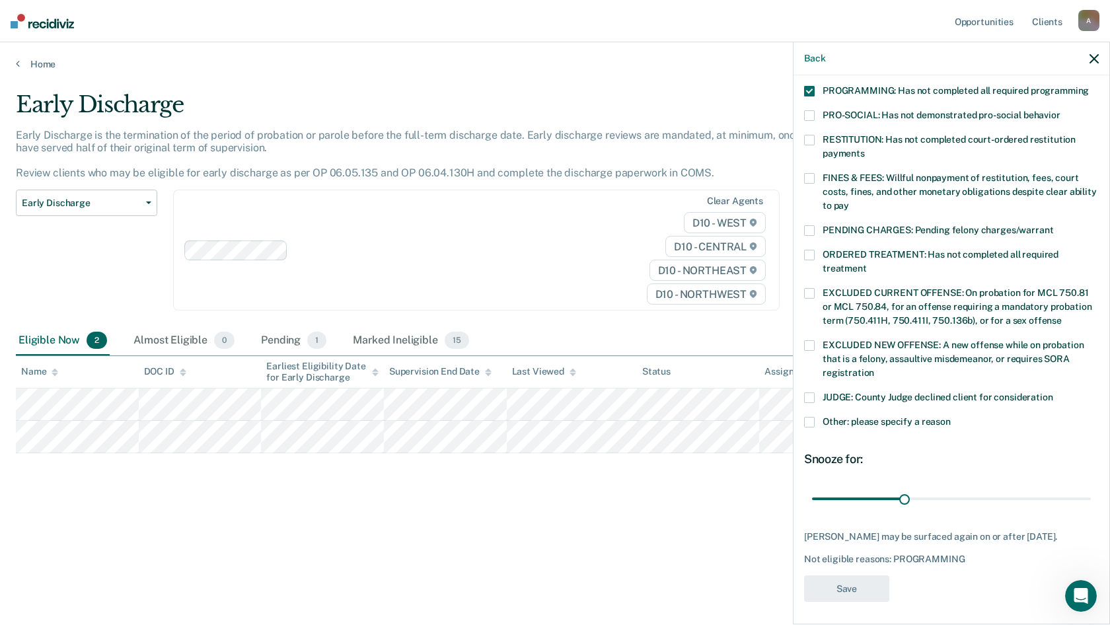
scroll to position [130, 0]
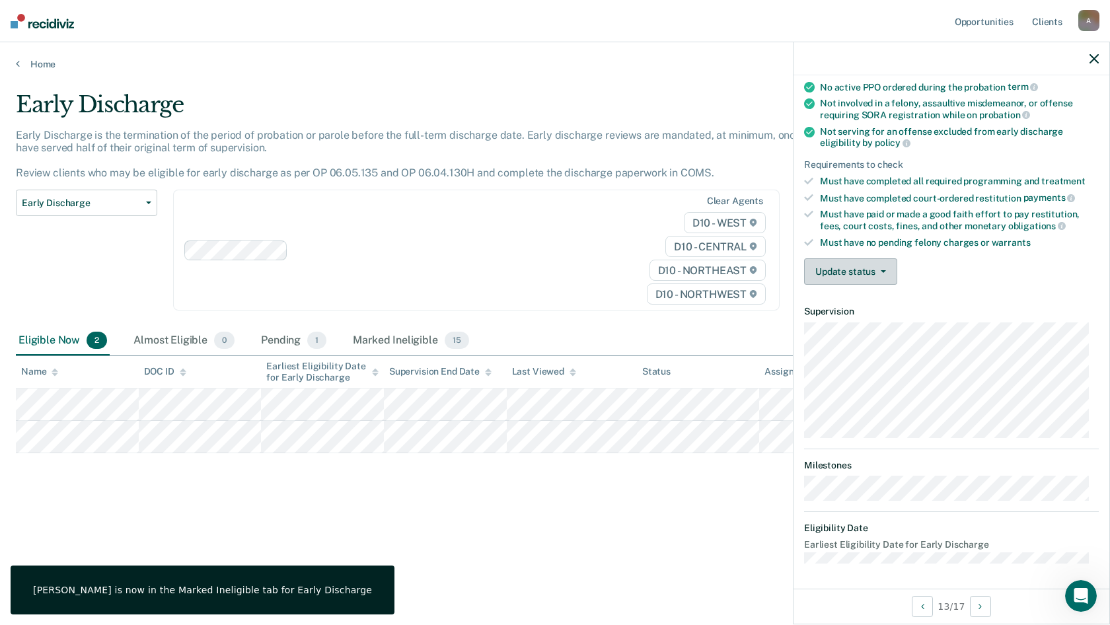
click at [867, 272] on button "Update status" at bounding box center [850, 271] width 93 height 26
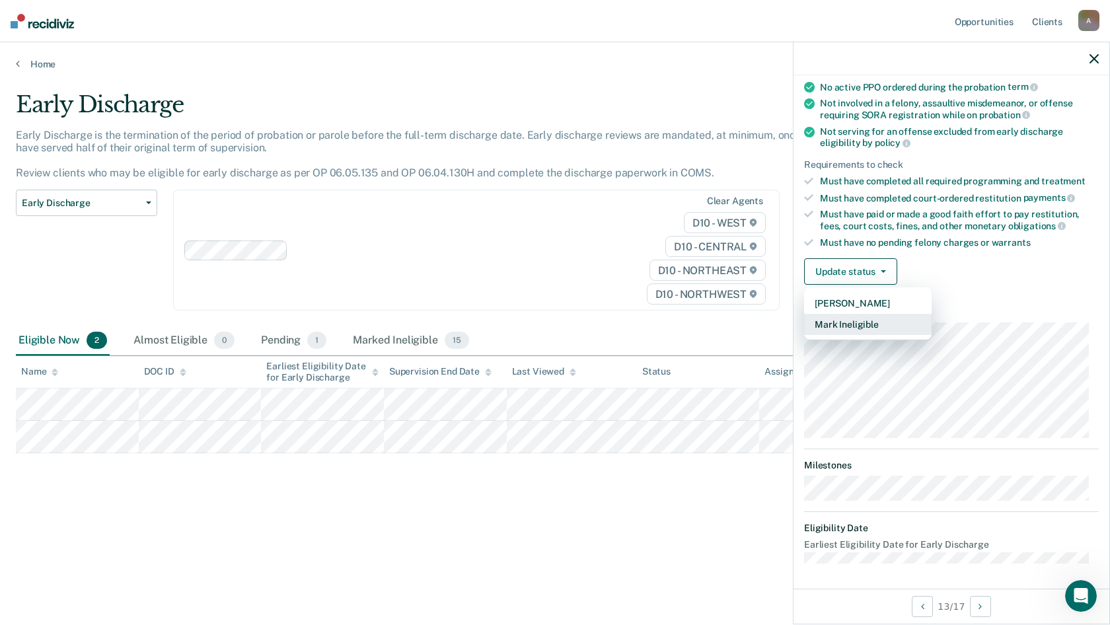
click at [848, 320] on button "Mark Ineligible" at bounding box center [868, 324] width 128 height 21
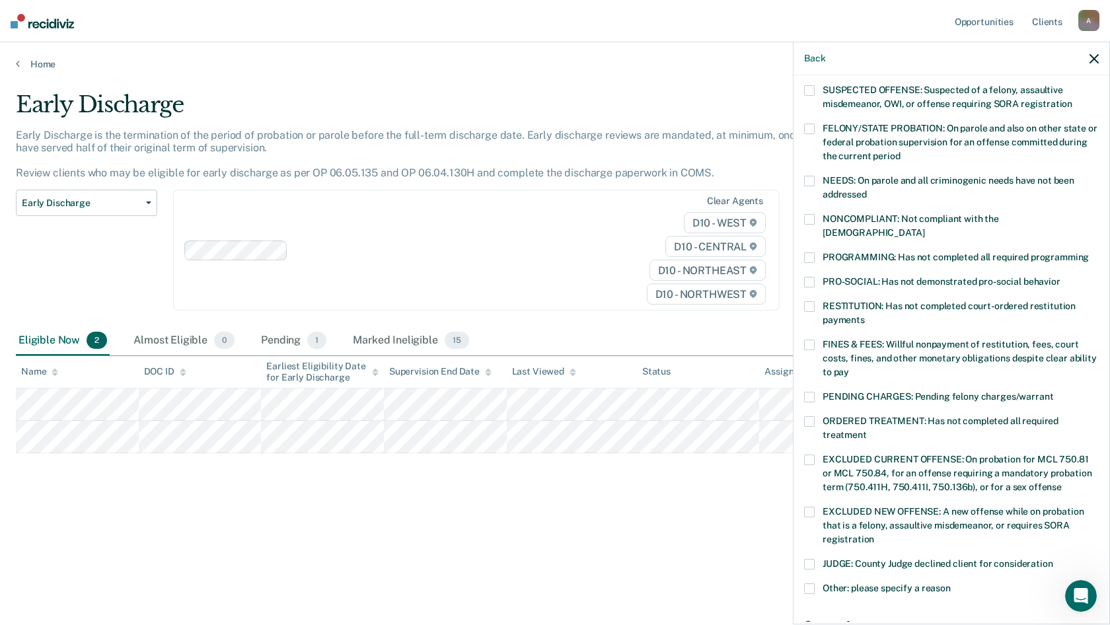
click at [811, 252] on span at bounding box center [809, 257] width 11 height 11
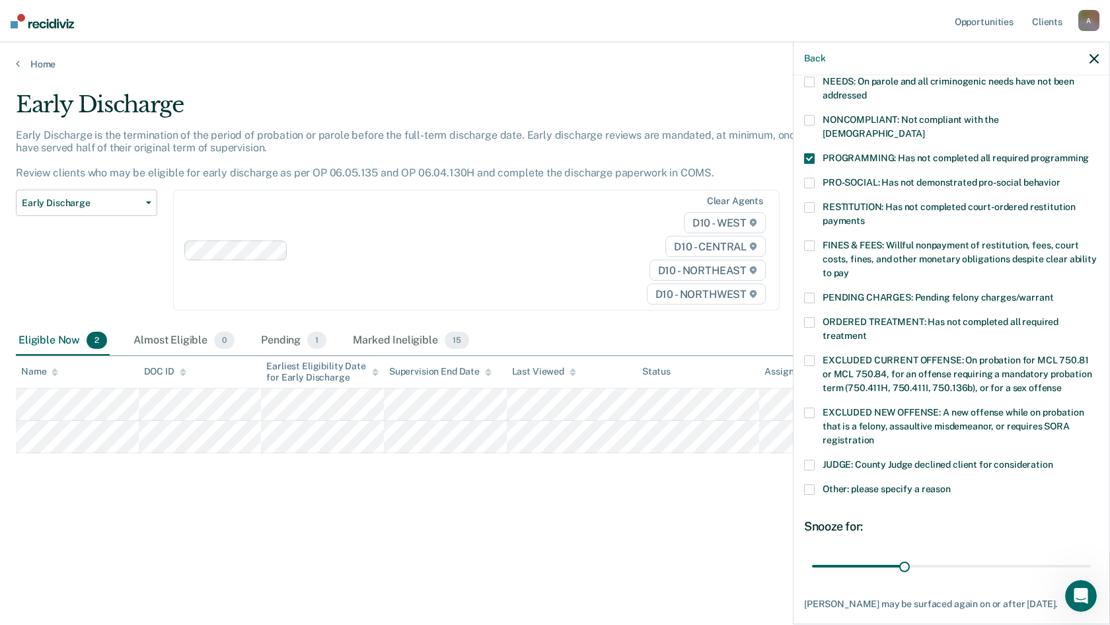
scroll to position [296, 0]
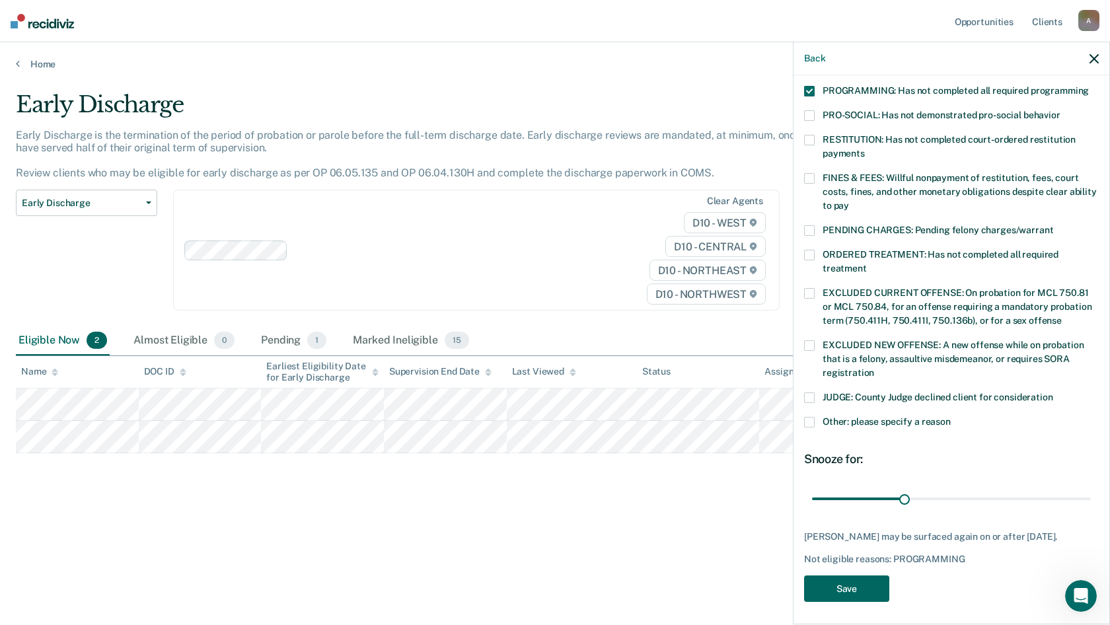
click at [864, 492] on button "Save" at bounding box center [846, 589] width 85 height 27
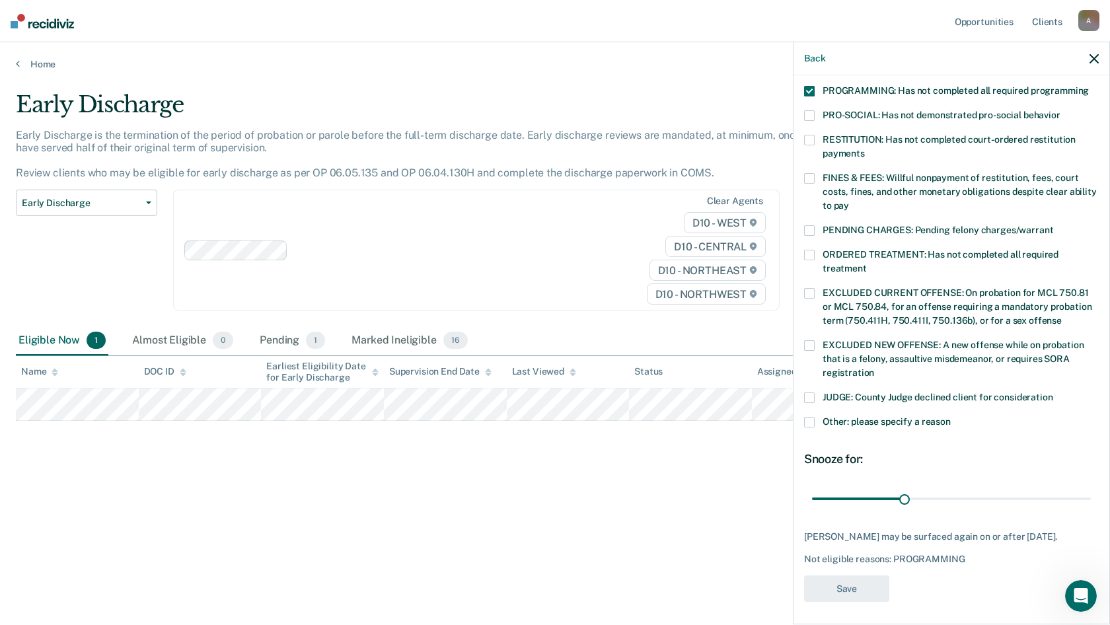
scroll to position [227, 0]
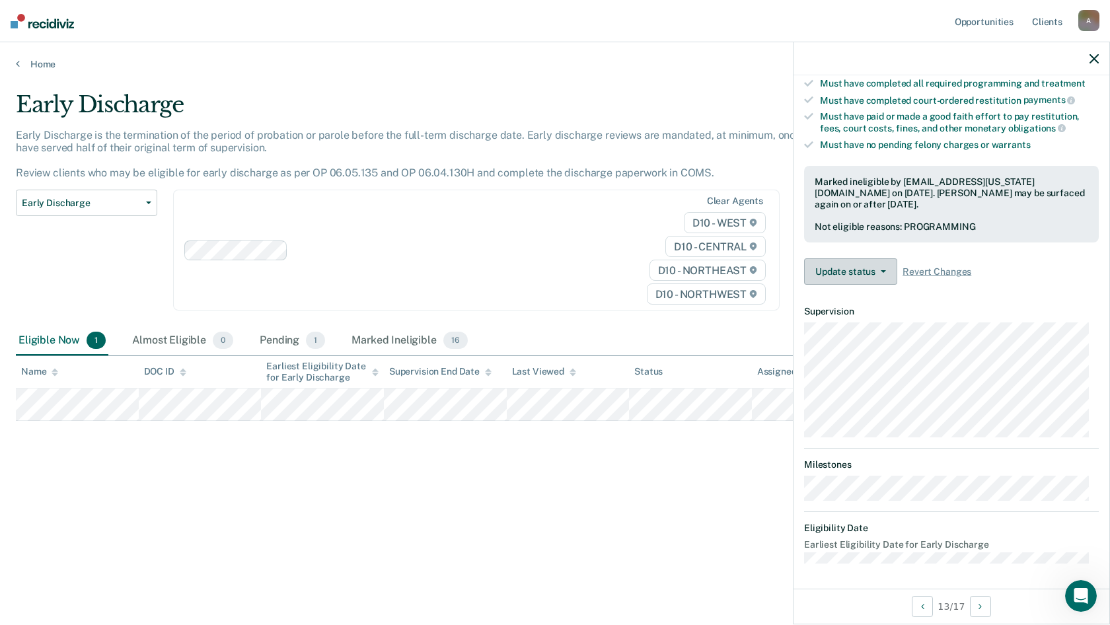
click at [864, 265] on button "Update status" at bounding box center [850, 271] width 93 height 26
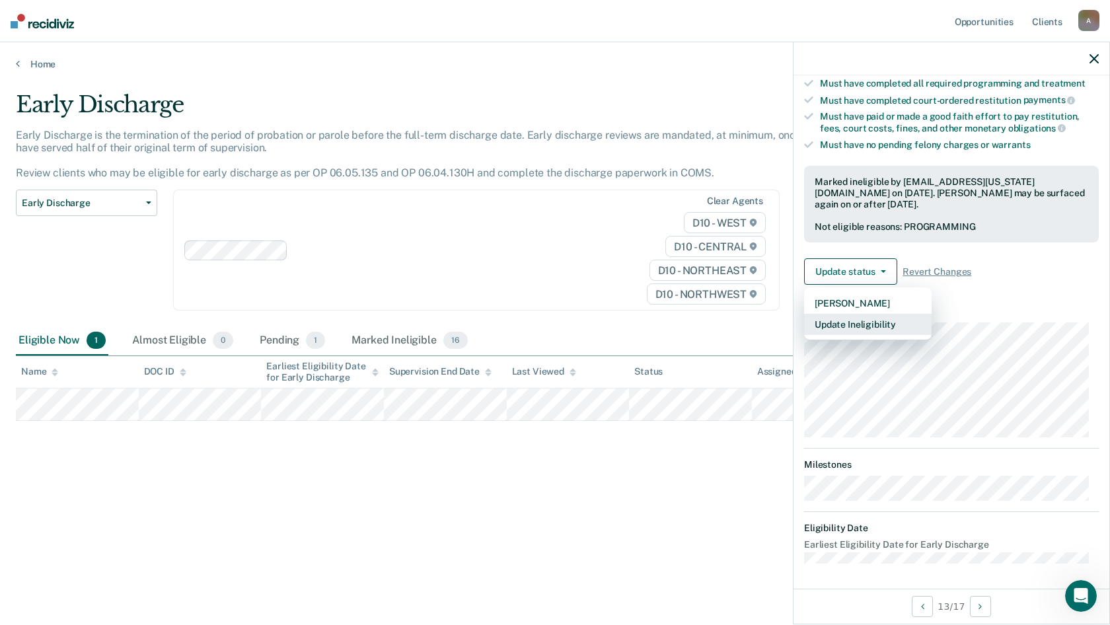
click at [855, 326] on button "Update Ineligibility" at bounding box center [868, 324] width 128 height 21
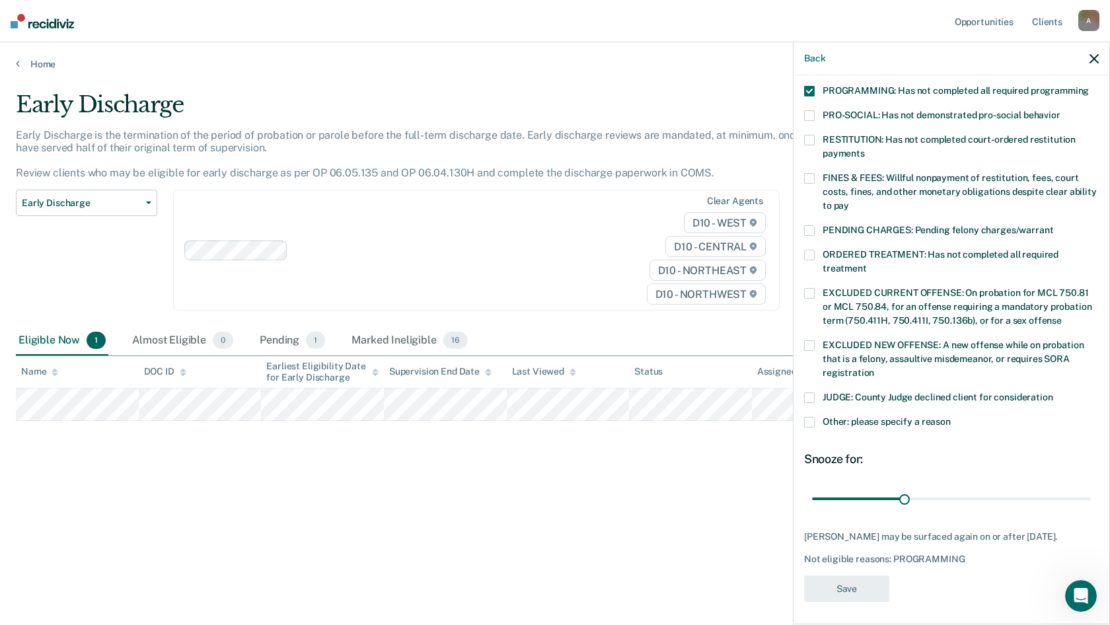
scroll to position [130, 0]
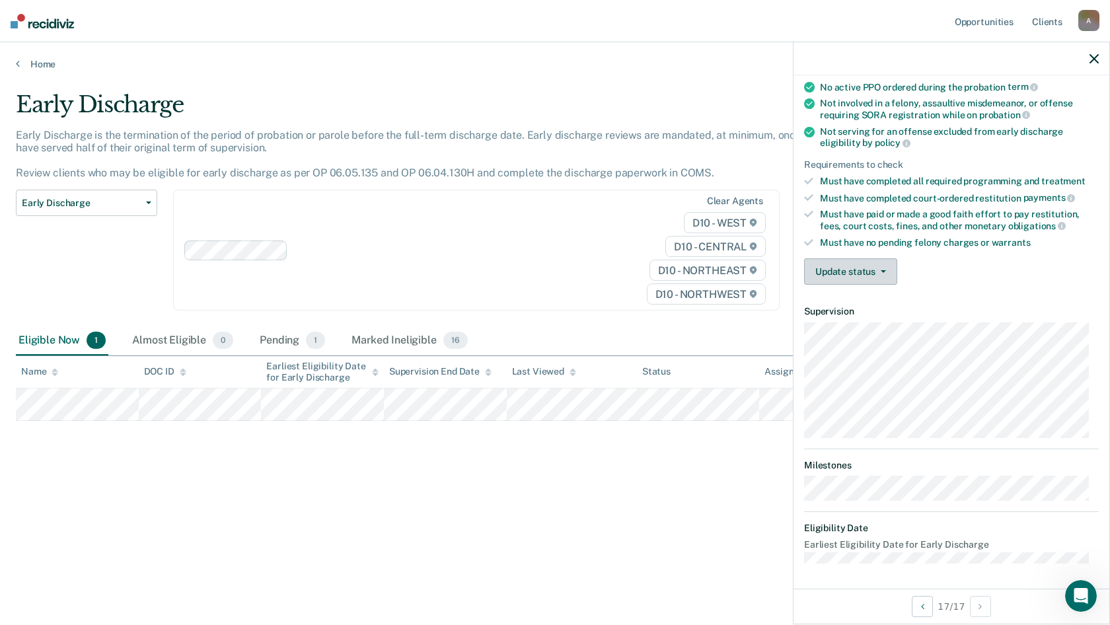
click at [862, 258] on button "Update status" at bounding box center [850, 271] width 93 height 26
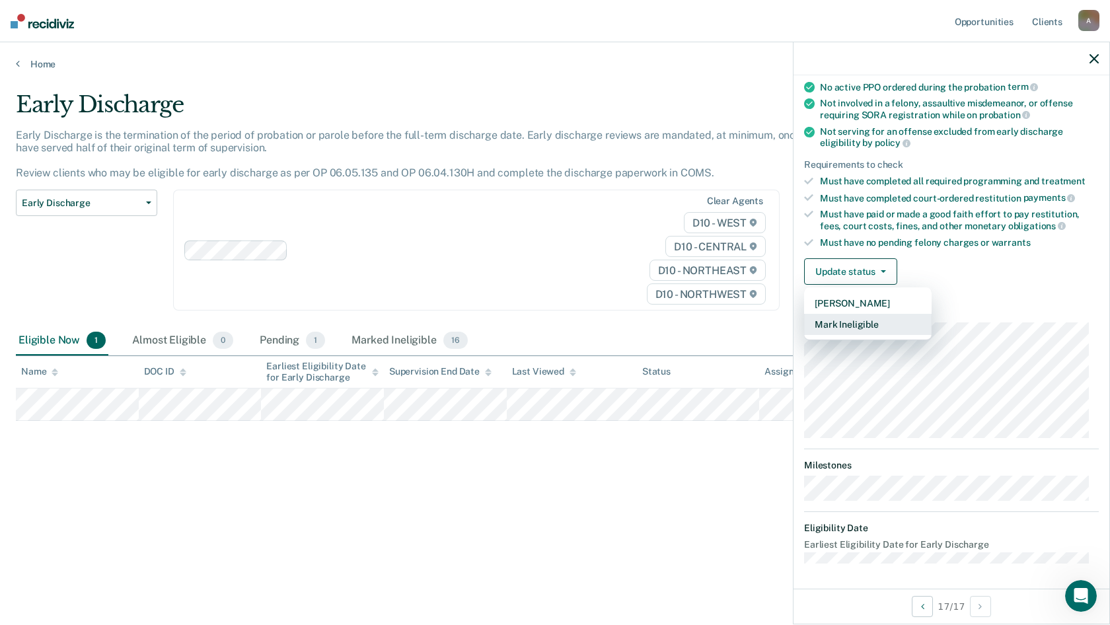
click at [851, 326] on button "Mark Ineligible" at bounding box center [868, 324] width 128 height 21
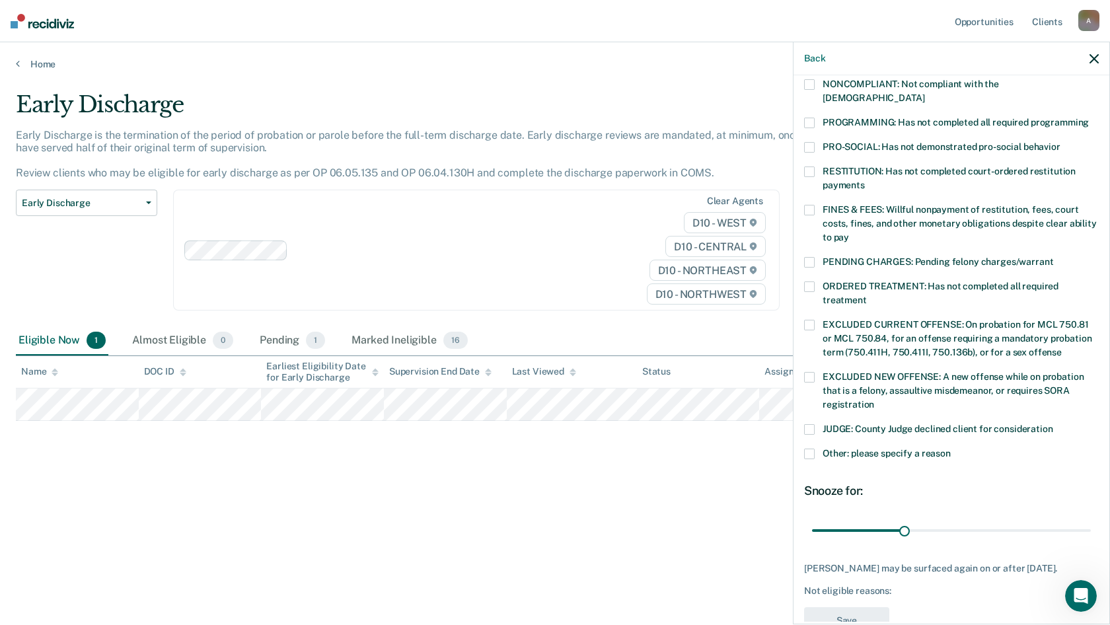
scroll to position [296, 0]
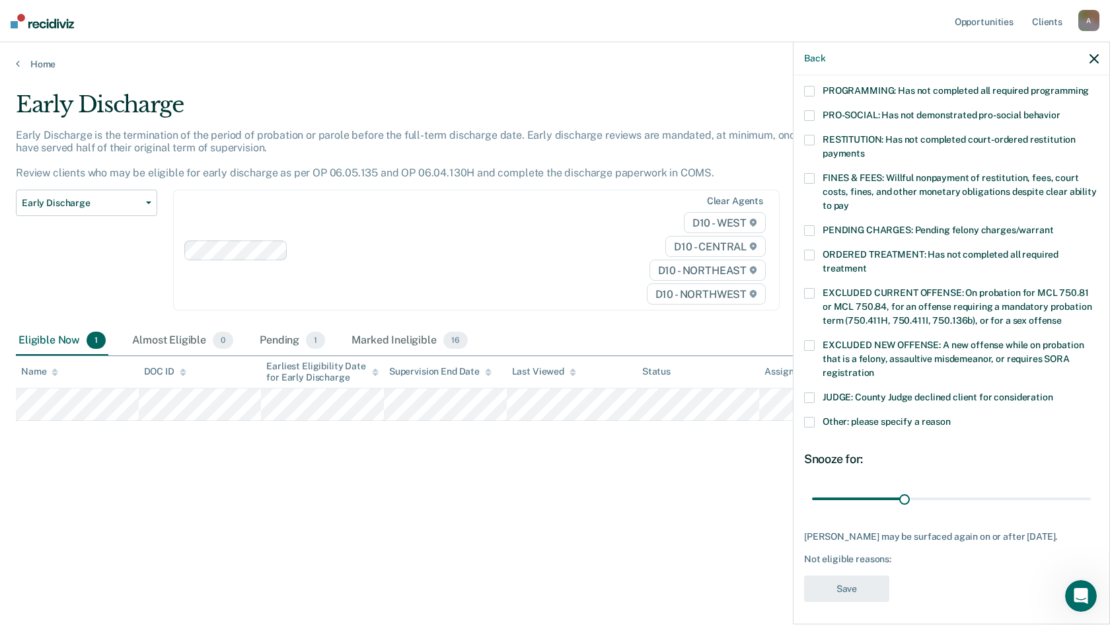
click at [811, 417] on span at bounding box center [809, 422] width 11 height 11
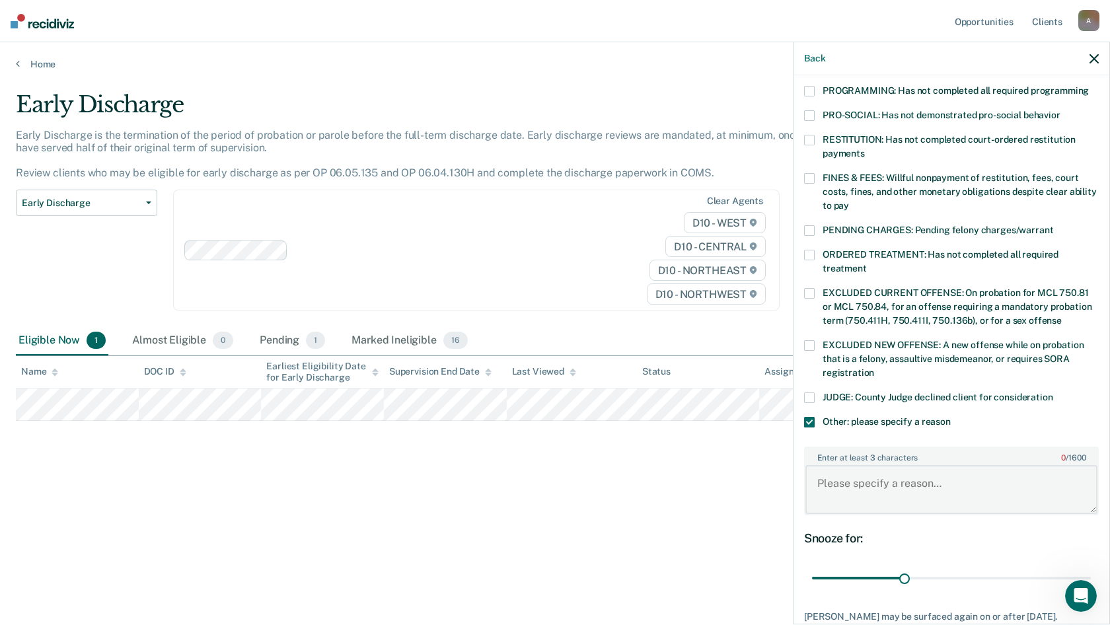
click at [827, 479] on textarea "Enter at least 3 characters 0 / 1600" at bounding box center [951, 489] width 292 height 49
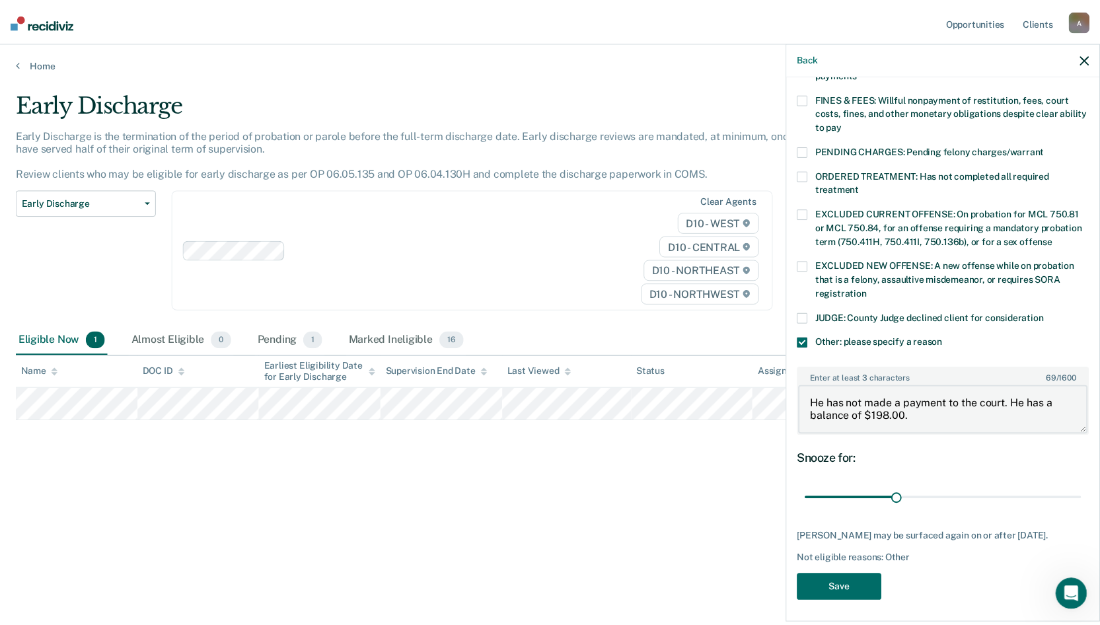
scroll to position [376, 0]
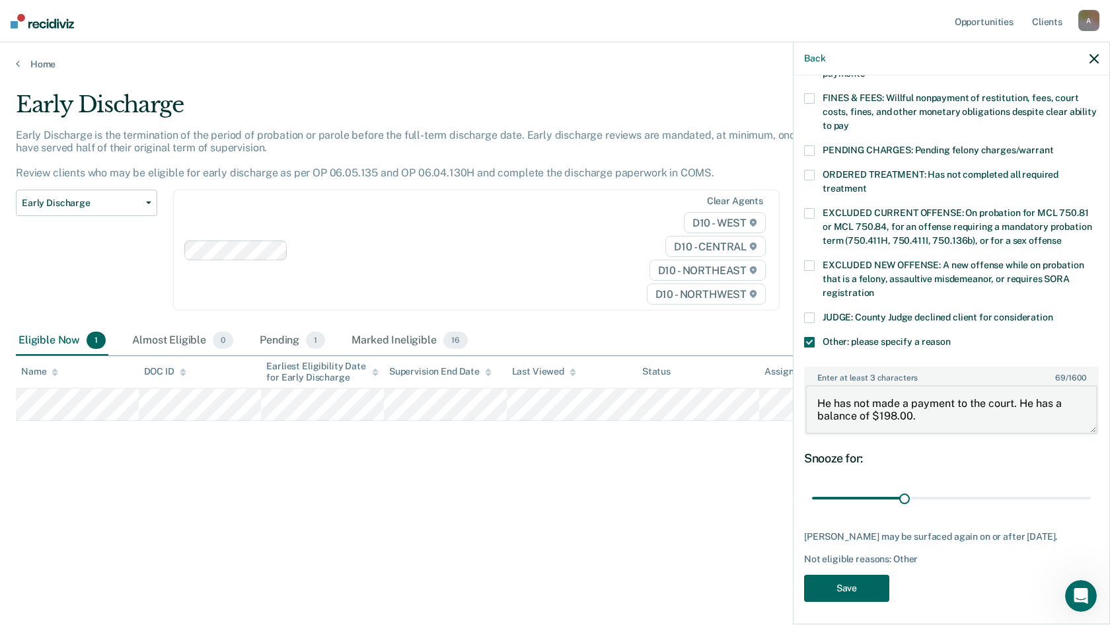
type textarea "He has not made a payment to the court. He has a balance of $198.00."
click at [864, 492] on button "Save" at bounding box center [846, 588] width 85 height 27
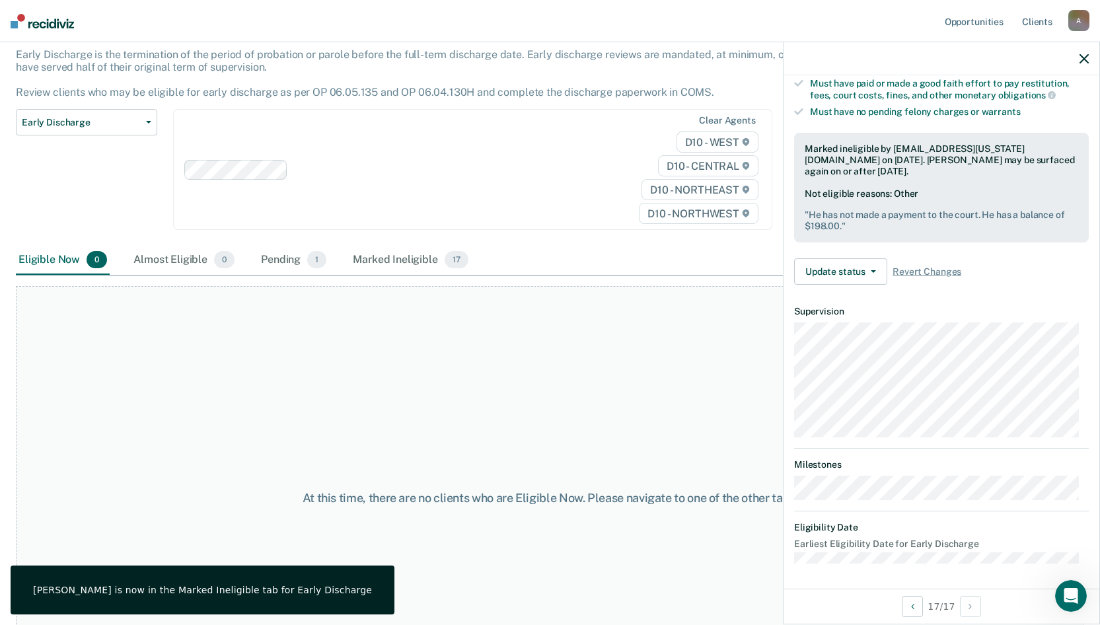
scroll to position [166, 0]
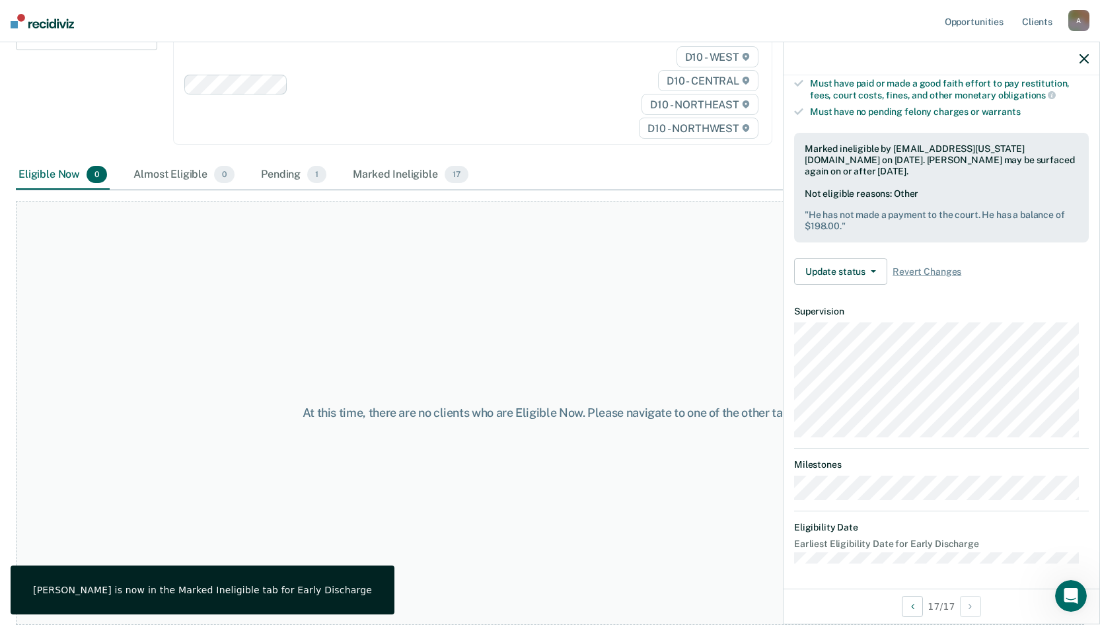
click at [1005, 57] on icon "button" at bounding box center [1084, 58] width 9 height 9
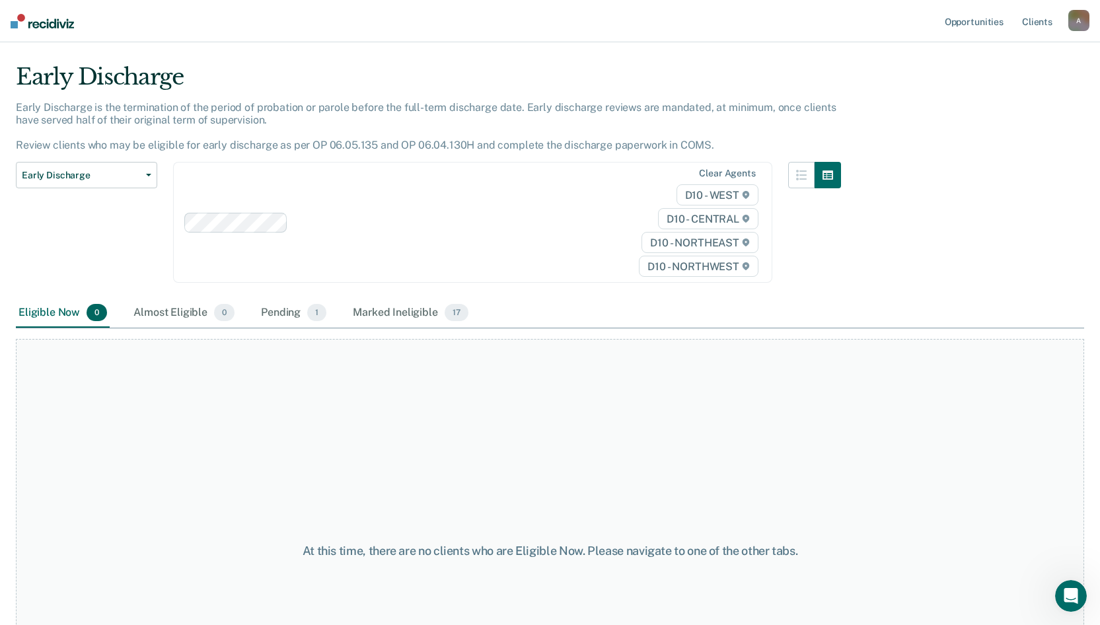
scroll to position [0, 0]
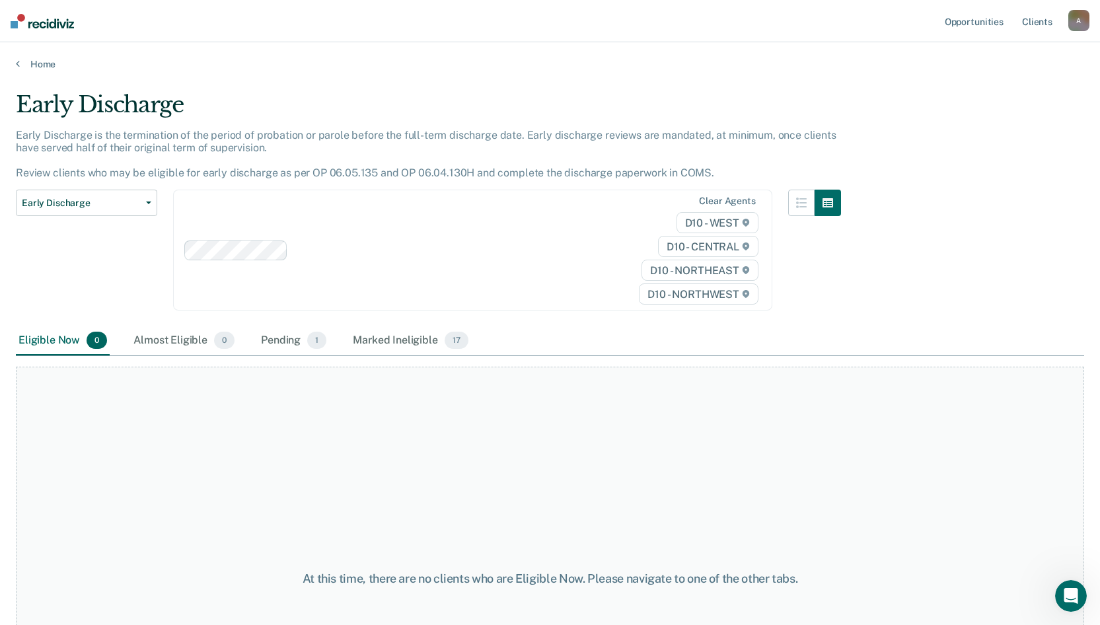
click at [36, 57] on div "Home" at bounding box center [550, 56] width 1100 height 28
click at [50, 61] on link "Home" at bounding box center [550, 64] width 1068 height 12
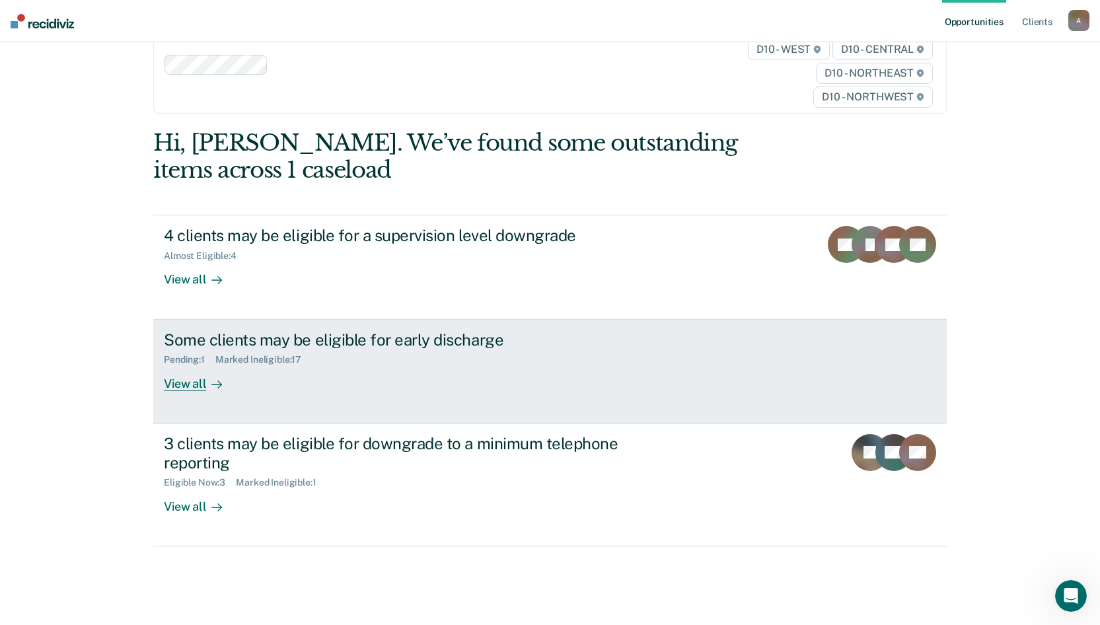
scroll to position [50, 0]
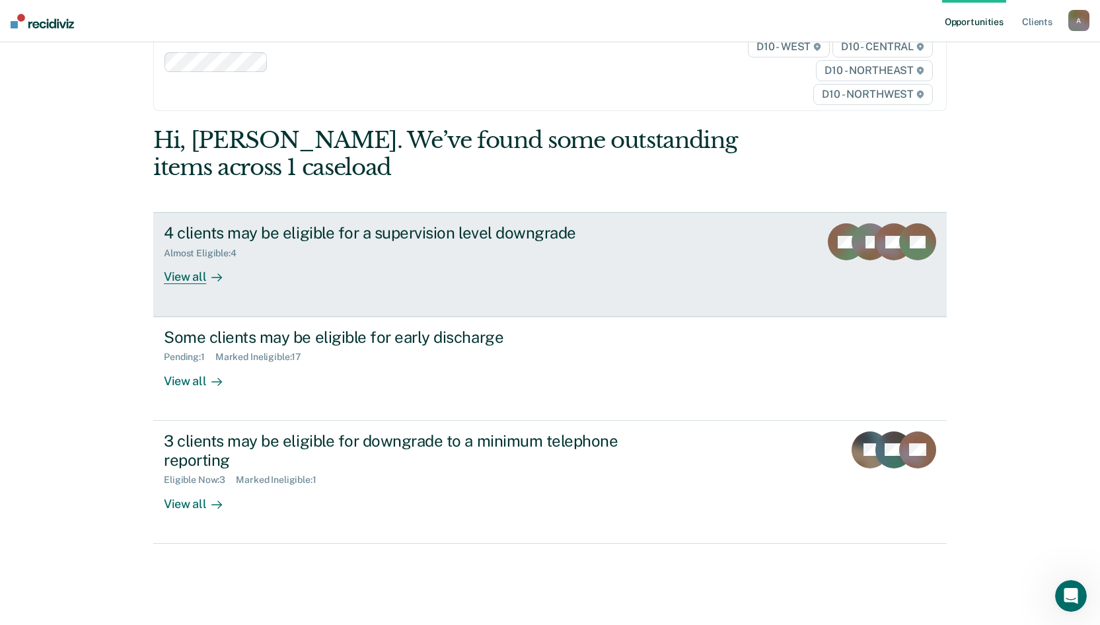
click at [176, 273] on div "View all" at bounding box center [201, 272] width 74 height 26
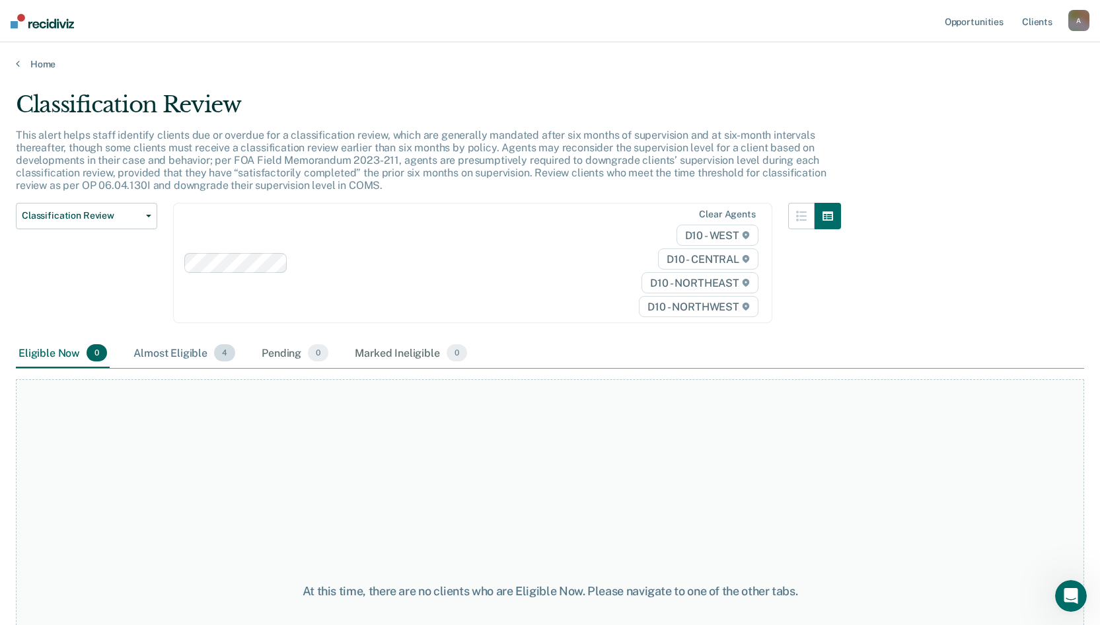
click at [181, 352] on div "Almost Eligible 4" at bounding box center [184, 353] width 107 height 29
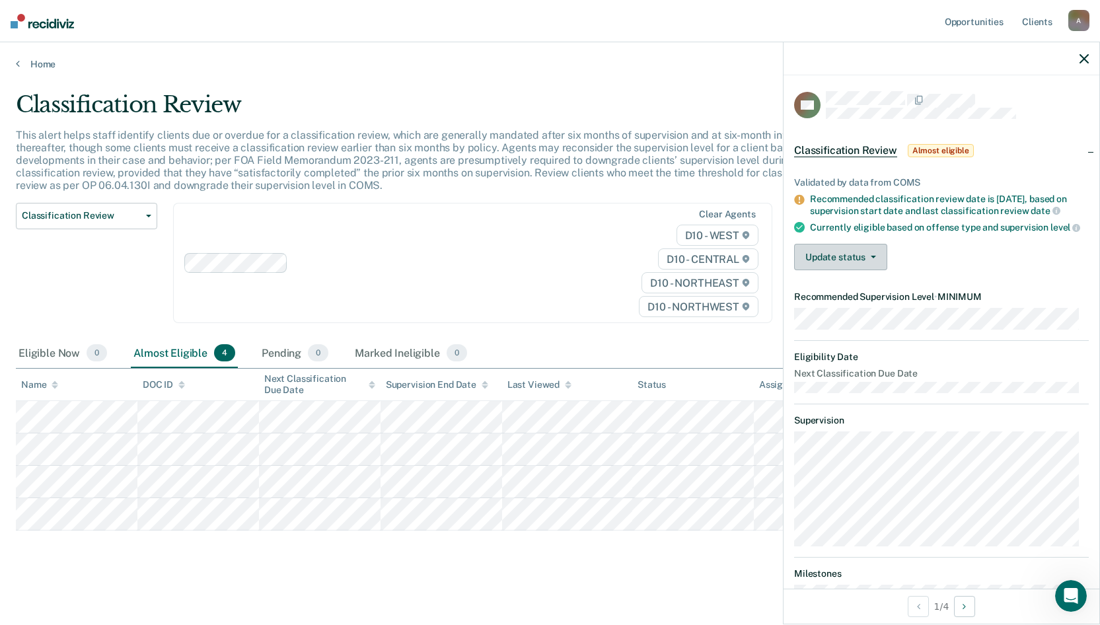
click at [815, 258] on button "Update status" at bounding box center [840, 257] width 93 height 26
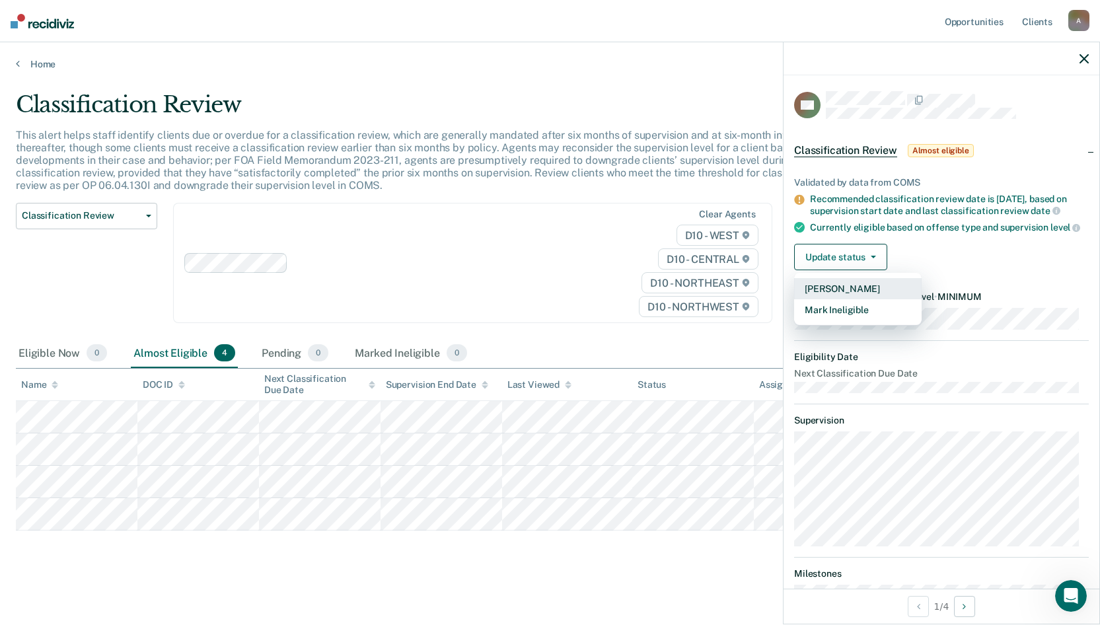
click at [823, 295] on button "[PERSON_NAME]" at bounding box center [858, 288] width 128 height 21
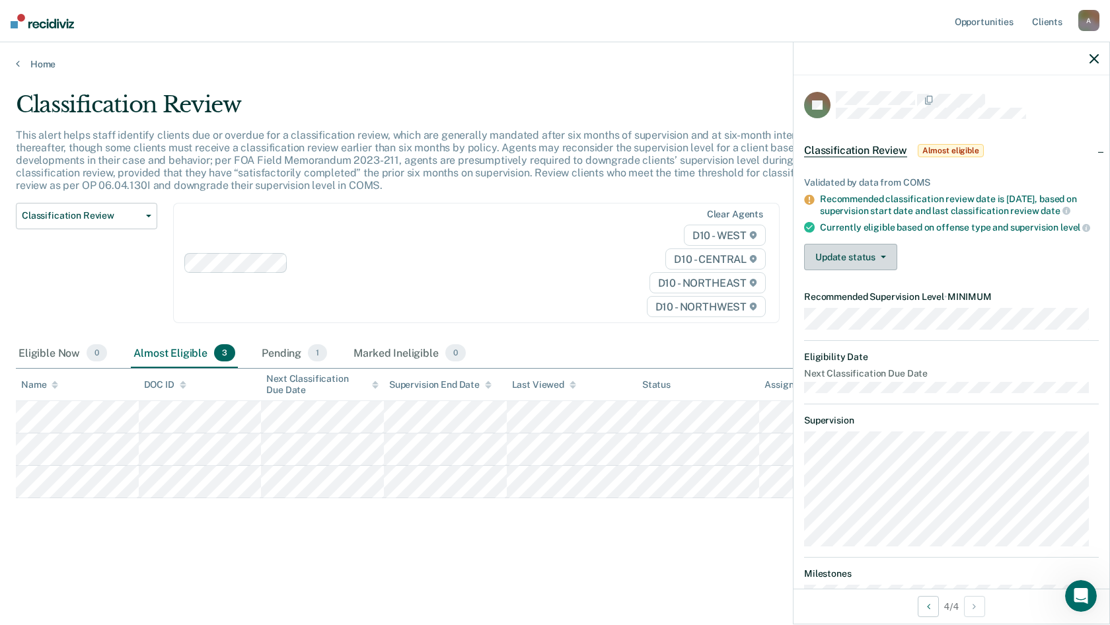
click at [827, 260] on button "Update status" at bounding box center [850, 257] width 93 height 26
click at [841, 320] on button "Mark Ineligible" at bounding box center [868, 309] width 128 height 21
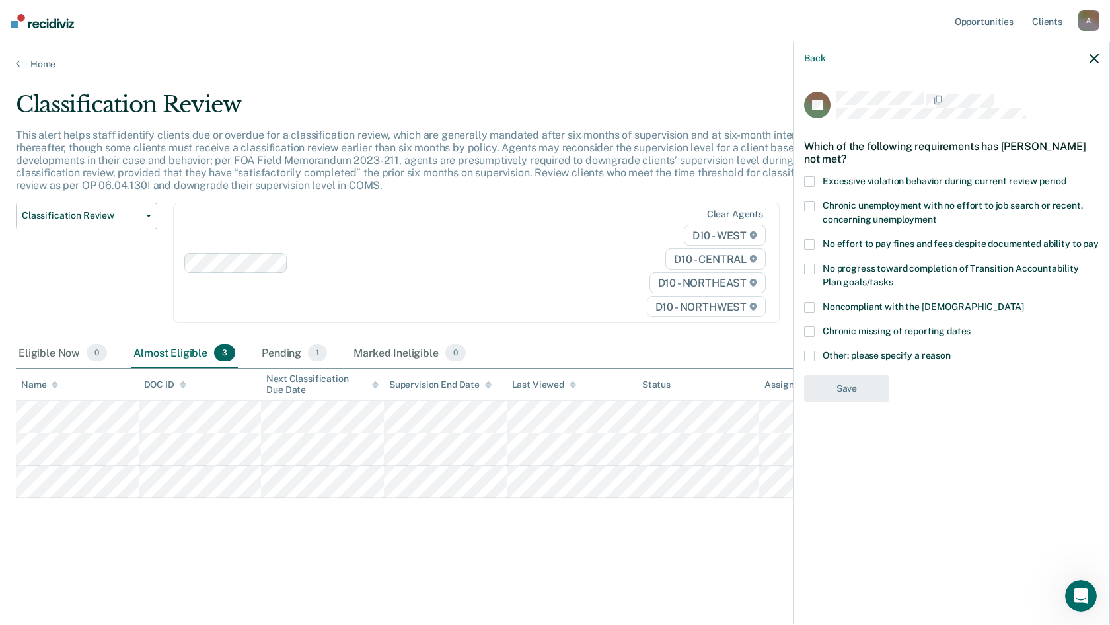
click at [810, 352] on span at bounding box center [809, 356] width 11 height 11
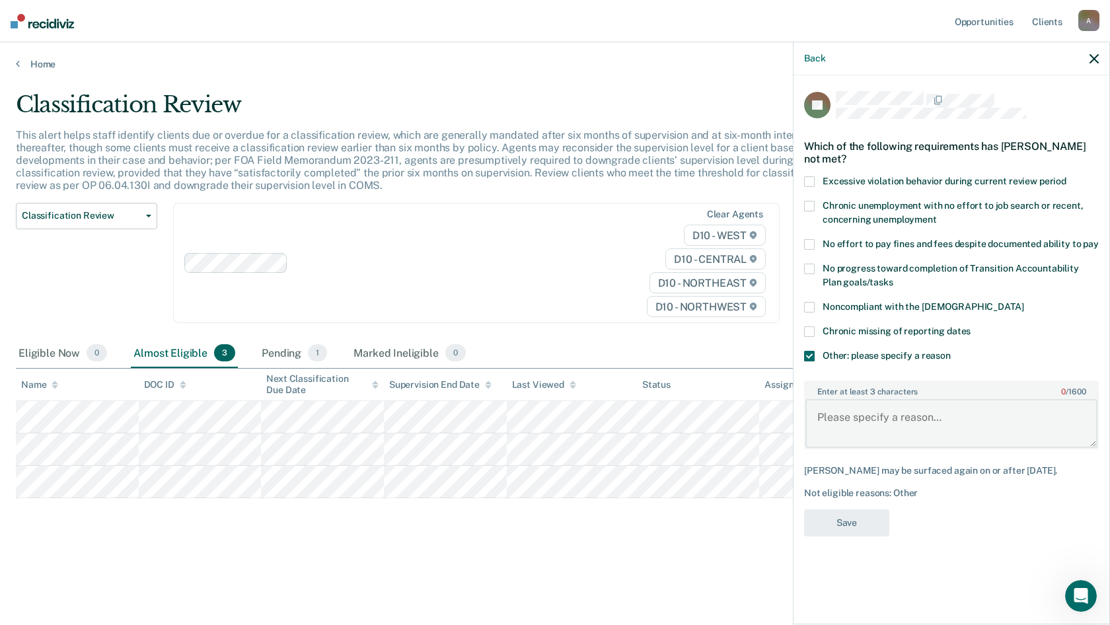
click at [828, 422] on textarea "Enter at least 3 characters 0 / 1600" at bounding box center [951, 423] width 292 height 49
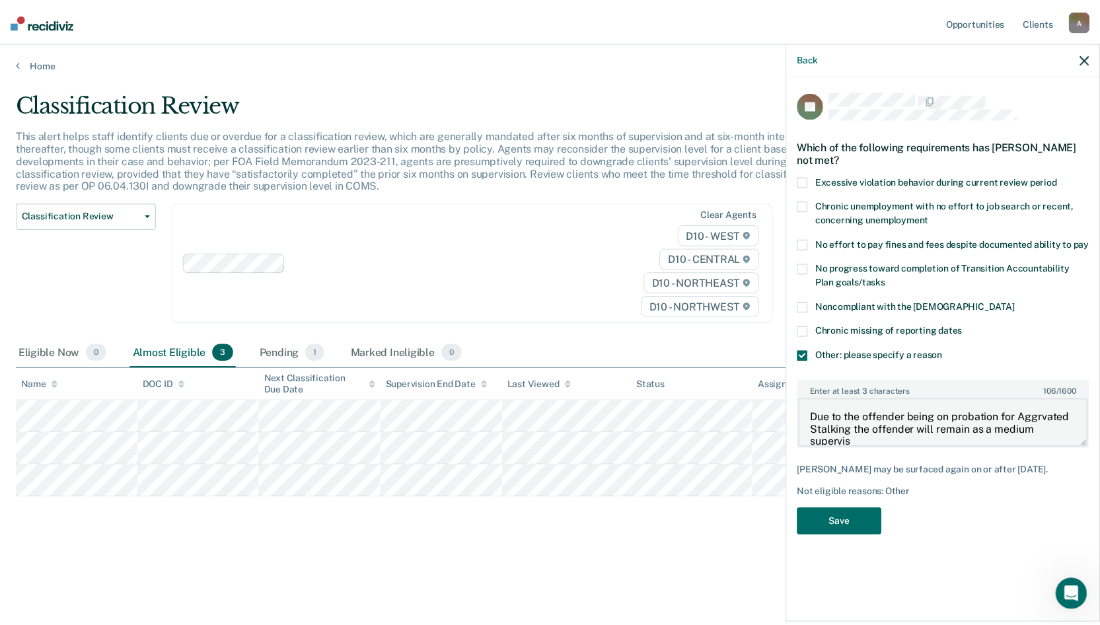
scroll to position [2, 0]
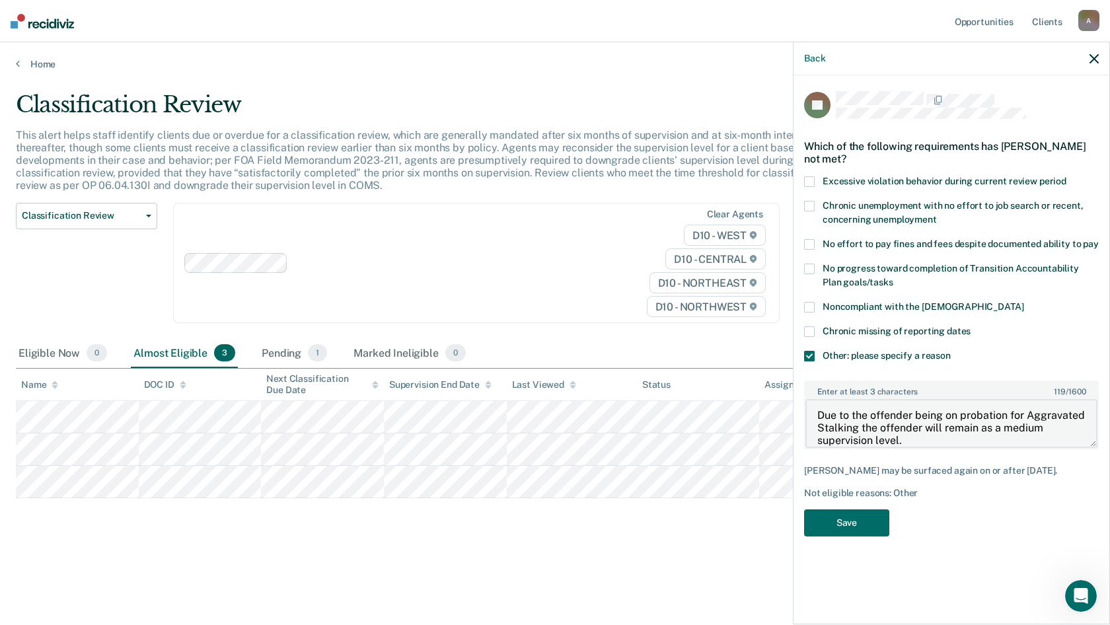
click at [965, 439] on textarea "Due to the offender being on probation for Aggravated Stalking the offender wil…" at bounding box center [951, 423] width 292 height 49
type textarea "Due to the offender being on probation for Aggravated Stalking the offender wil…"
click at [872, 492] on button "Save" at bounding box center [846, 522] width 85 height 27
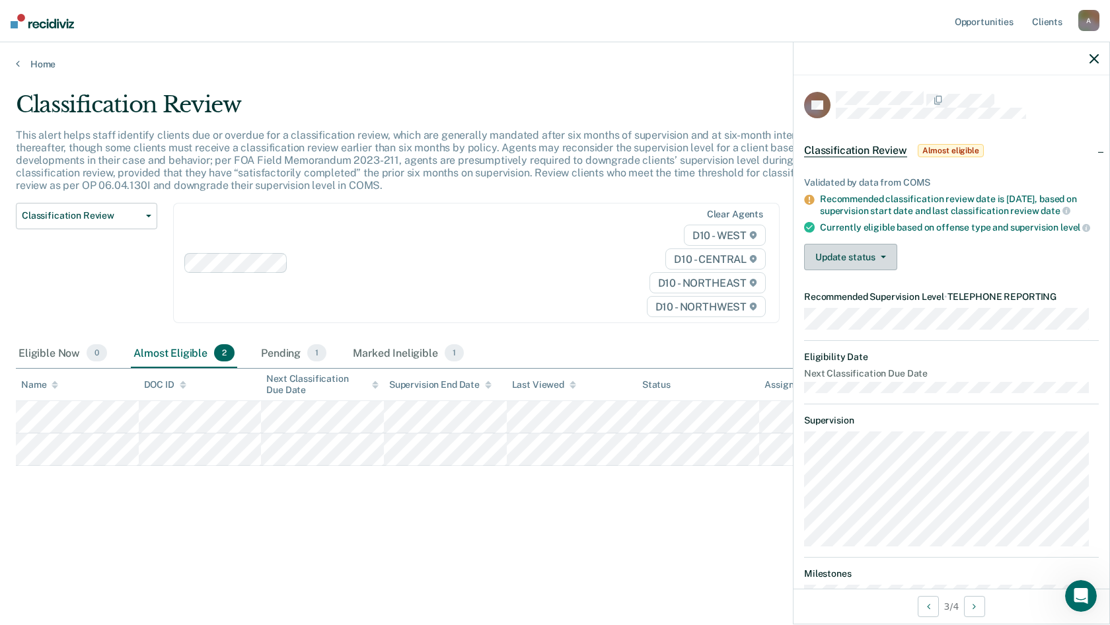
click at [846, 268] on button "Update status" at bounding box center [850, 257] width 93 height 26
click at [861, 320] on button "Mark Ineligible" at bounding box center [868, 309] width 128 height 21
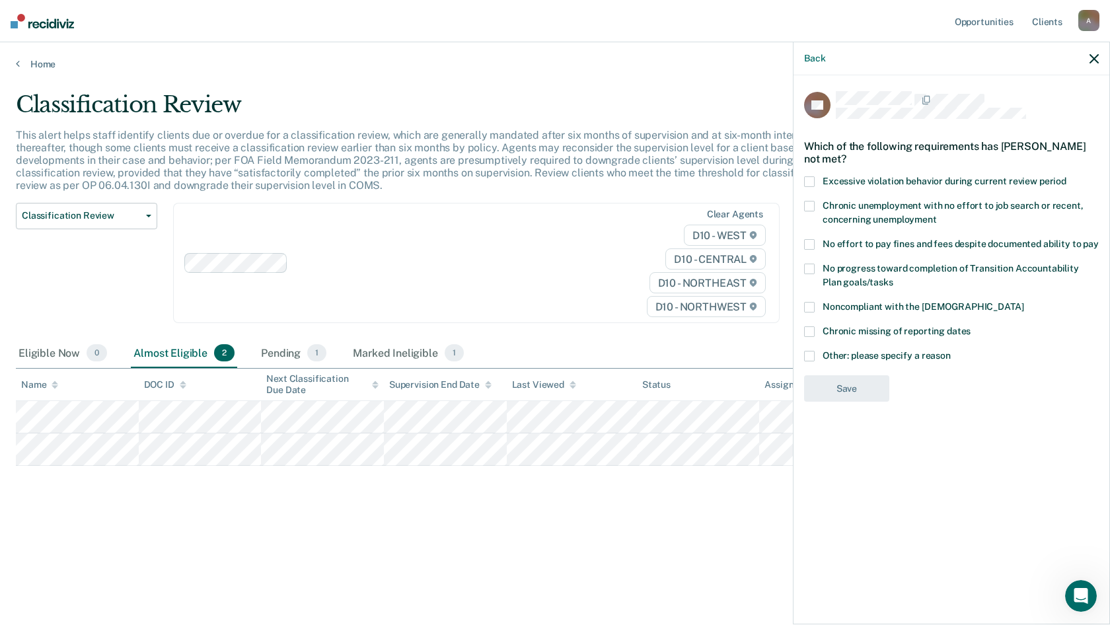
click at [809, 352] on span at bounding box center [809, 356] width 11 height 11
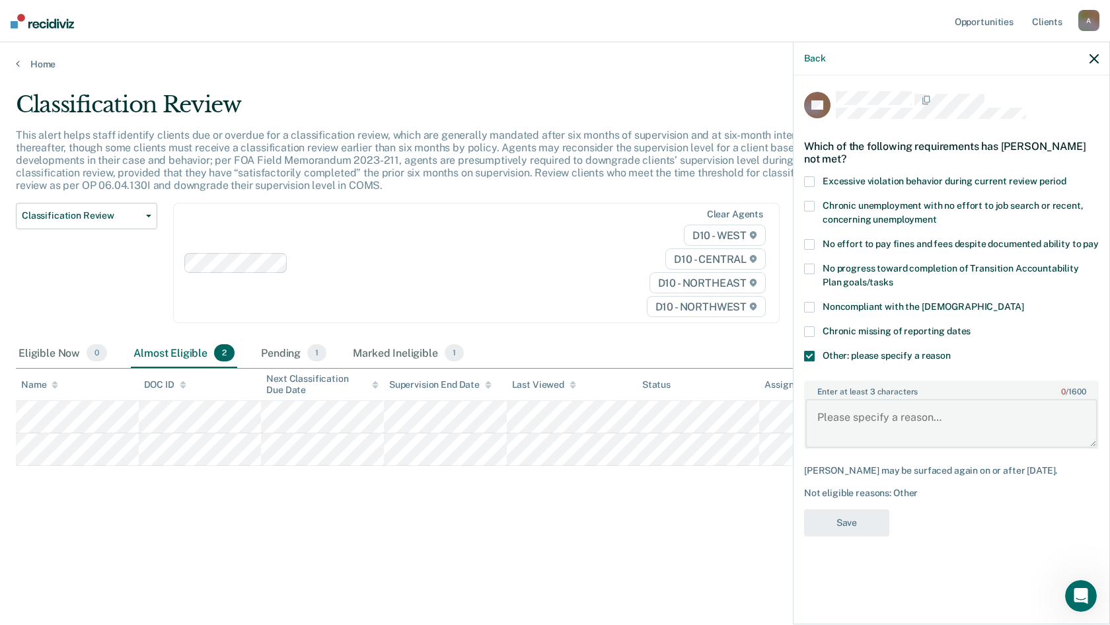
click at [842, 408] on textarea "Enter at least 3 characters 0 / 1600" at bounding box center [951, 423] width 292 height 49
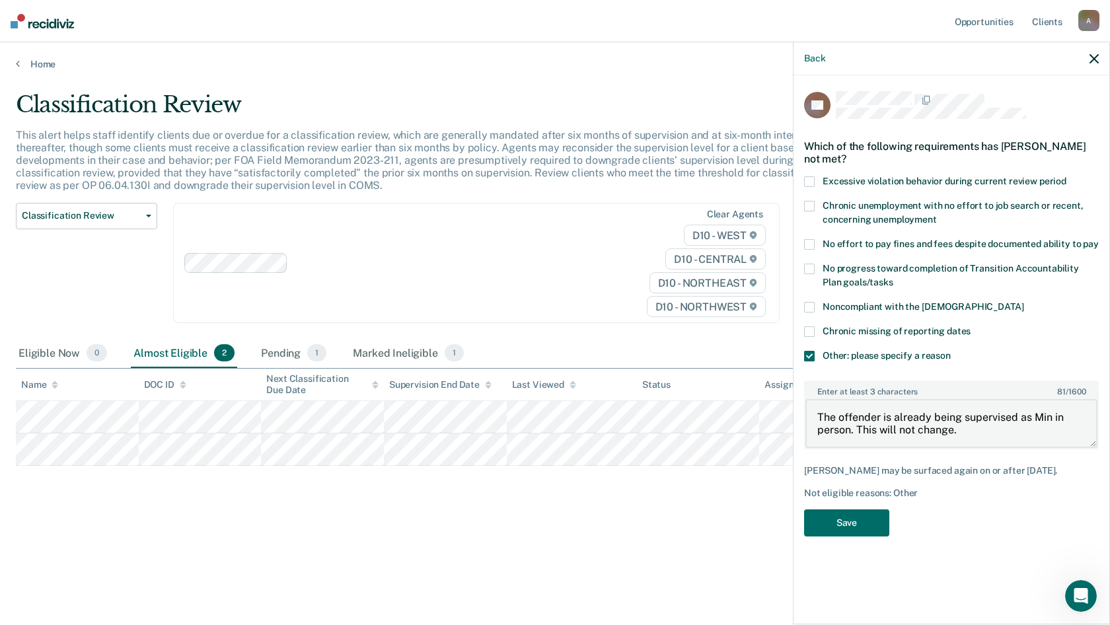
click at [748, 409] on body "Looks like you’re using Internet Explorer 11. For faster loading and a better e…" at bounding box center [555, 312] width 1110 height 625
type textarea "The offender is already being supervised as Min in person. This will not change."
click at [854, 492] on button "Save" at bounding box center [846, 522] width 85 height 27
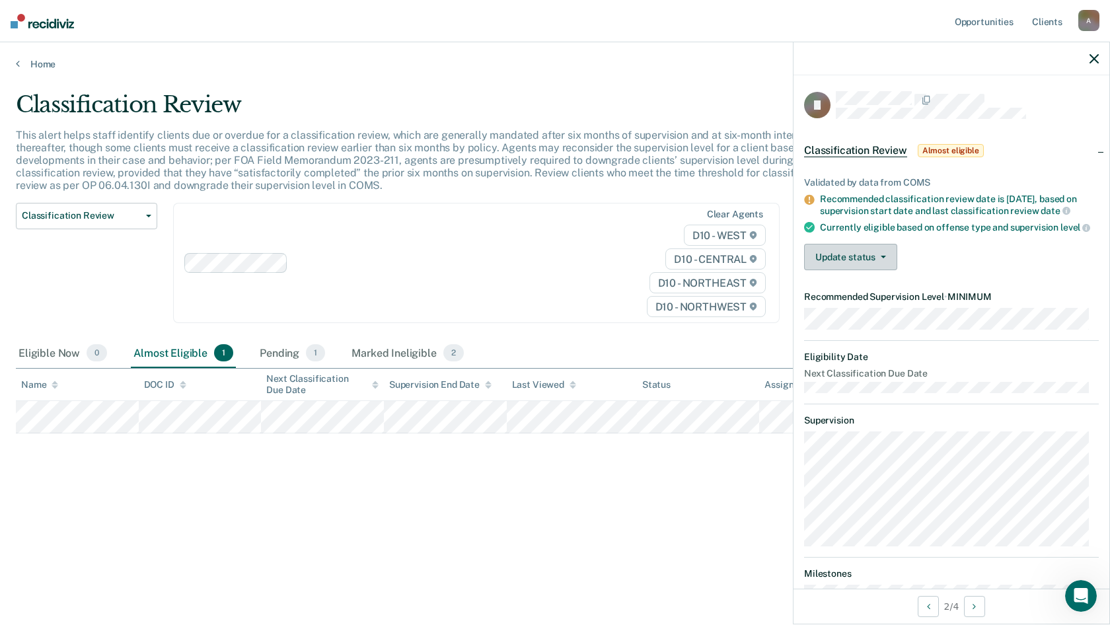
click at [823, 264] on button "Update status" at bounding box center [850, 257] width 93 height 26
click at [870, 315] on button "Mark Ineligible" at bounding box center [868, 309] width 128 height 21
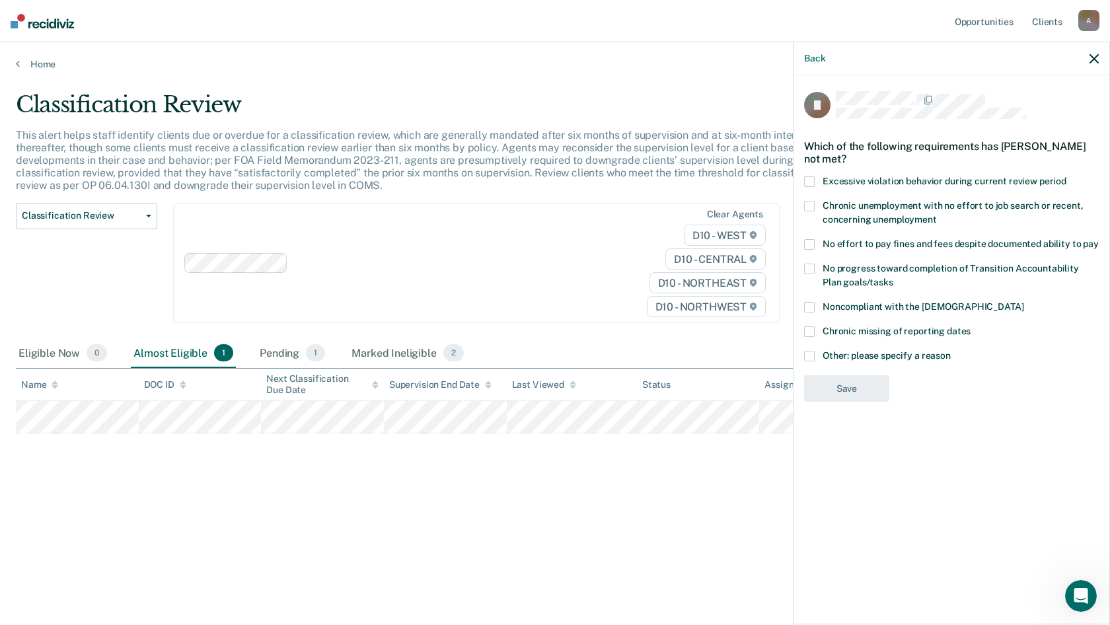
click at [815, 353] on label "Other: please specify a reason" at bounding box center [951, 358] width 295 height 14
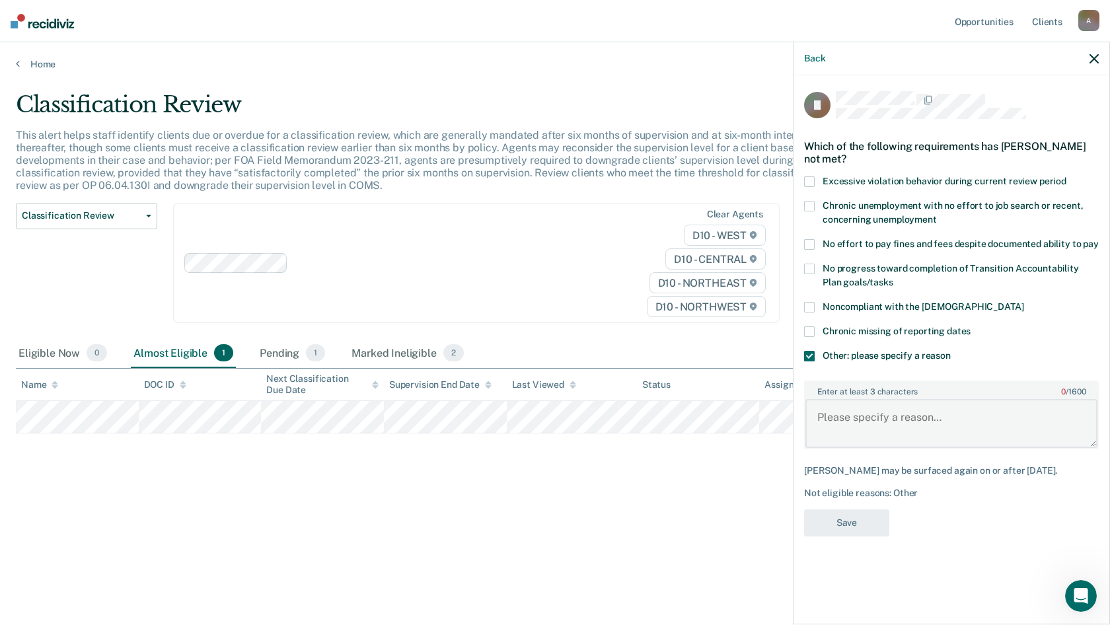
click at [831, 408] on textarea "Enter at least 3 characters 0 / 1600" at bounding box center [951, 423] width 292 height 49
paste textarea "The offender is already being supervised as Min in person. This will not change."
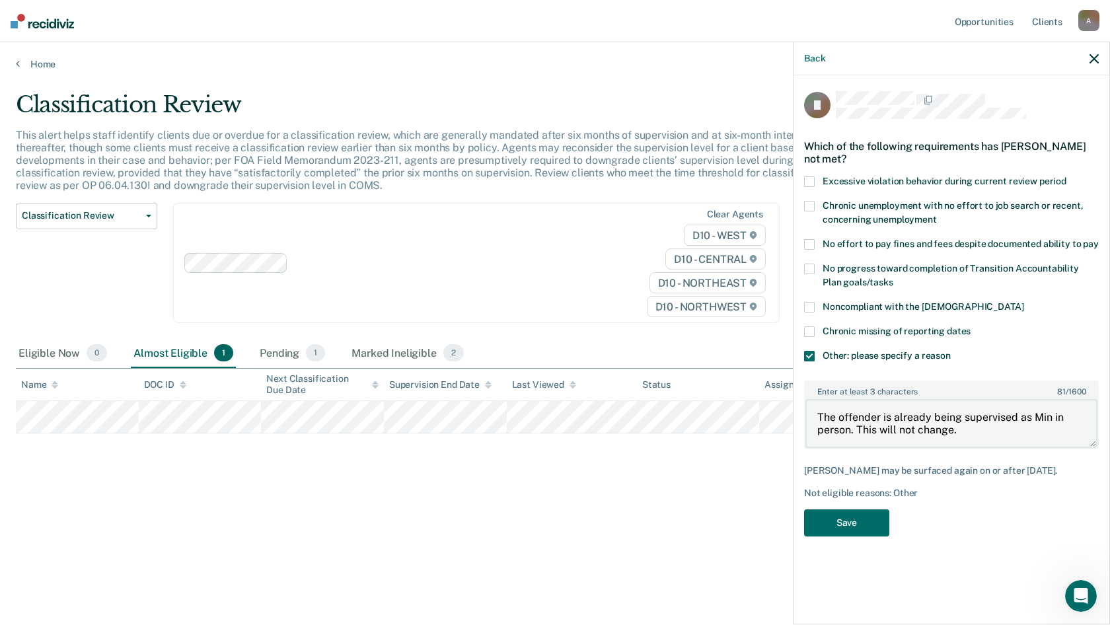
click at [850, 429] on textarea "The offender is already being supervised as Min in person. This will not change." at bounding box center [951, 423] width 292 height 49
drag, startPoint x: 992, startPoint y: 431, endPoint x: 805, endPoint y: 410, distance: 188.8
click at [805, 410] on div "Enter at least 3 characters 81 / 1600 The offender is already being supervised …" at bounding box center [951, 415] width 295 height 69
click at [994, 421] on textarea "Due to Agent Discretion the offender's supervision level will remain the same." at bounding box center [951, 423] width 292 height 49
type textarea "Due to Agent Discretion the offender's supervision level will remain the same."
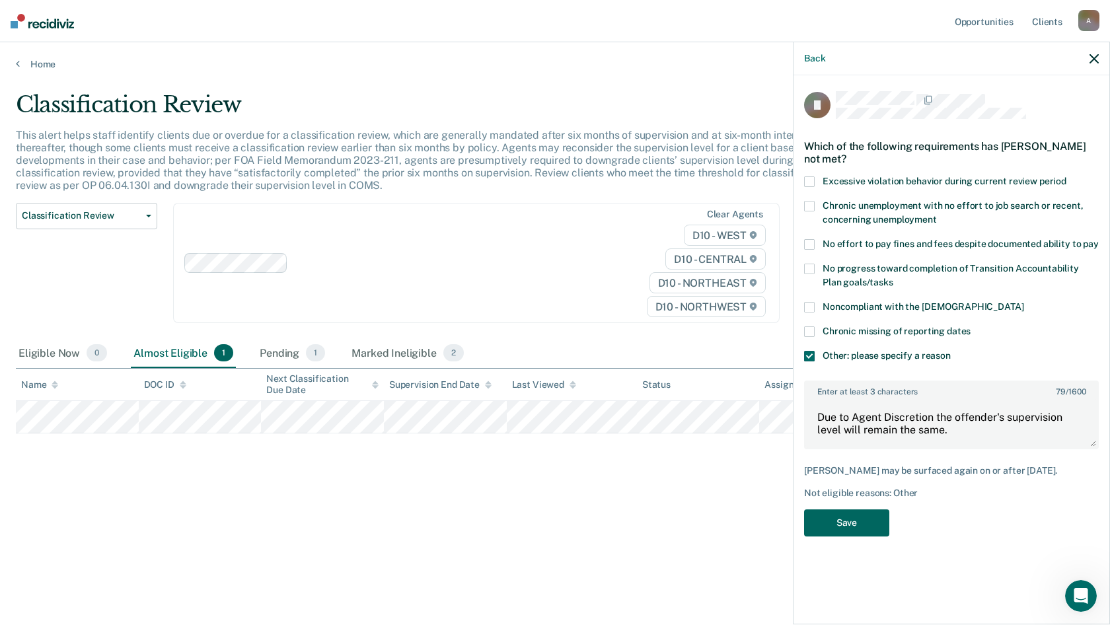
click at [867, 492] on button "Save" at bounding box center [846, 522] width 85 height 27
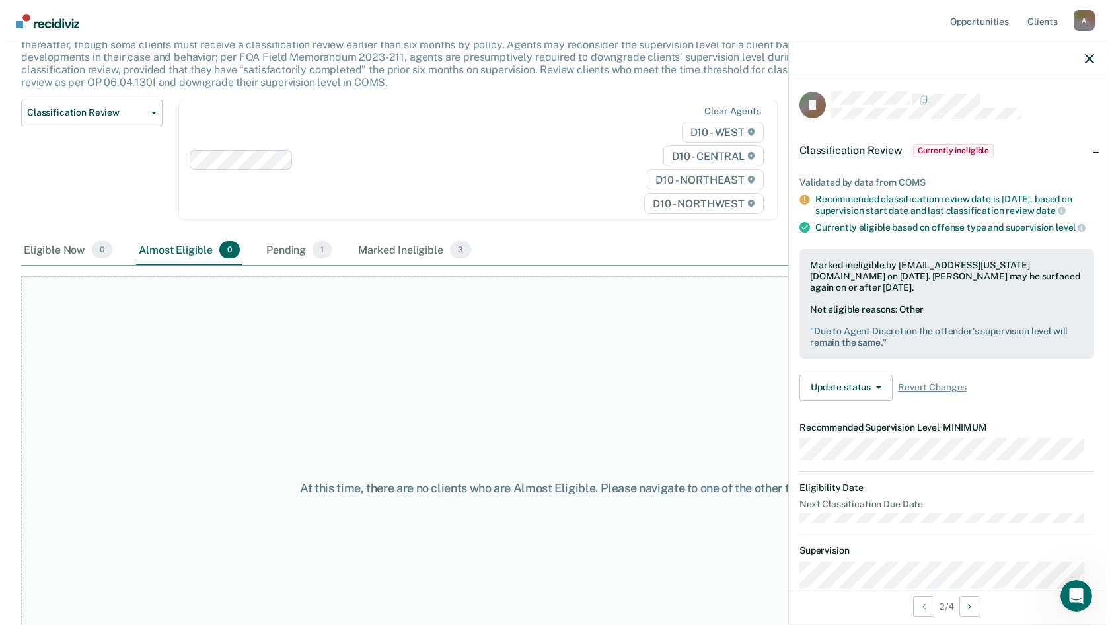
scroll to position [0, 0]
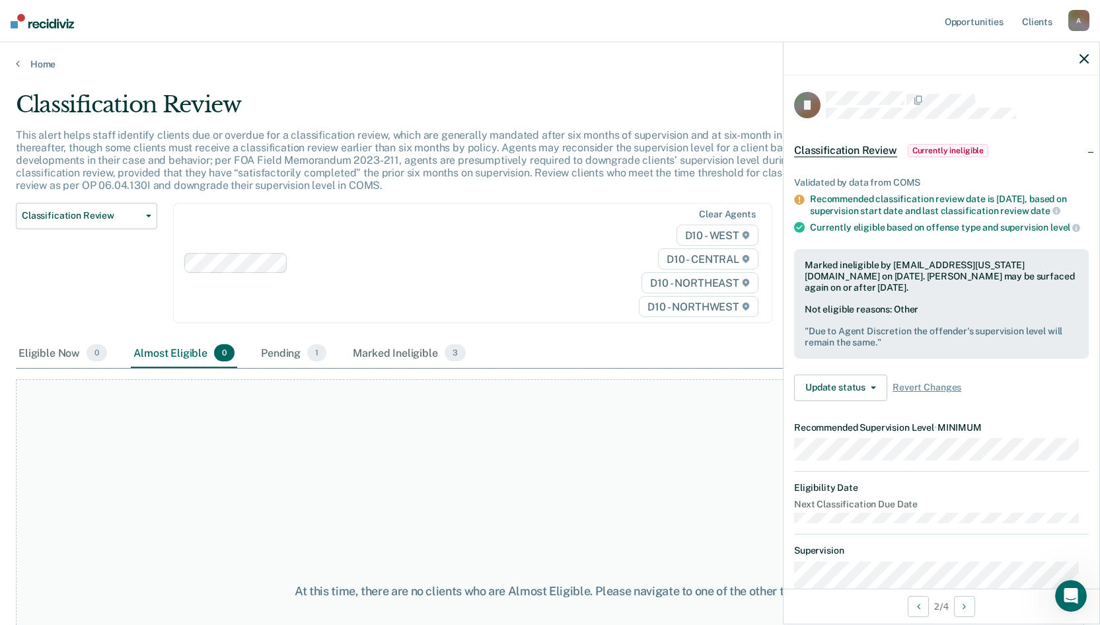
click at [100, 452] on div "At this time, there are no clients who are Almost Eligible. Please navigate to …" at bounding box center [550, 591] width 1068 height 424
click at [38, 61] on link "Home" at bounding box center [550, 64] width 1068 height 12
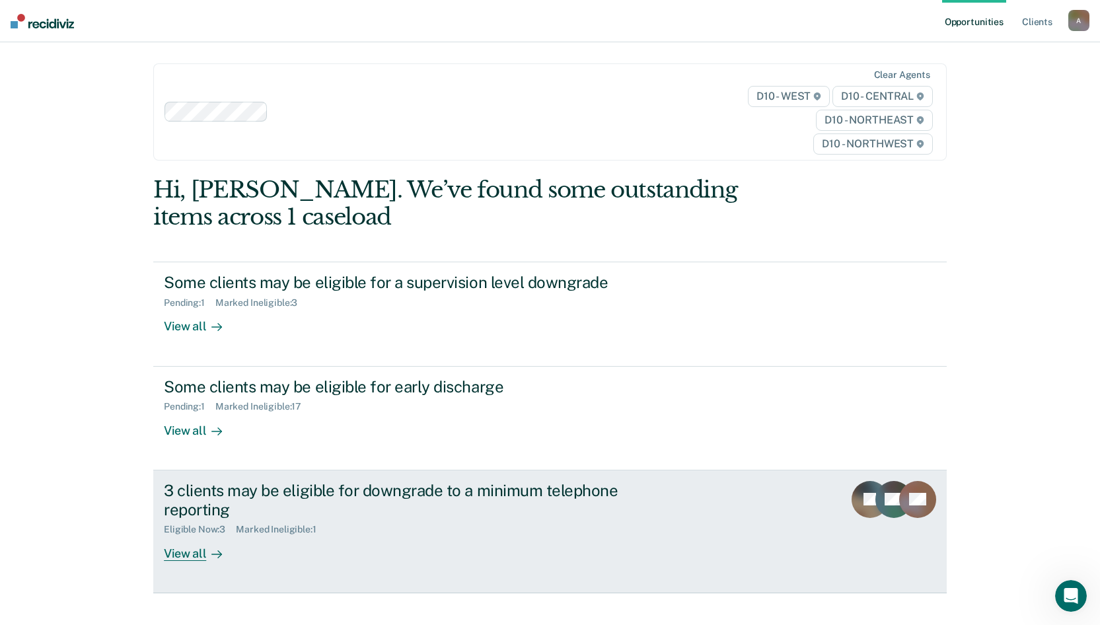
click at [194, 492] on div "View all" at bounding box center [201, 548] width 74 height 26
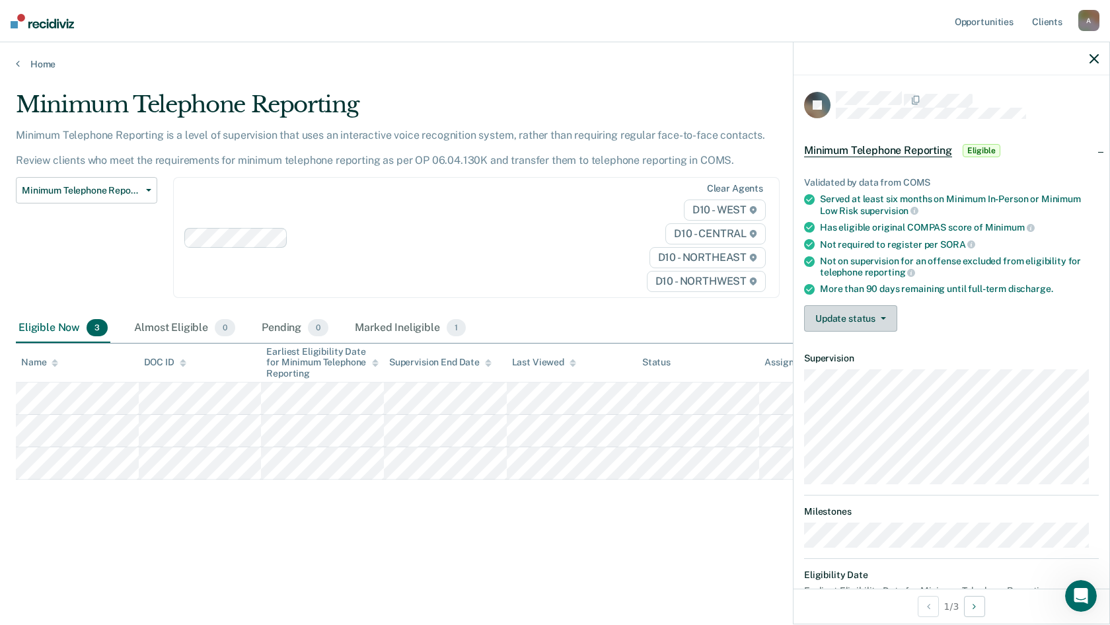
click at [838, 313] on button "Update status" at bounding box center [850, 318] width 93 height 26
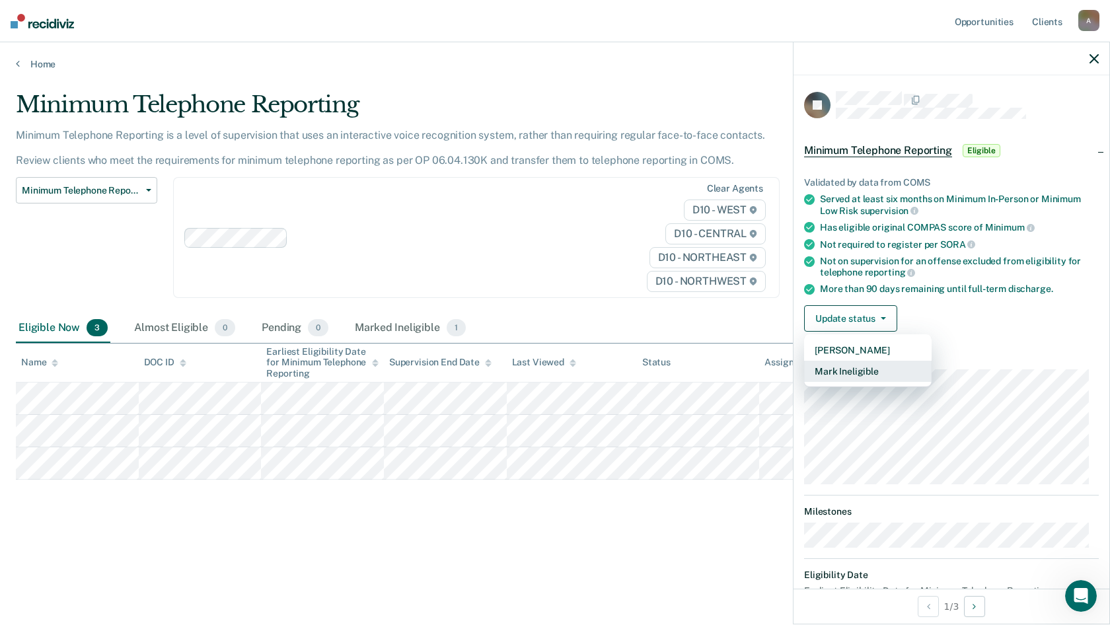
click at [831, 365] on button "Mark Ineligible" at bounding box center [868, 371] width 128 height 21
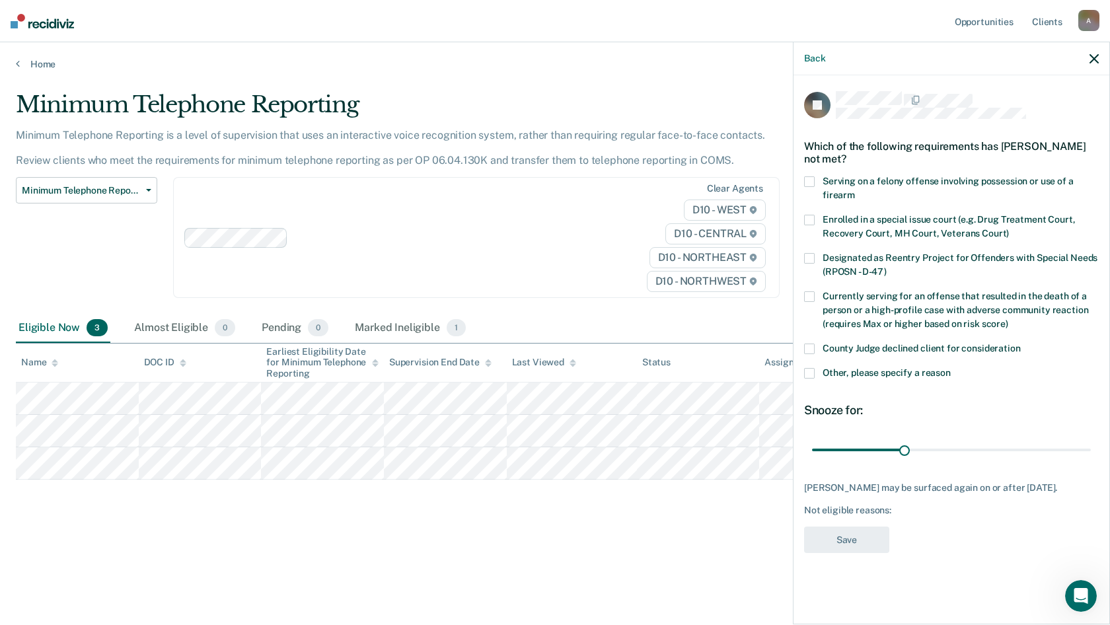
click at [809, 369] on span at bounding box center [809, 373] width 11 height 11
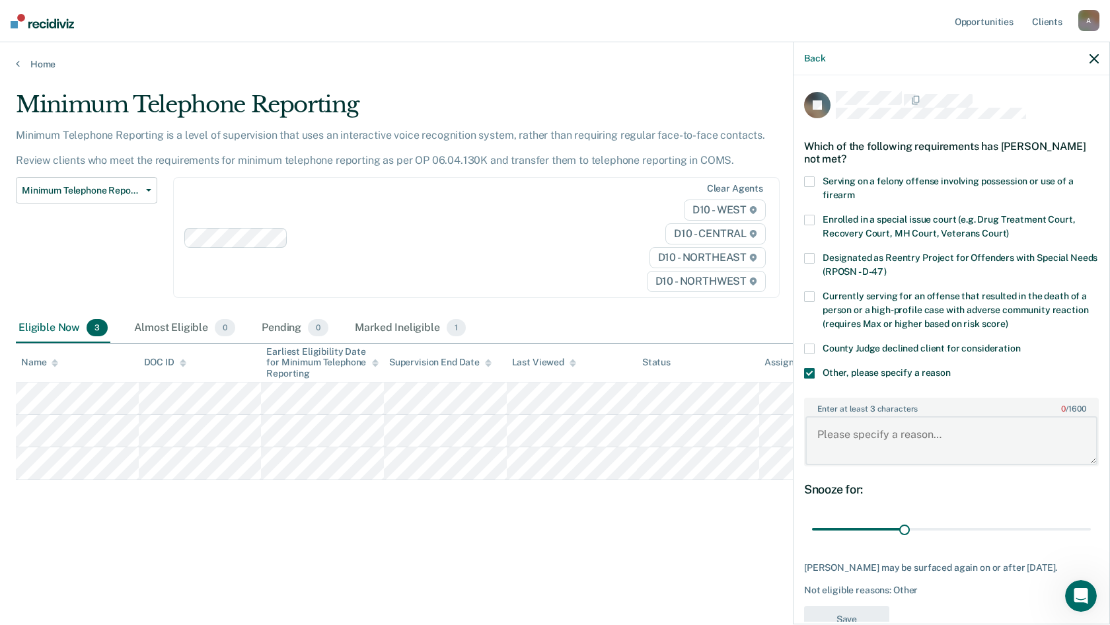
drag, startPoint x: 838, startPoint y: 447, endPoint x: 840, endPoint y: 441, distance: 6.7
click at [838, 447] on textarea "Enter at least 3 characters 0 / 1600" at bounding box center [951, 440] width 292 height 49
type textarea "T"
click at [742, 437] on body "Looks like you’re using Internet Explorer 11. For faster loading and a better e…" at bounding box center [555, 312] width 1110 height 625
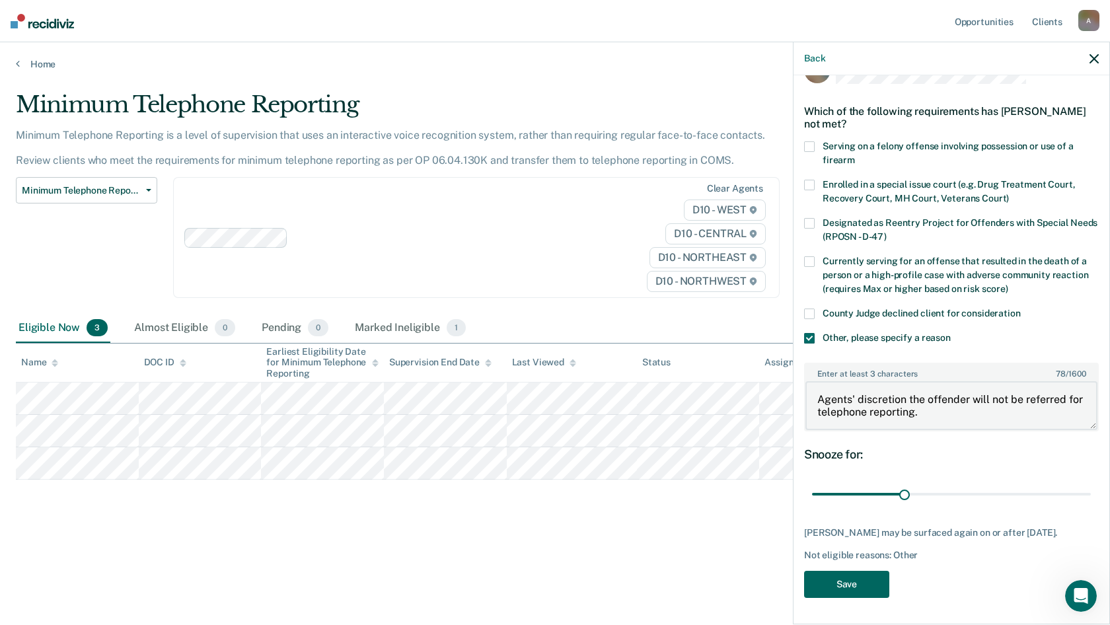
type textarea "Agents' discretion the offender will not be referred for telephone reporting."
click at [859, 492] on button "Save" at bounding box center [846, 584] width 85 height 27
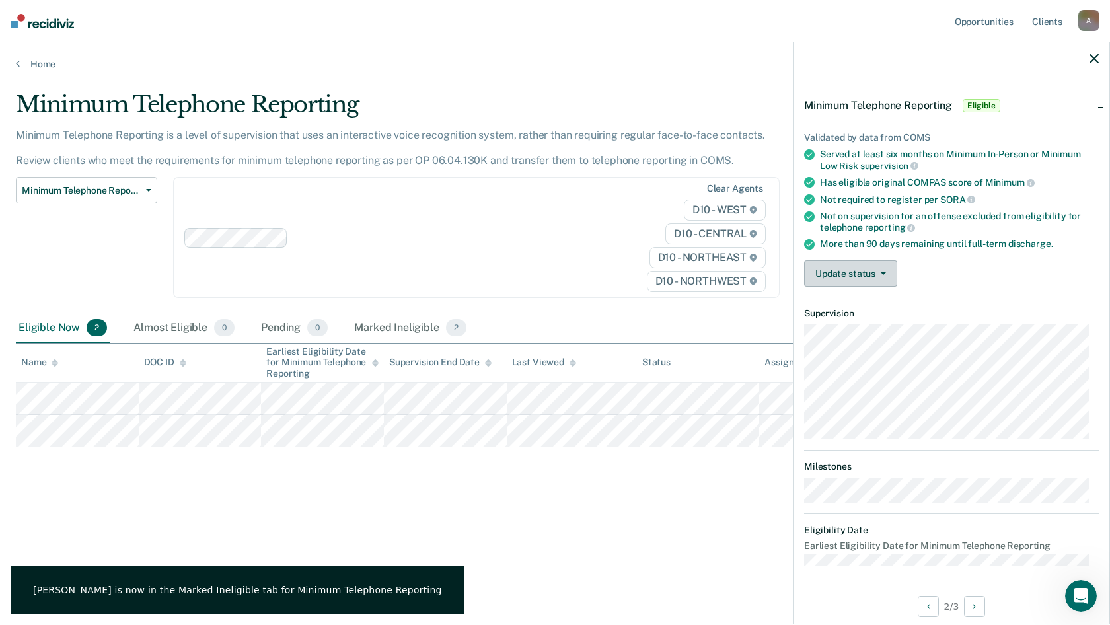
click at [854, 270] on button "Update status" at bounding box center [850, 273] width 93 height 26
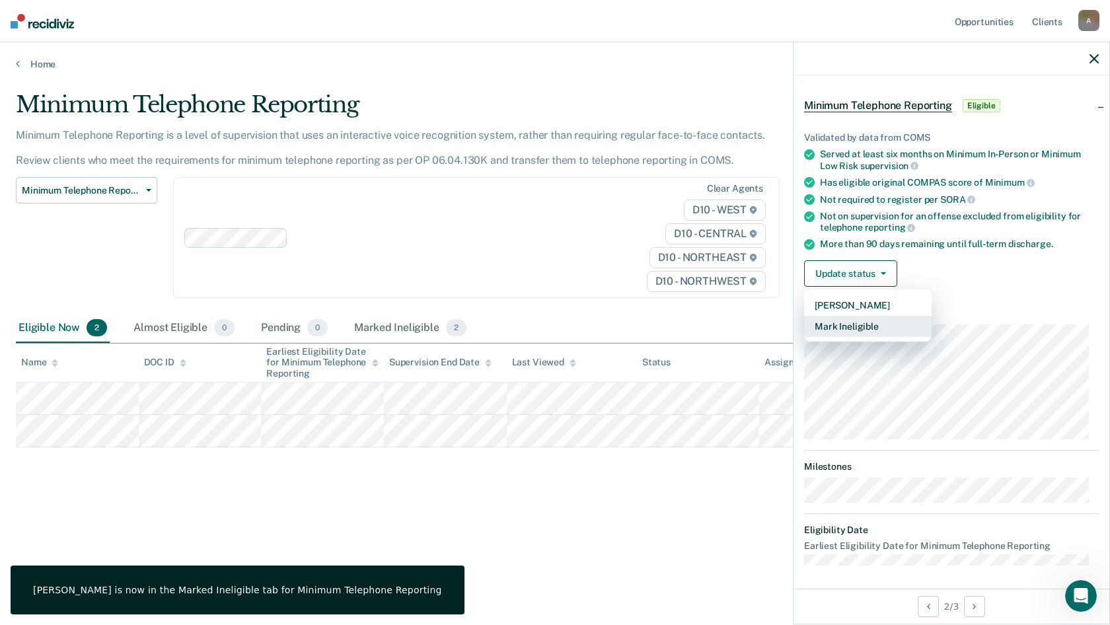
click at [854, 329] on button "Mark Ineligible" at bounding box center [868, 326] width 128 height 21
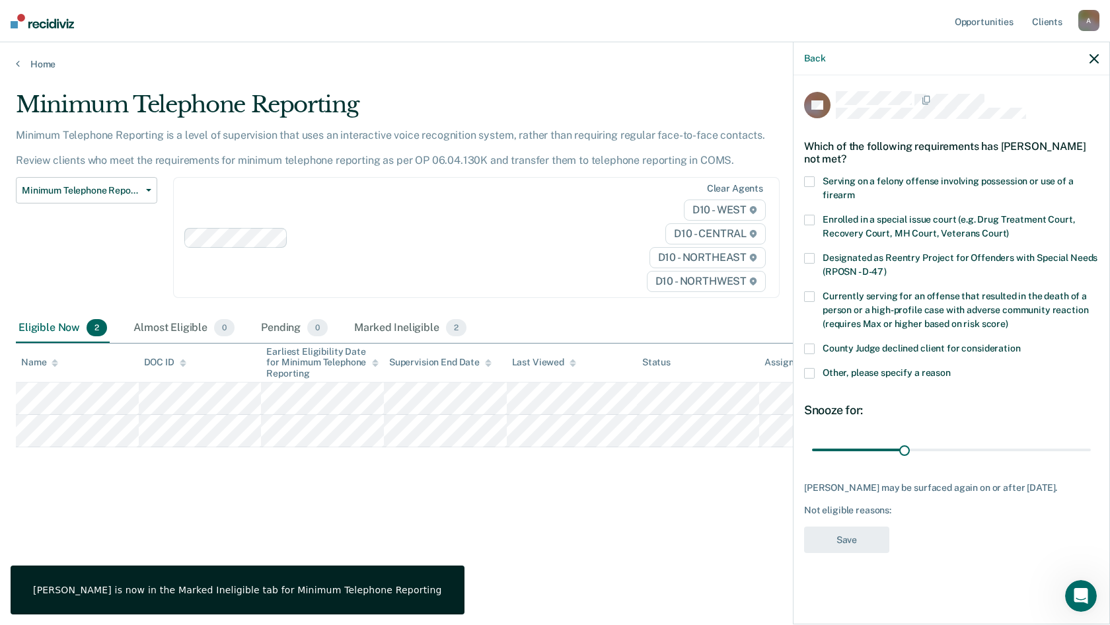
click at [808, 369] on span at bounding box center [809, 373] width 11 height 11
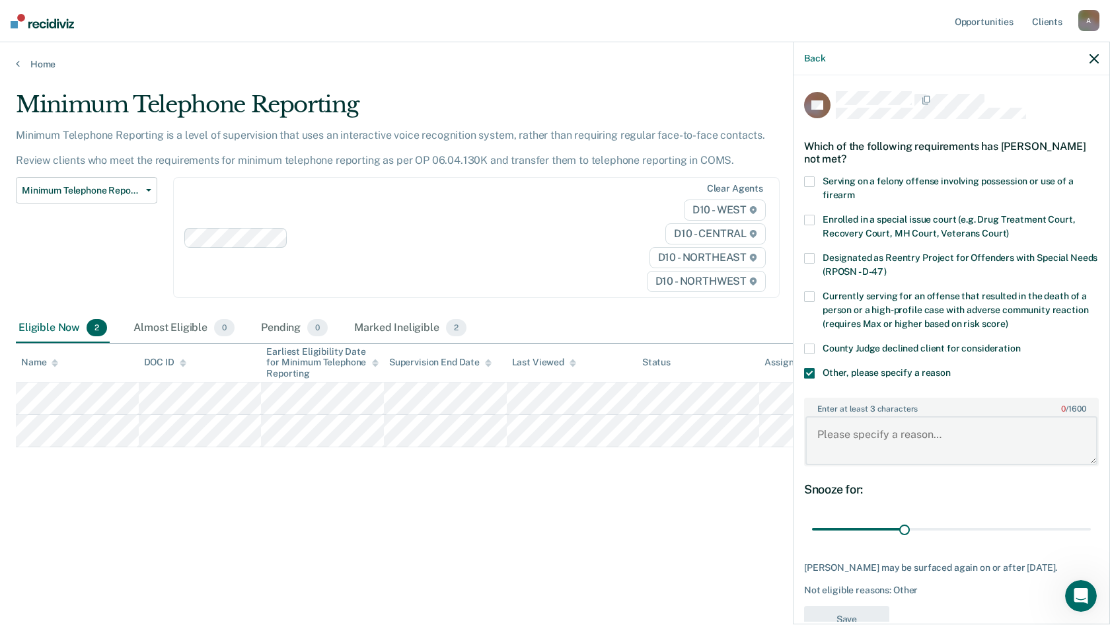
click at [844, 429] on textarea "Enter at least 3 characters 0 / 1600" at bounding box center [951, 440] width 292 height 49
paste textarea "Agents' discretion the offender will not be referred for telephone reporting."
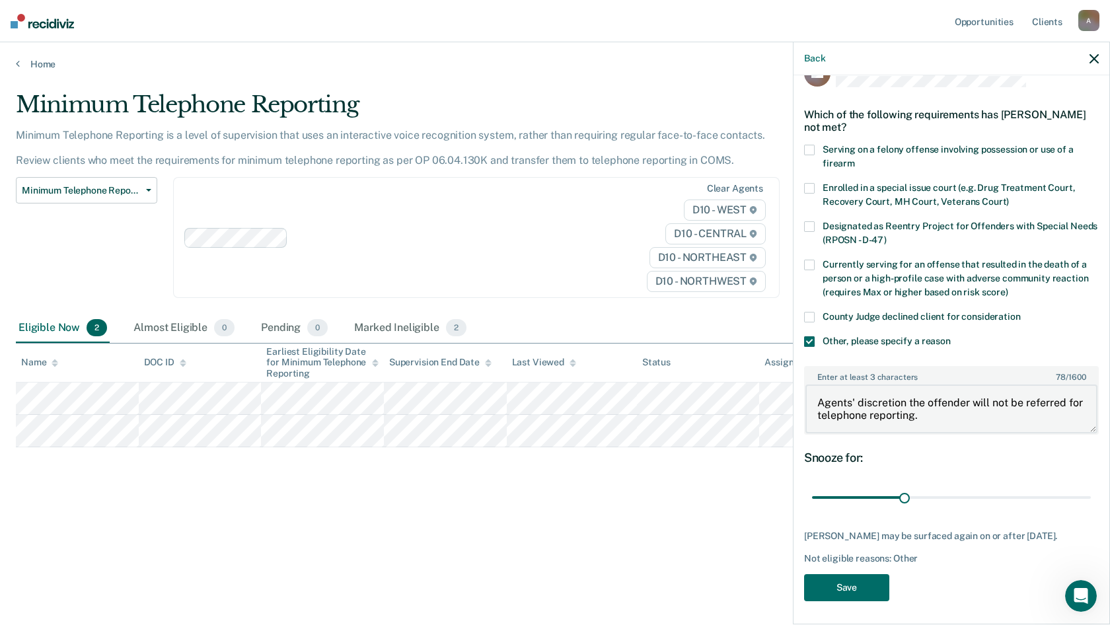
scroll to position [45, 0]
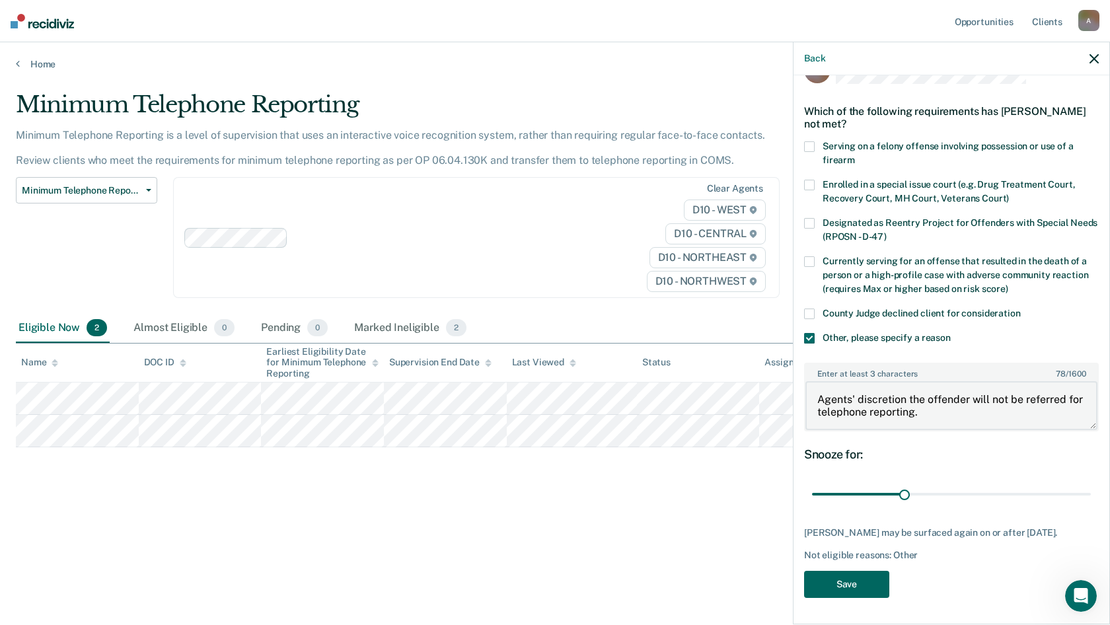
type textarea "Agents' discretion the offender will not be referred for telephone reporting."
click at [862, 492] on button "Save" at bounding box center [846, 584] width 85 height 27
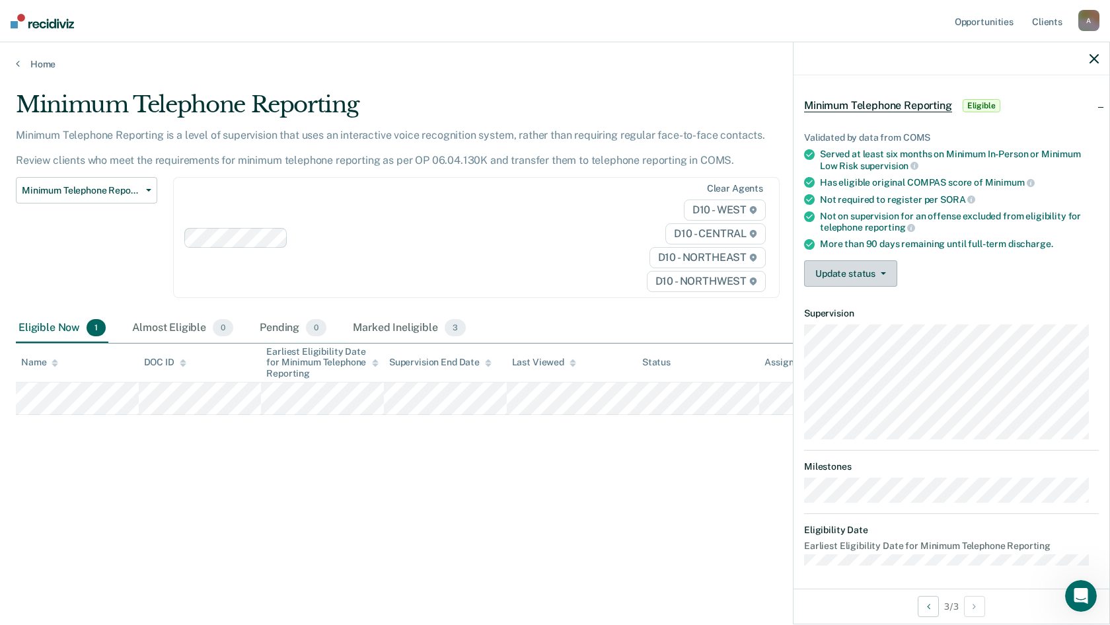
click at [875, 278] on button "Update status" at bounding box center [850, 273] width 93 height 26
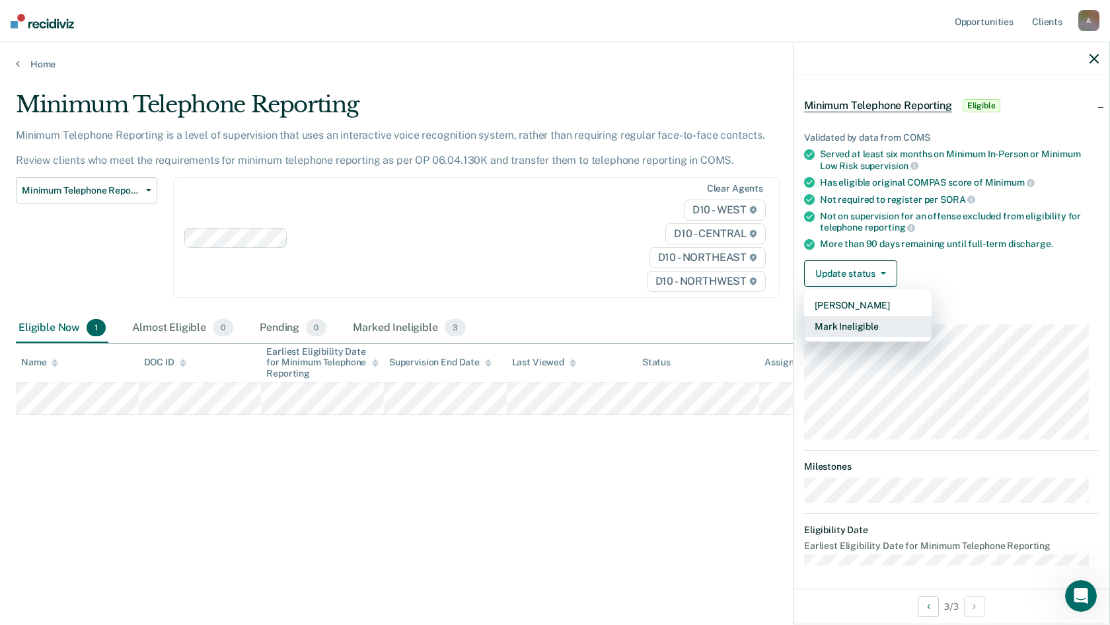
click at [869, 330] on button "Mark Ineligible" at bounding box center [868, 326] width 128 height 21
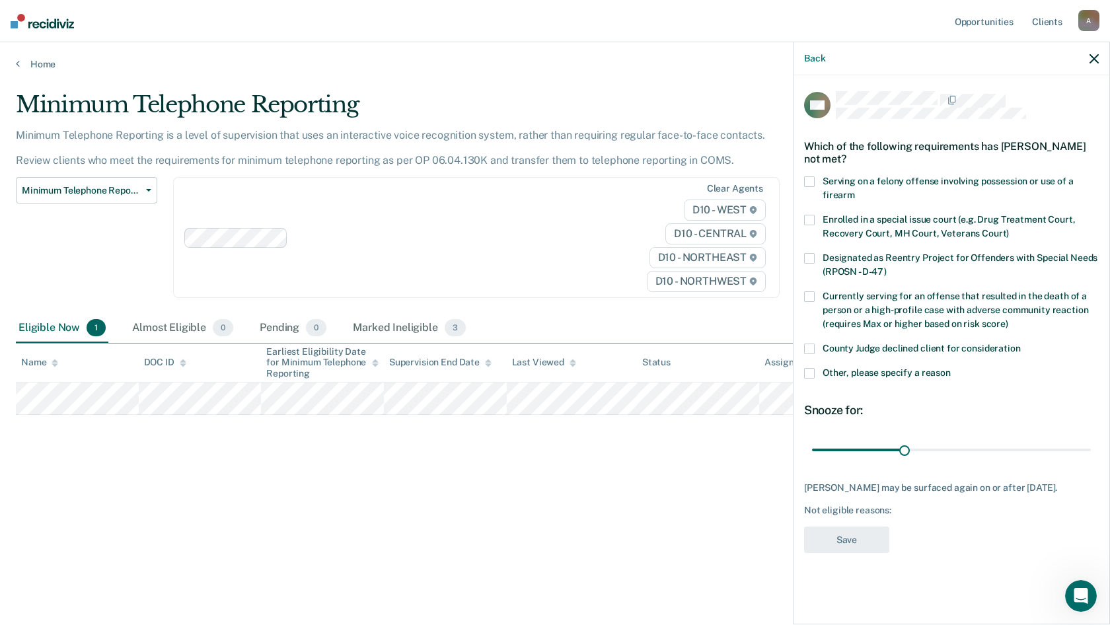
click at [807, 372] on span at bounding box center [809, 373] width 11 height 11
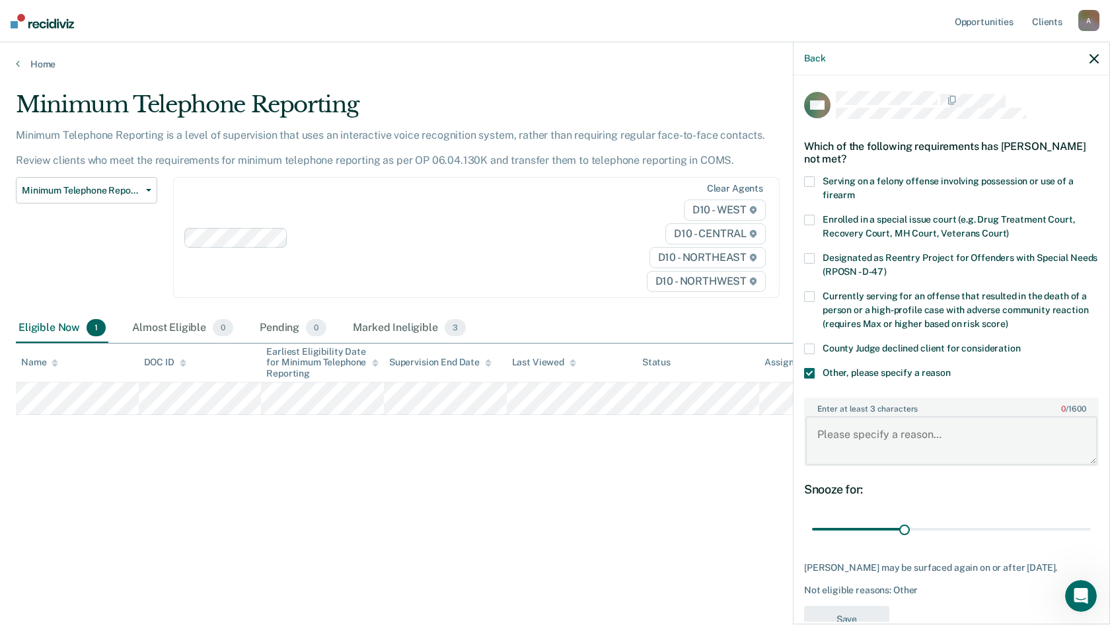
click at [833, 436] on textarea "Enter at least 3 characters 0 / 1600" at bounding box center [951, 440] width 292 height 49
paste textarea "Agents' discretion the offender will not be referred for telephone reporting."
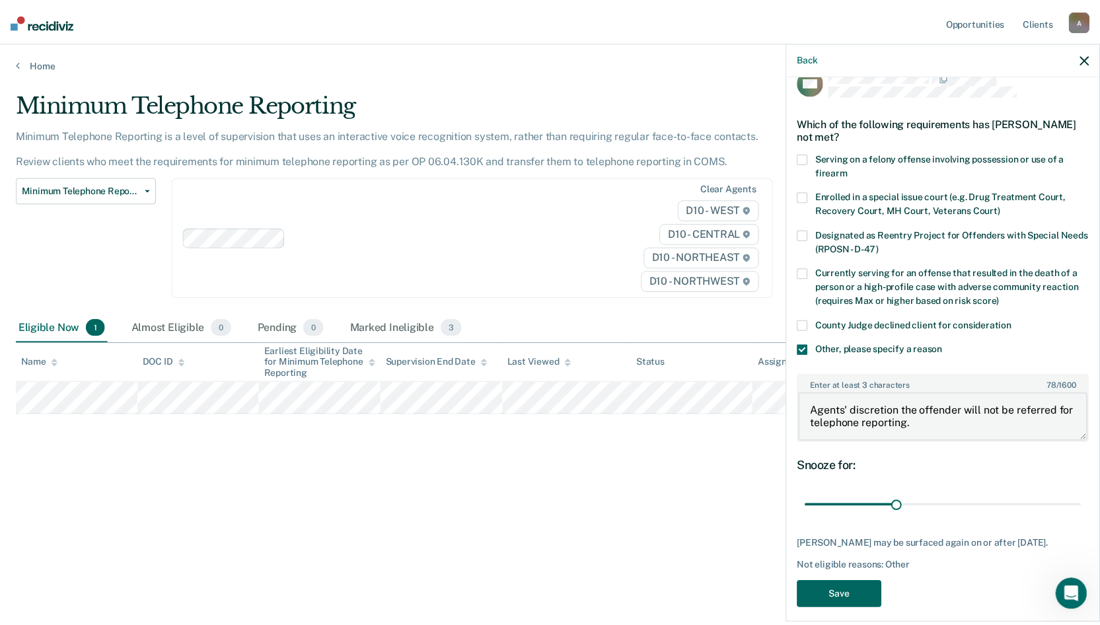
scroll to position [45, 0]
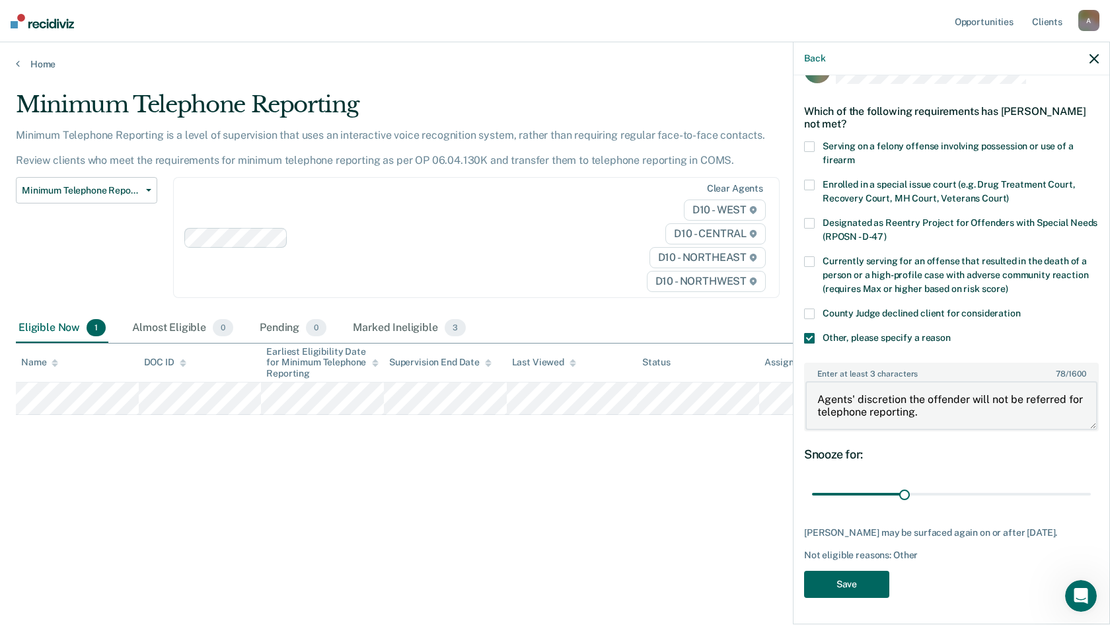
type textarea "Agents' discretion the offender will not be referred for telephone reporting."
click at [859, 492] on button "Save" at bounding box center [846, 584] width 85 height 27
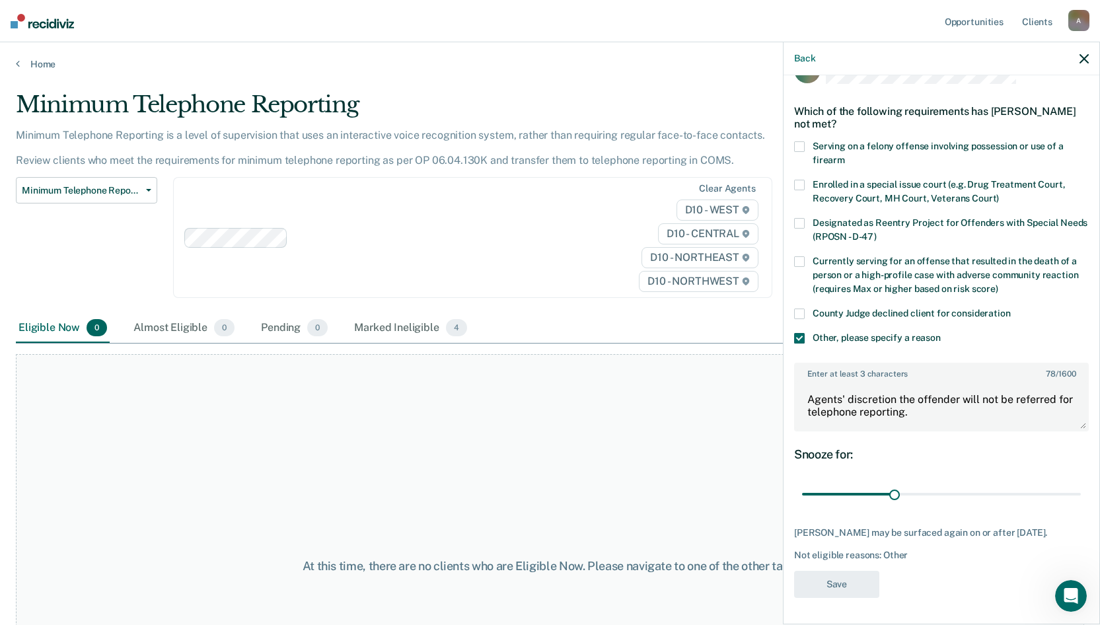
click at [726, 476] on div "At this time, there are no clients who are Eligible Now. Please navigate to one…" at bounding box center [550, 566] width 1068 height 424
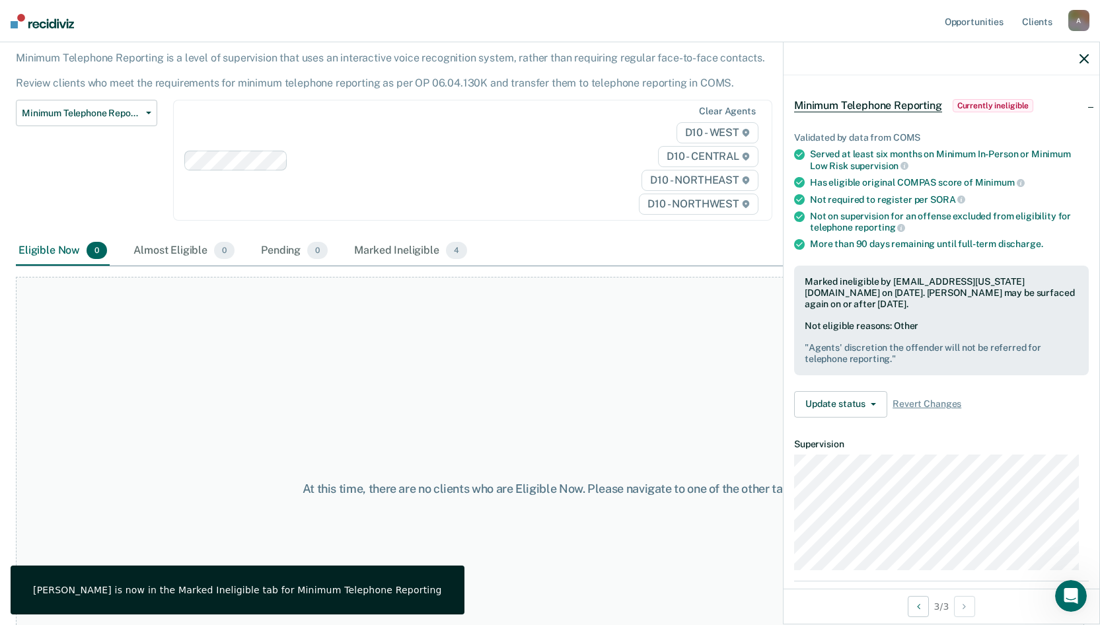
scroll to position [0, 0]
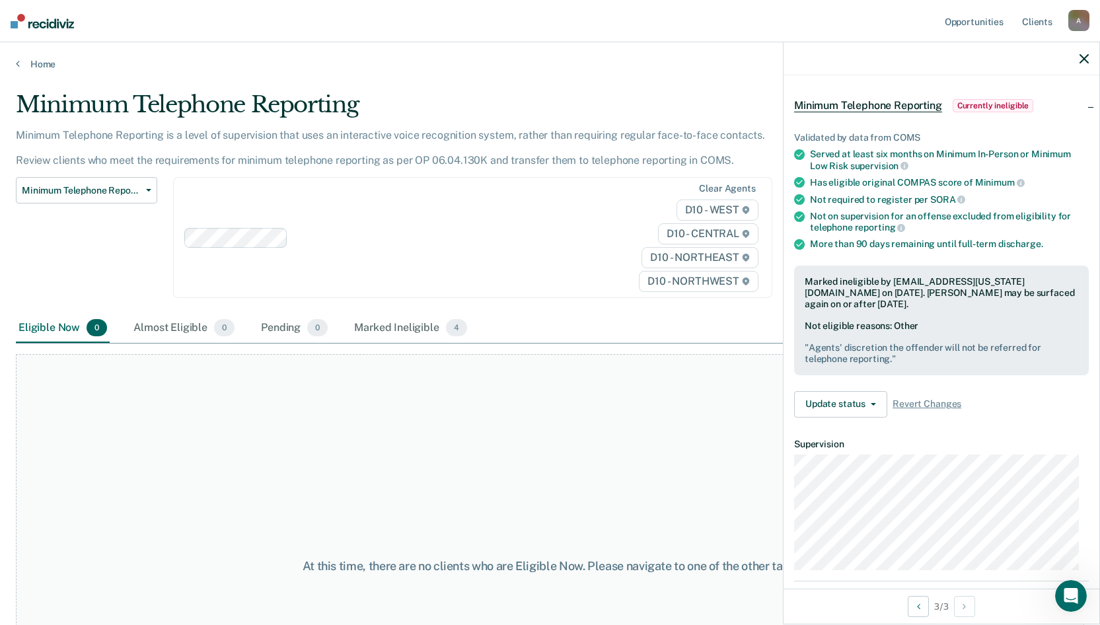
click at [1005, 57] on icon "button" at bounding box center [1084, 58] width 9 height 9
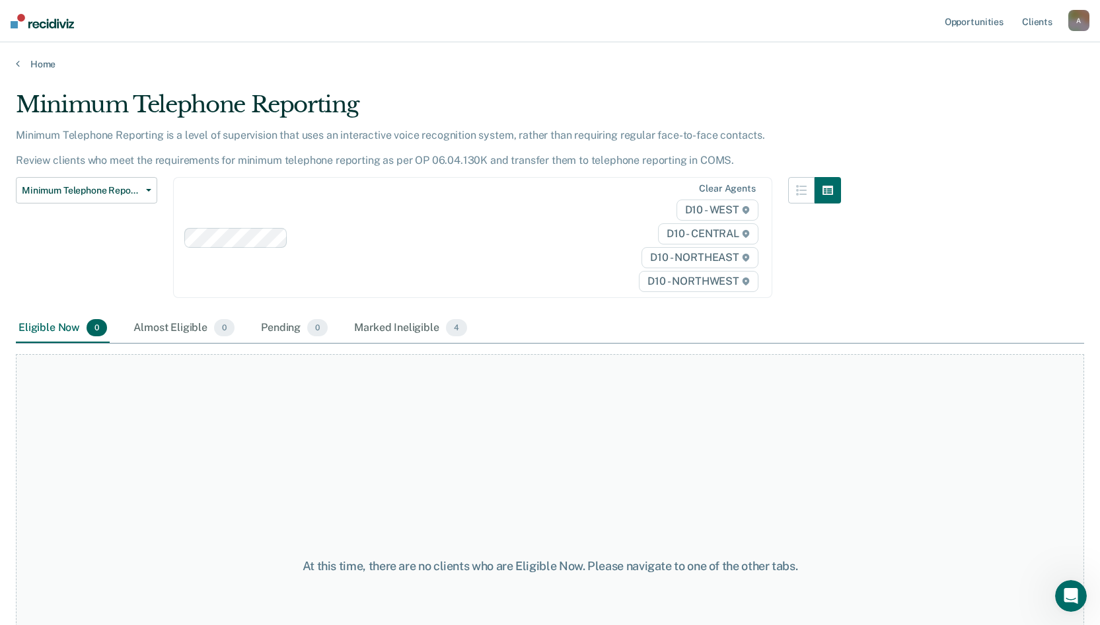
click at [777, 108] on div "Minimum Telephone Reporting" at bounding box center [428, 110] width 825 height 38
click at [50, 66] on link "Home" at bounding box center [550, 64] width 1068 height 12
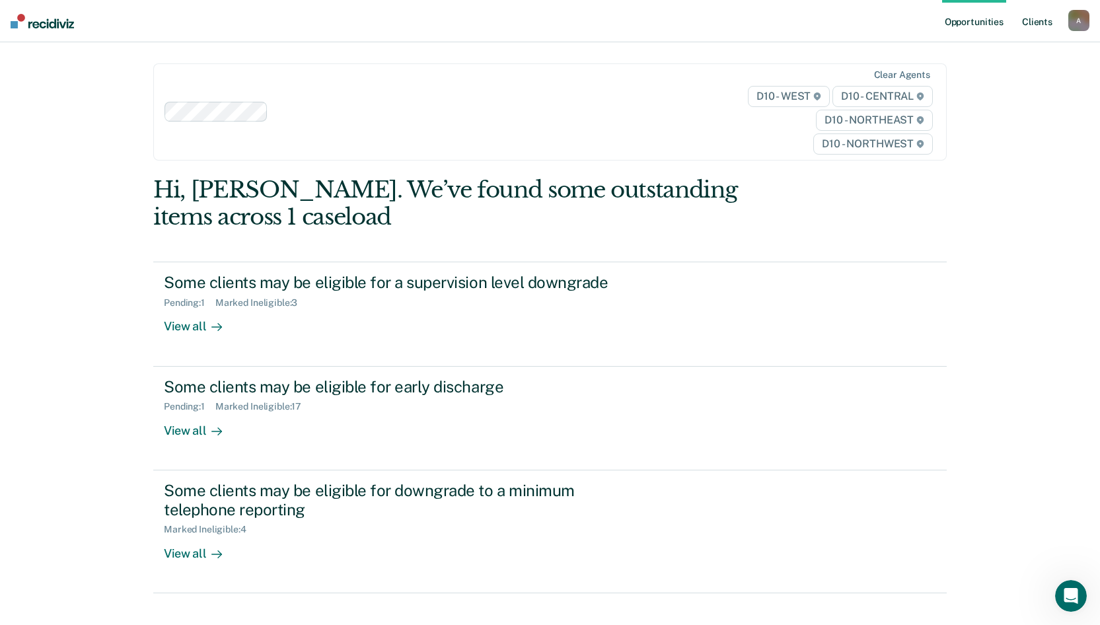
click at [1005, 16] on link "Client s" at bounding box center [1038, 21] width 36 height 42
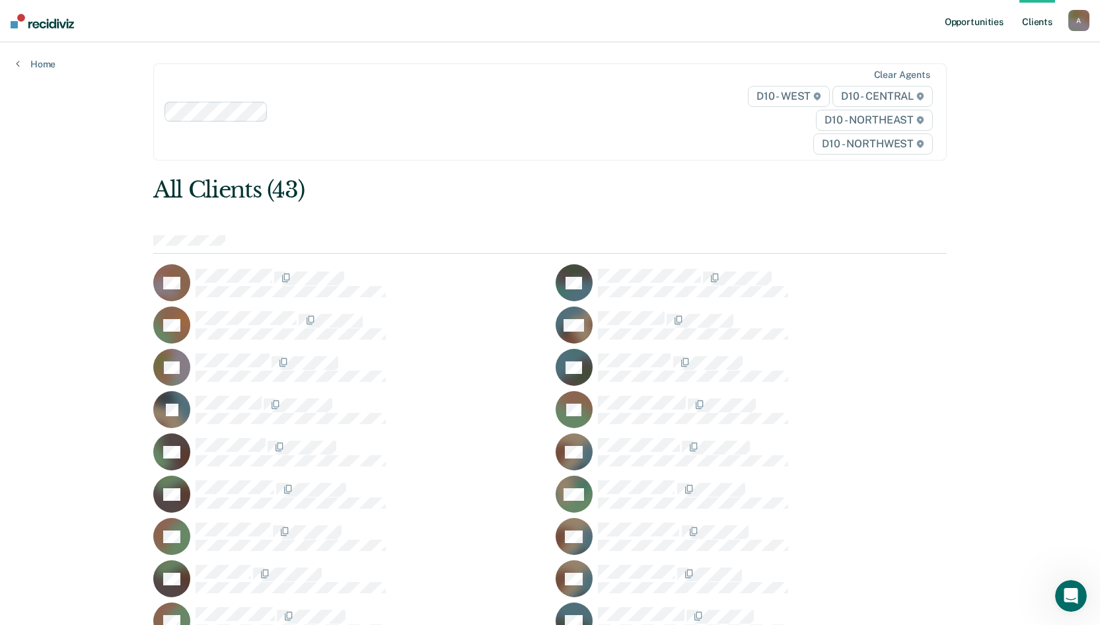
click at [973, 28] on link "Opportunities" at bounding box center [974, 21] width 64 height 42
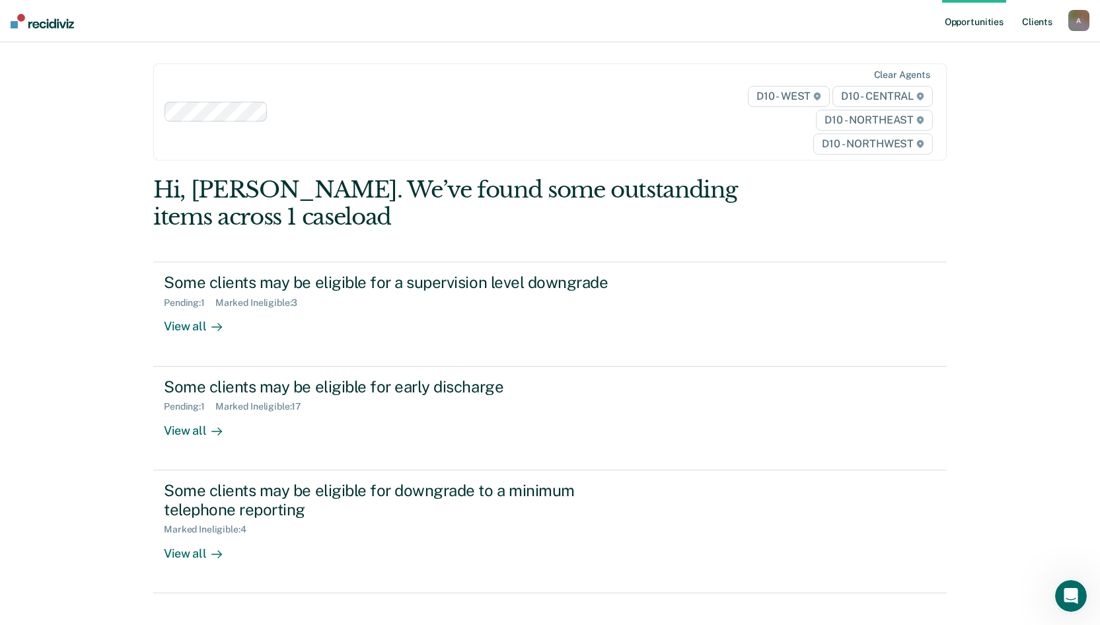
click at [1005, 17] on link "Client s" at bounding box center [1038, 21] width 36 height 42
